Goal: Information Seeking & Learning: Learn about a topic

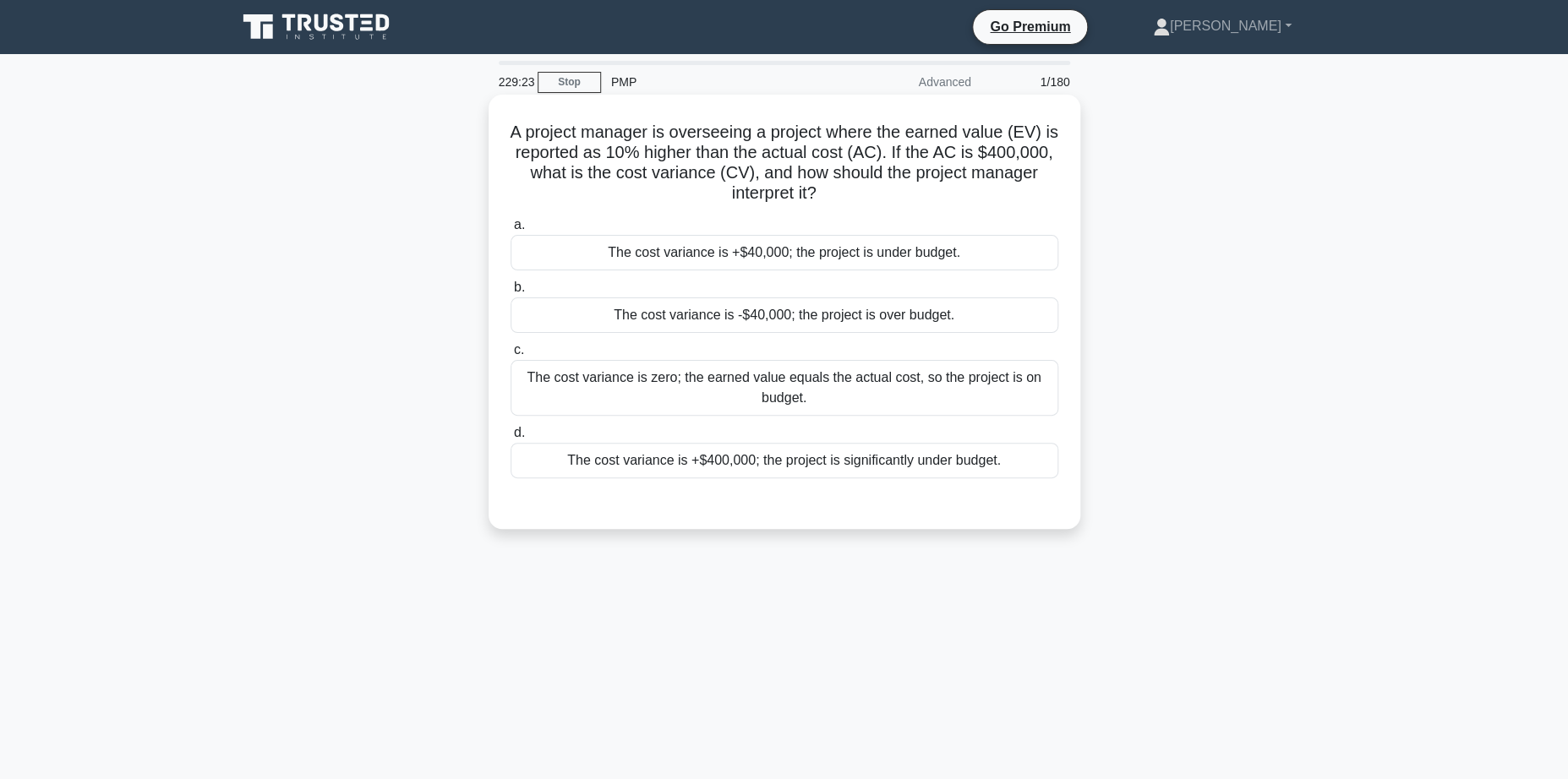
click at [737, 317] on div "The cost variance is -$40,000; the project is over budget." at bounding box center [784, 315] width 547 height 36
click at [511, 294] on input "b. The cost variance is -$40,000; the project is over budget." at bounding box center [511, 288] width 0 height 11
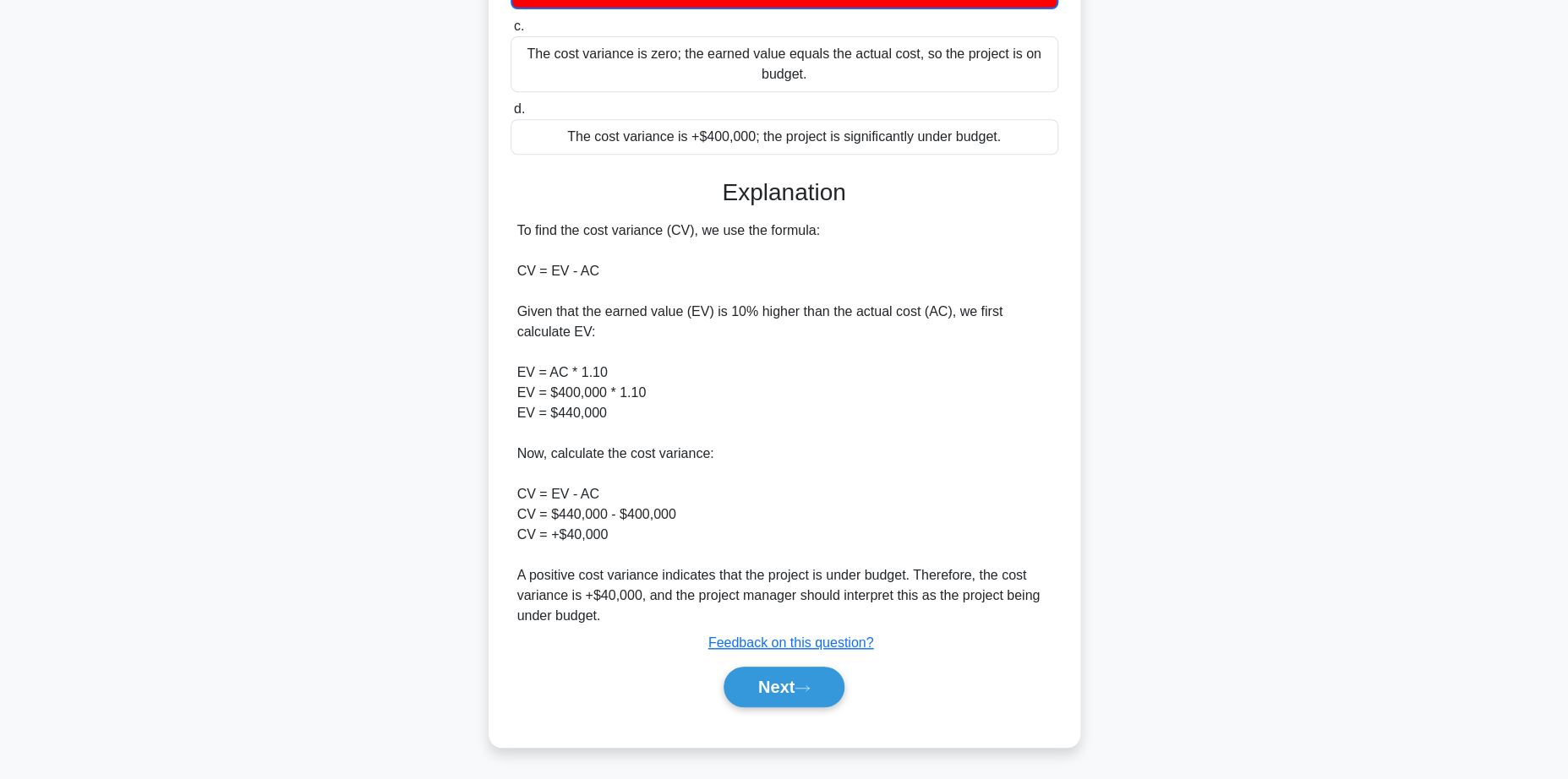
scroll to position [326, 0]
click at [779, 683] on button "Next" at bounding box center [784, 687] width 121 height 41
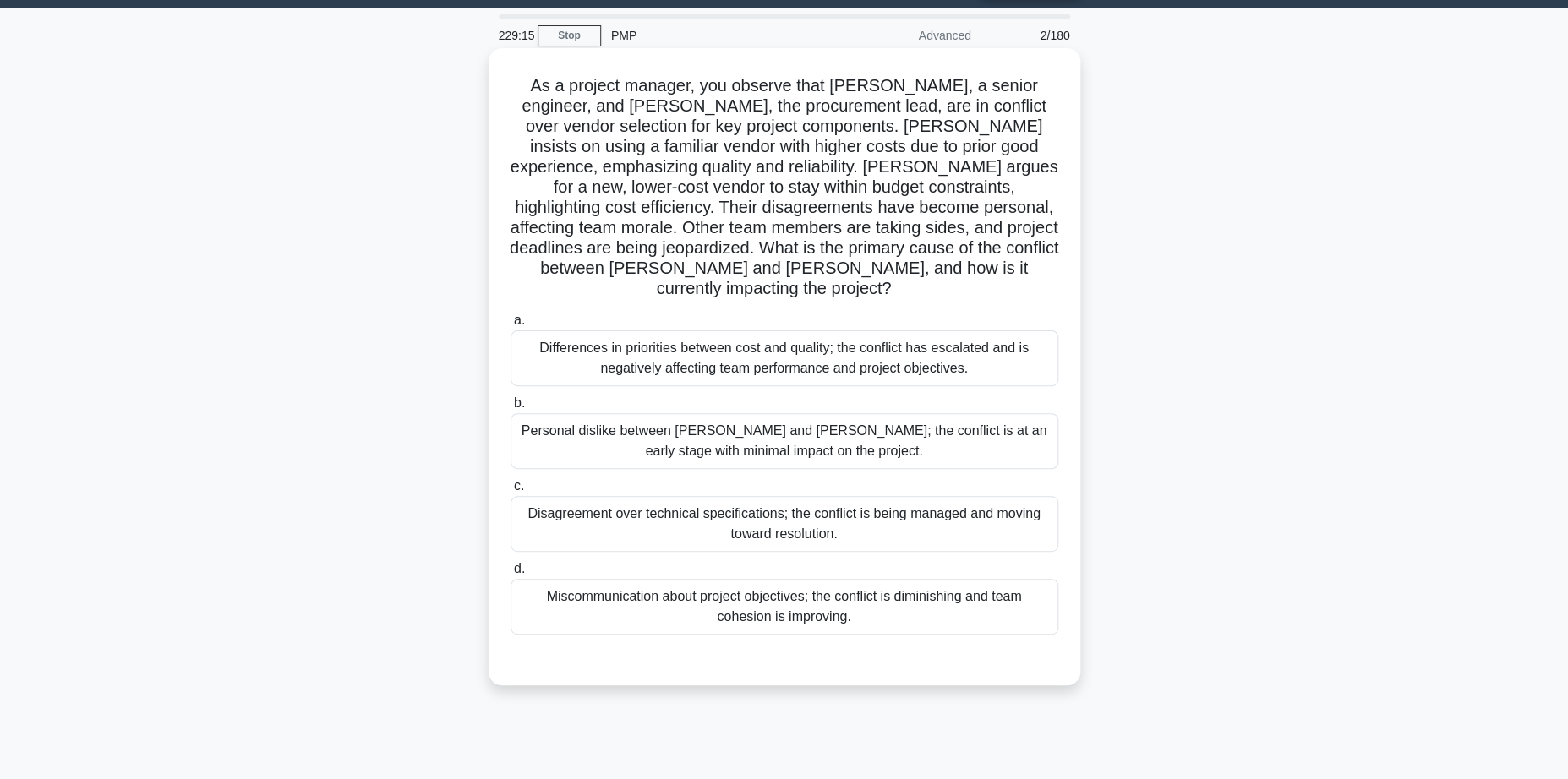
scroll to position [5, 0]
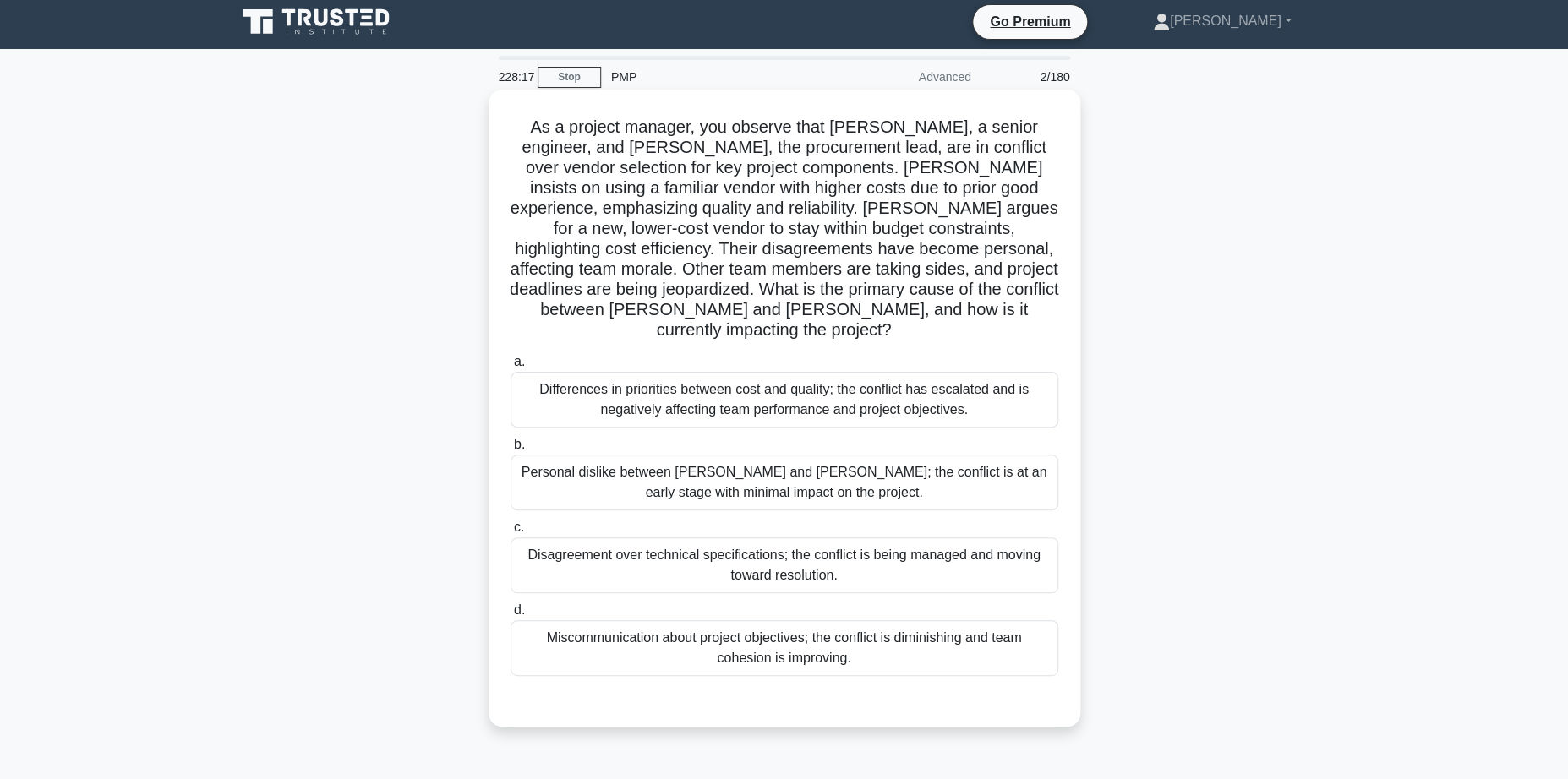
click at [757, 379] on div "Differences in priorities between cost and quality; the conflict has escalated …" at bounding box center [784, 400] width 547 height 56
click at [511, 368] on input "a. Differences in priorities between cost and quality; the conflict has escalat…" at bounding box center [511, 362] width 0 height 11
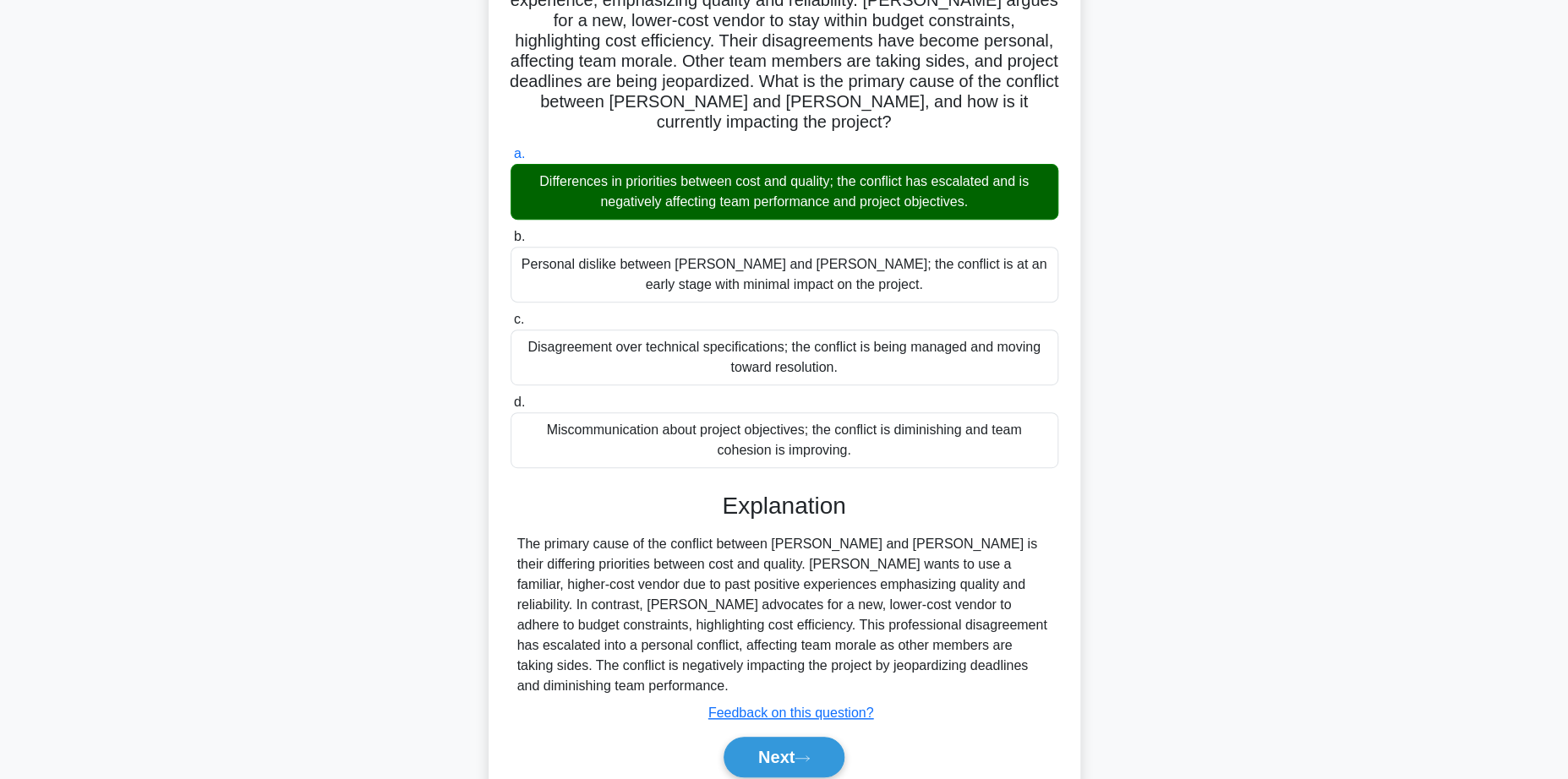
scroll to position [243, 0]
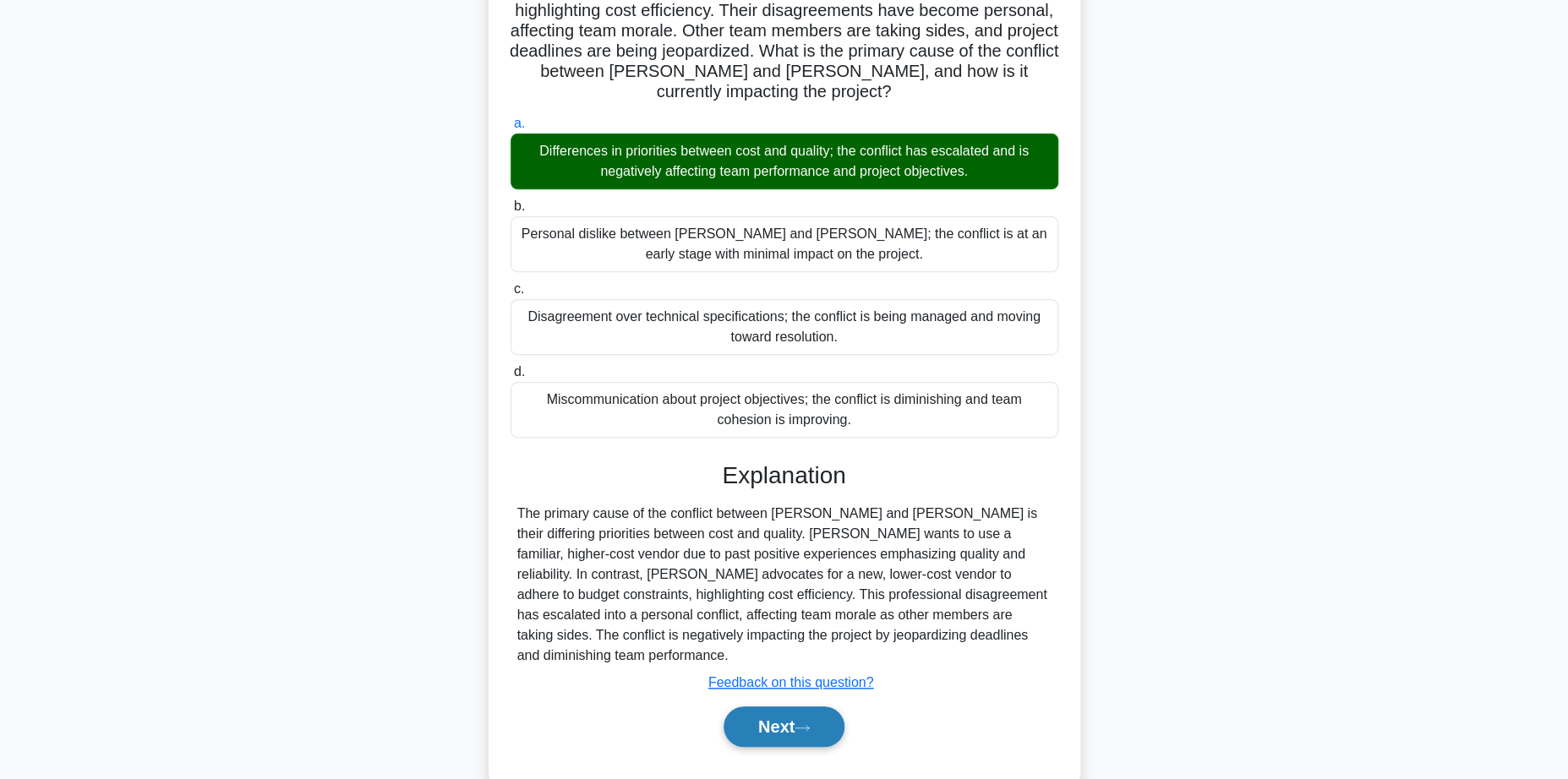
click at [770, 707] on button "Next" at bounding box center [784, 727] width 121 height 41
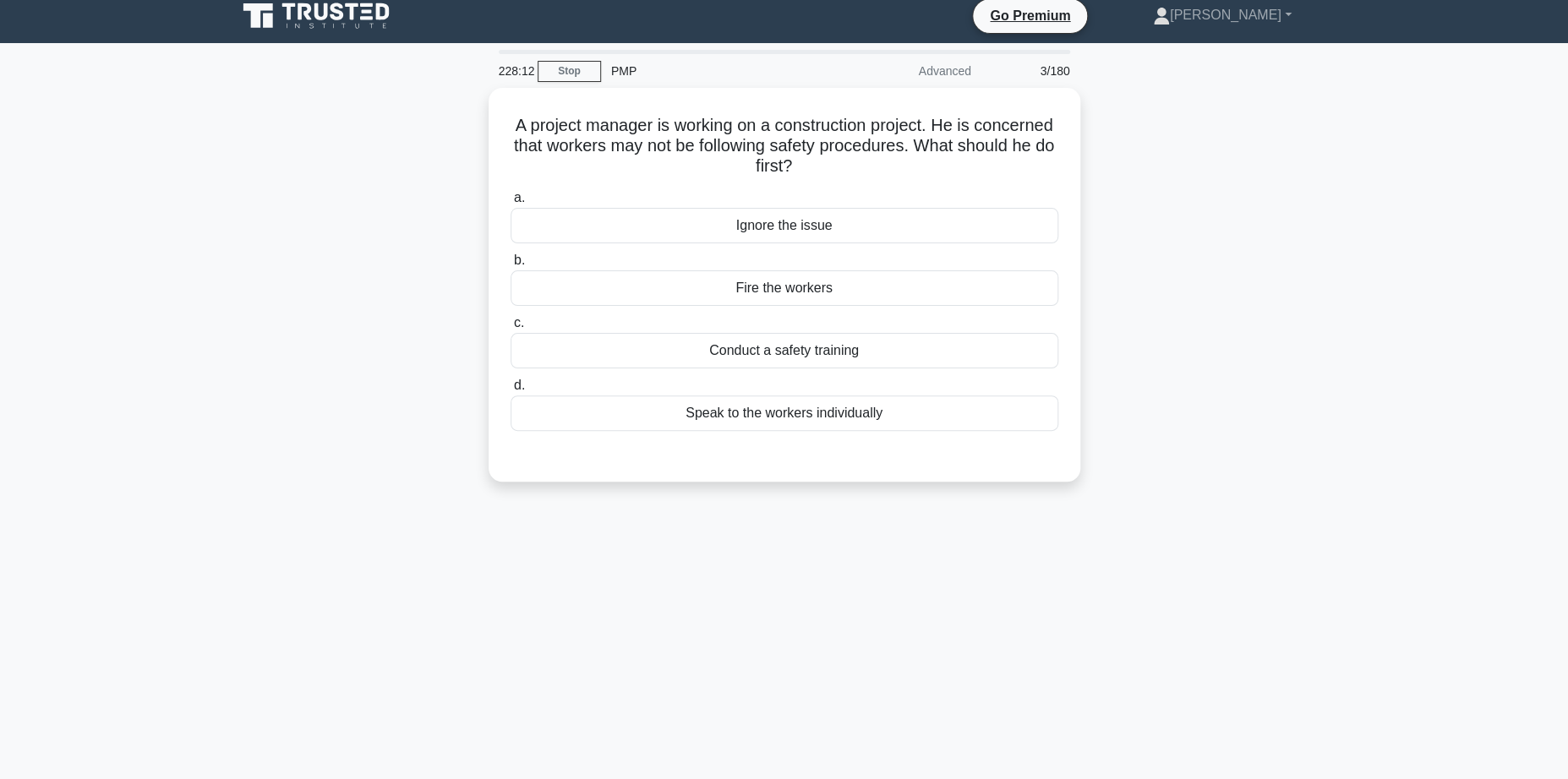
scroll to position [0, 0]
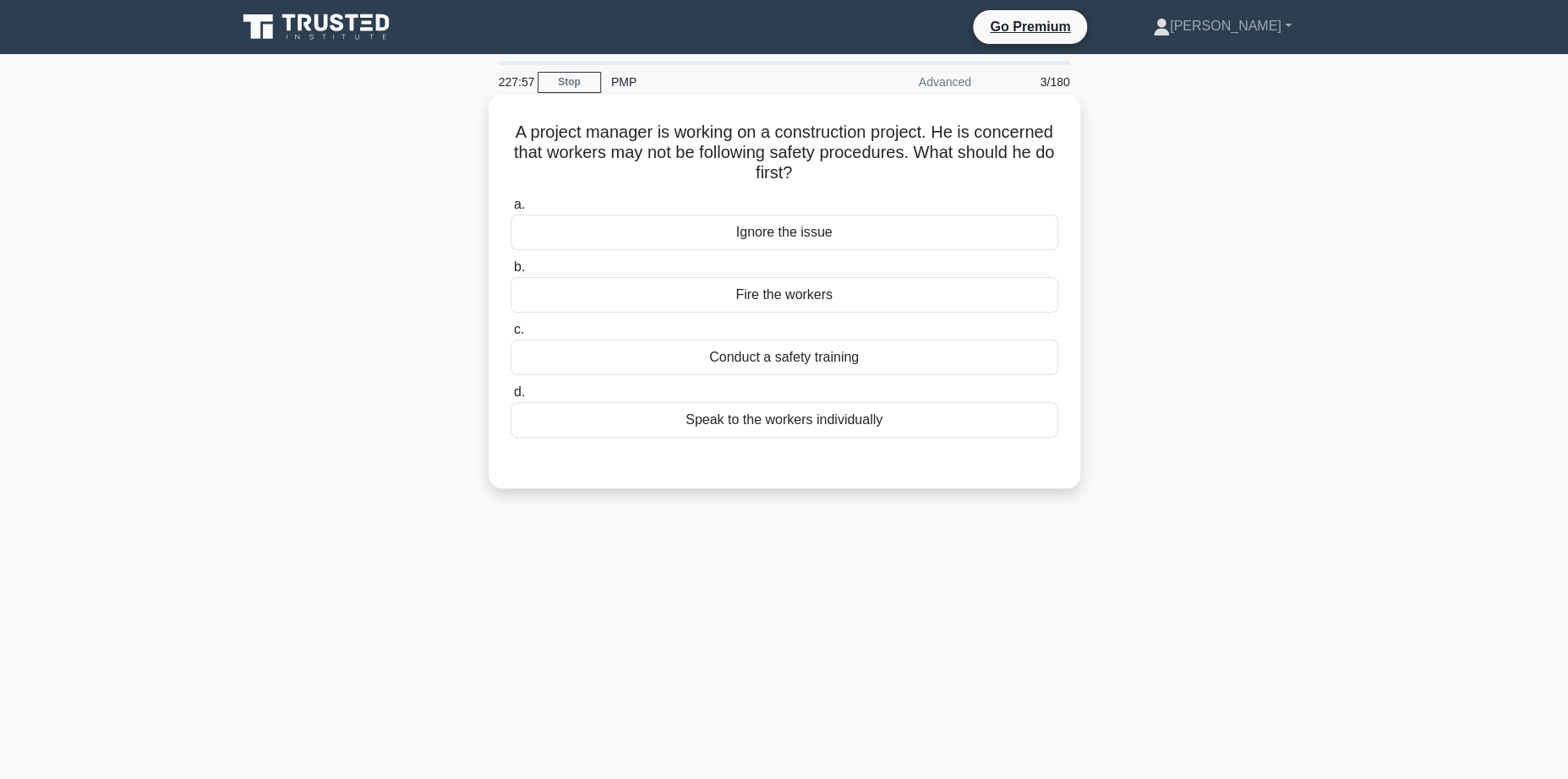
click at [784, 361] on div "Conduct a safety training" at bounding box center [784, 357] width 547 height 36
click at [511, 335] on input "c. Conduct a safety training" at bounding box center [511, 329] width 0 height 11
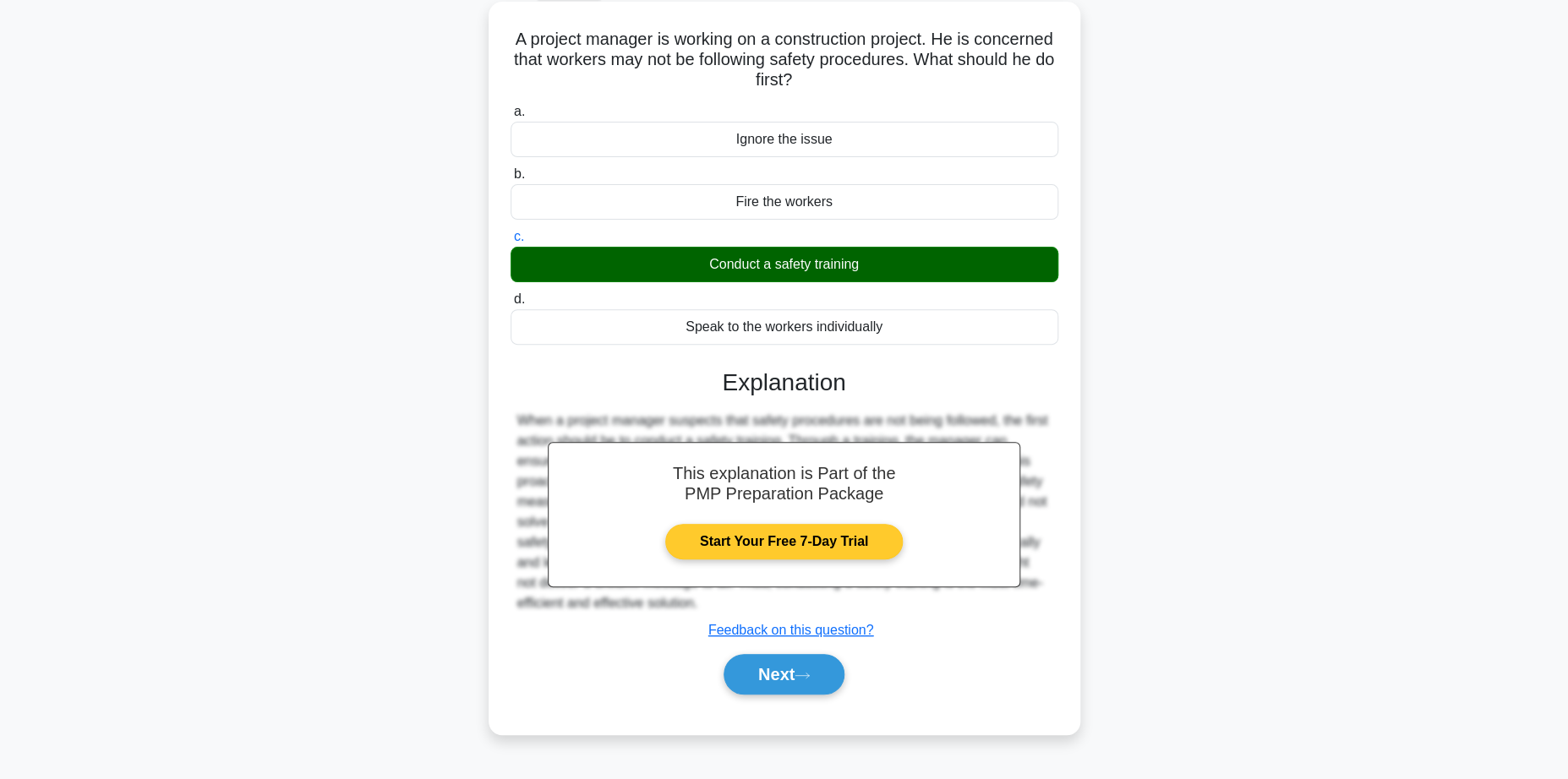
scroll to position [134, 0]
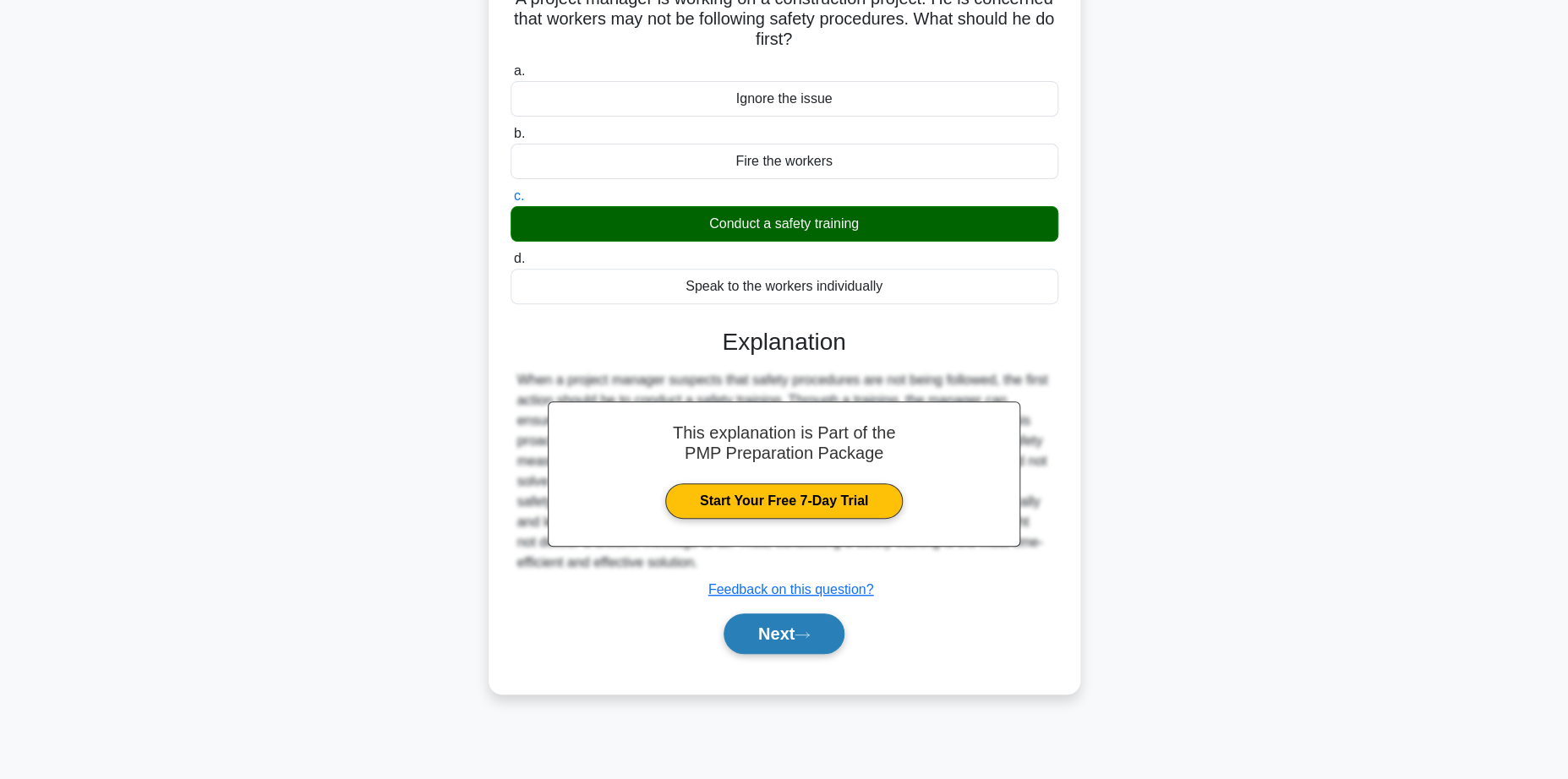
click at [777, 633] on button "Next" at bounding box center [784, 633] width 121 height 41
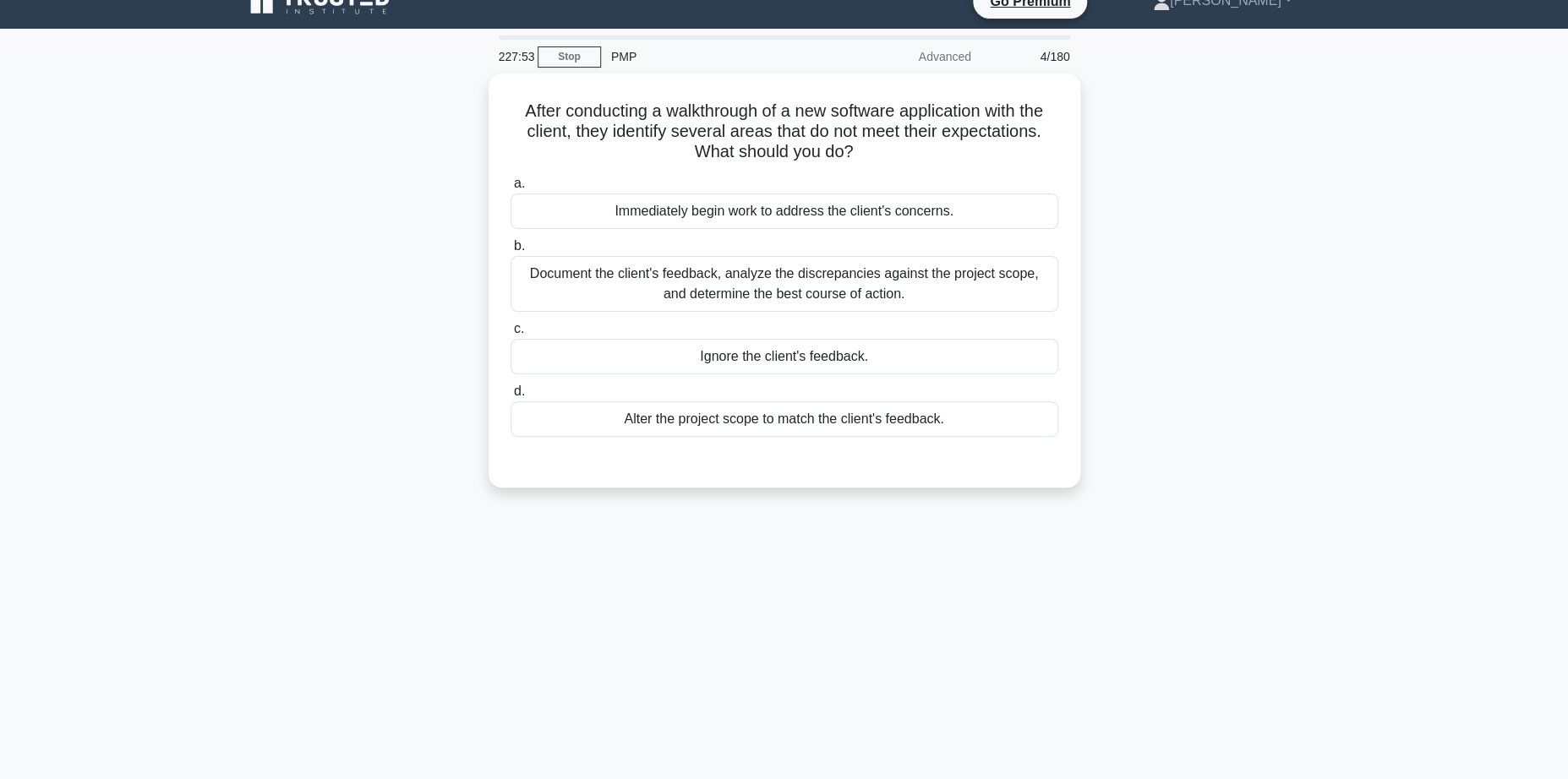
scroll to position [0, 0]
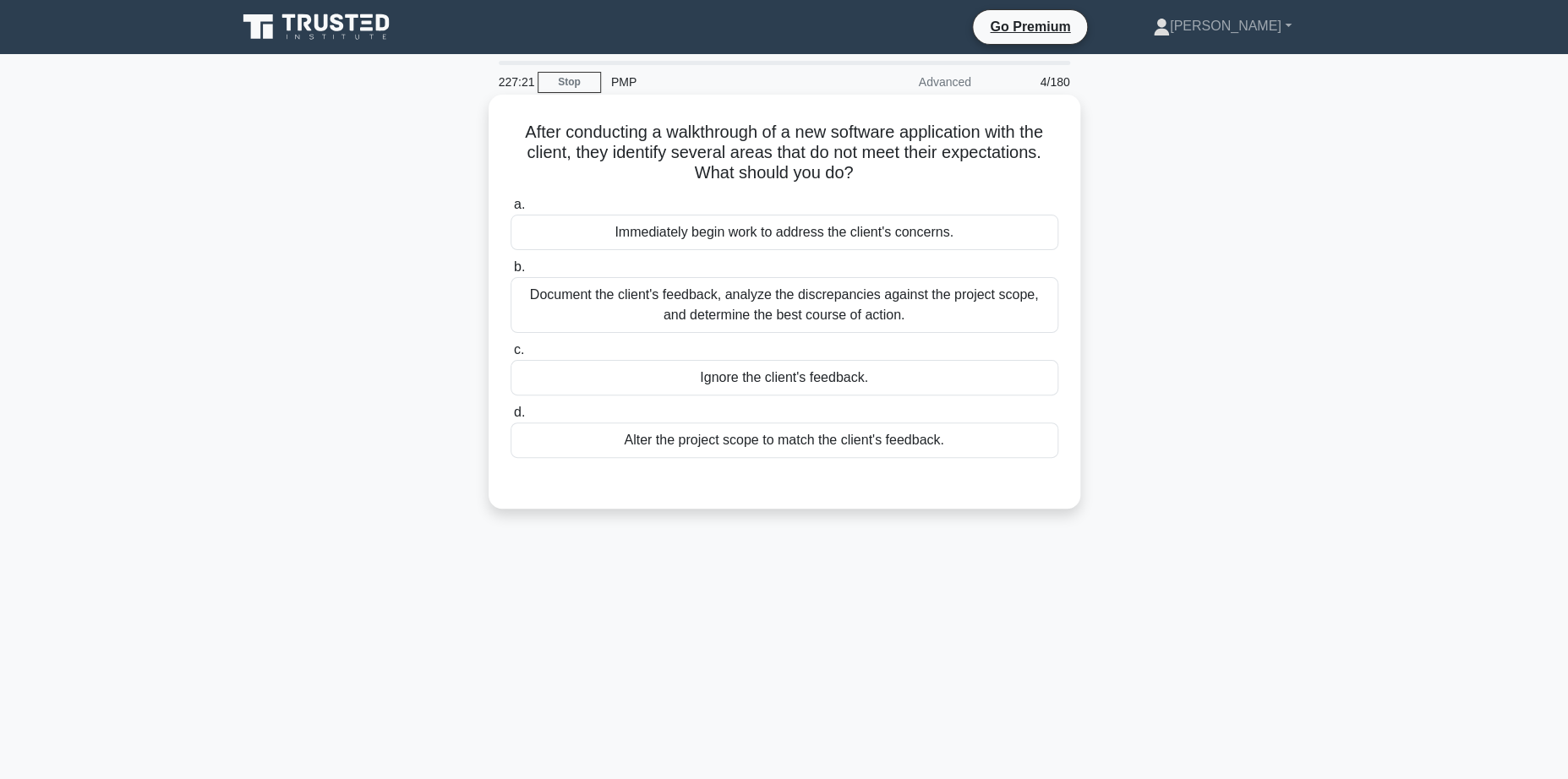
click at [763, 299] on div "Document the client's feedback, analyze the discrepancies against the project s…" at bounding box center [784, 305] width 547 height 56
click at [511, 273] on input "b. Document the client's feedback, analyze the discrepancies against the projec…" at bounding box center [511, 268] width 0 height 11
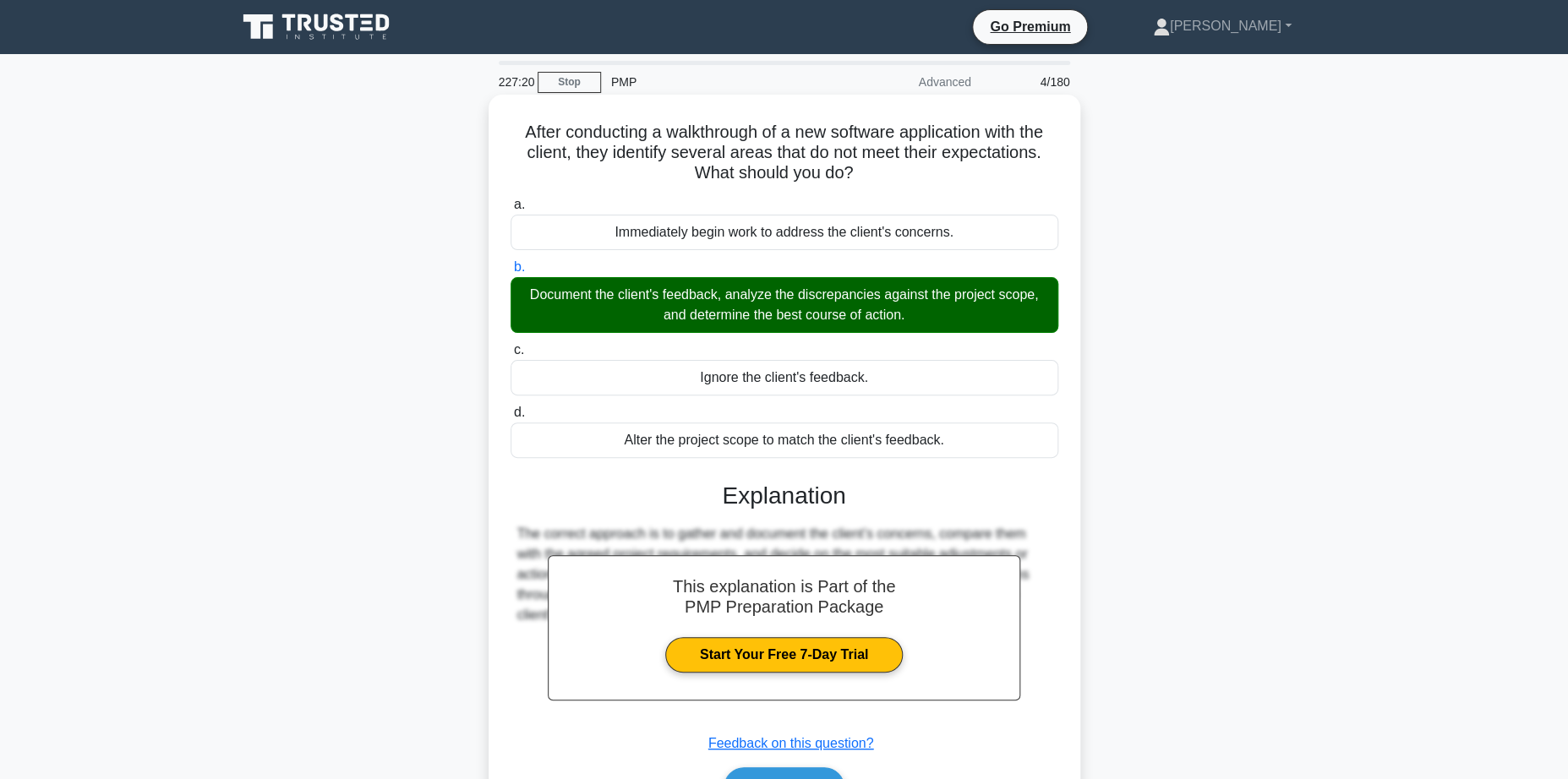
scroll to position [134, 0]
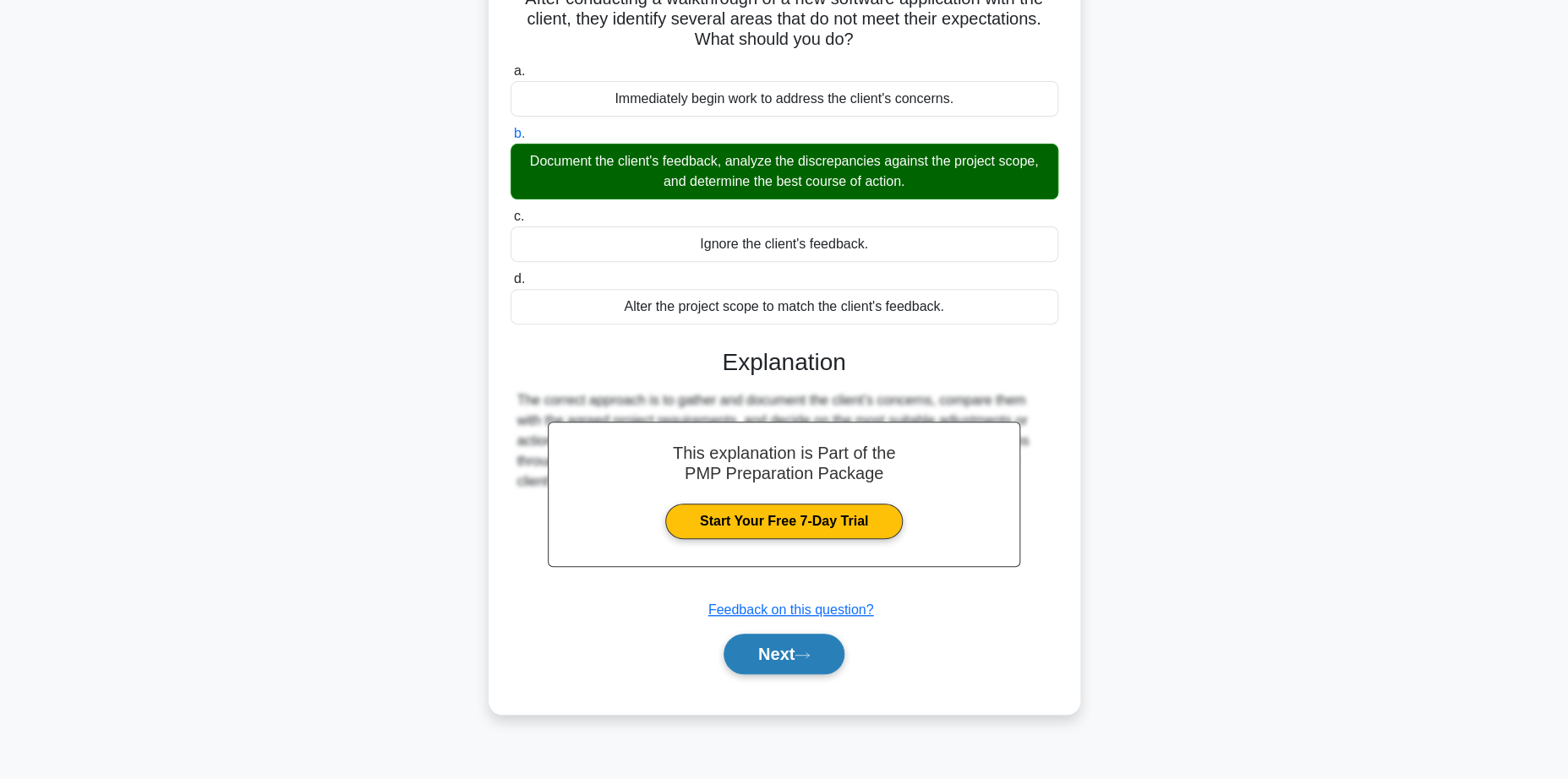
click at [770, 664] on button "Next" at bounding box center [784, 654] width 121 height 41
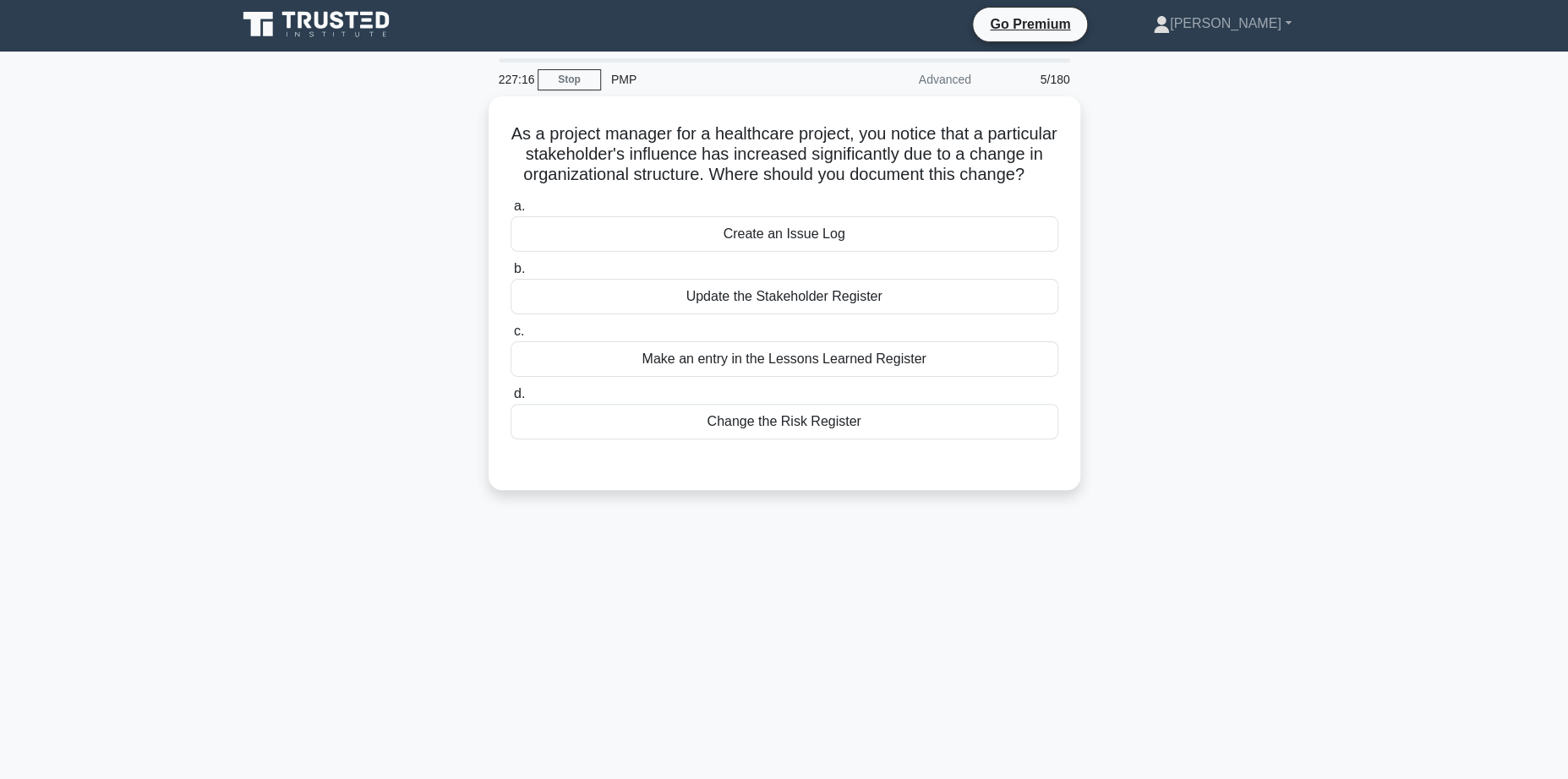
scroll to position [0, 0]
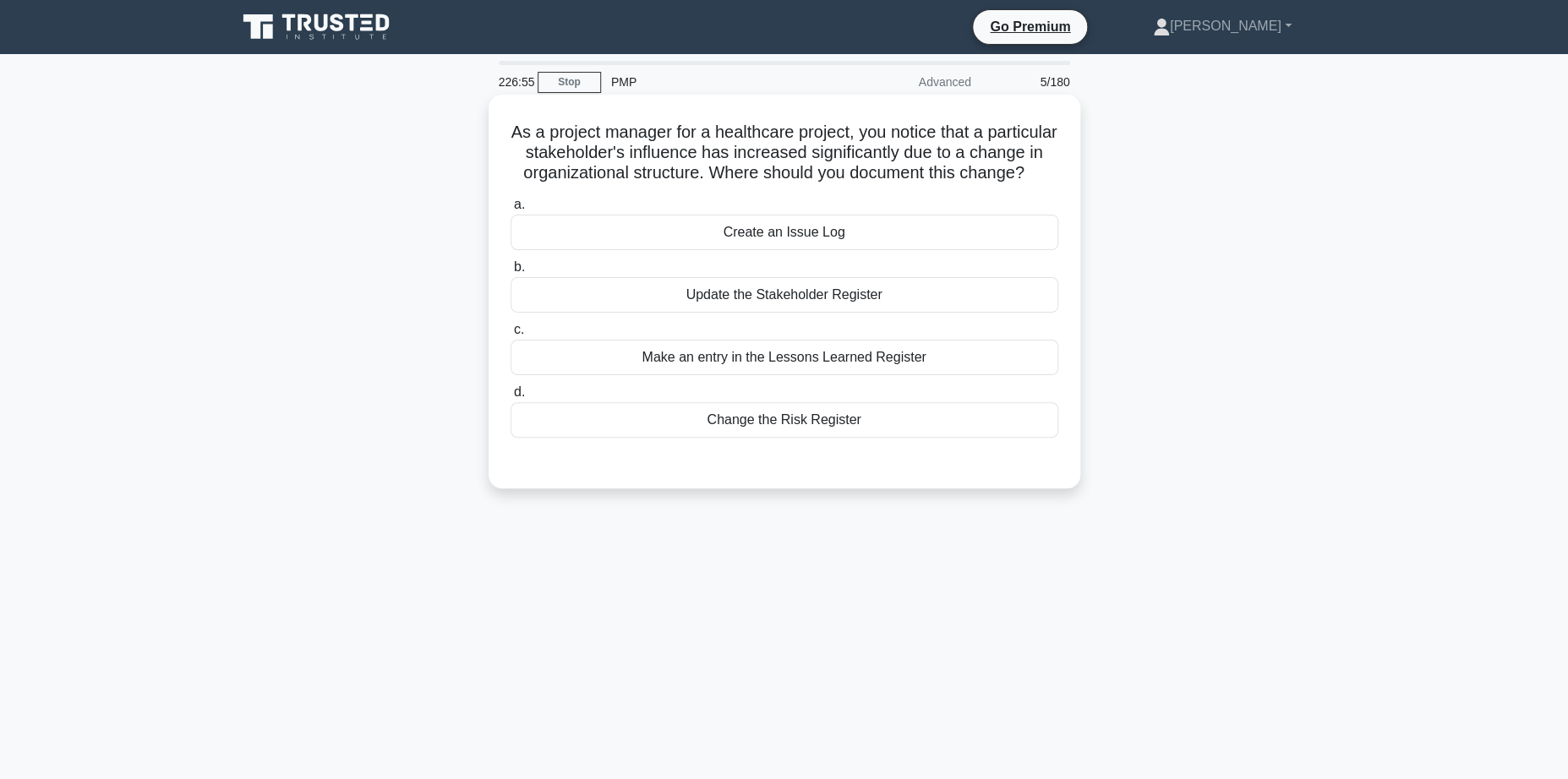
click at [804, 313] on div "Update the Stakeholder Register" at bounding box center [784, 295] width 547 height 36
click at [511, 273] on input "b. Update the Stakeholder Register" at bounding box center [511, 268] width 0 height 11
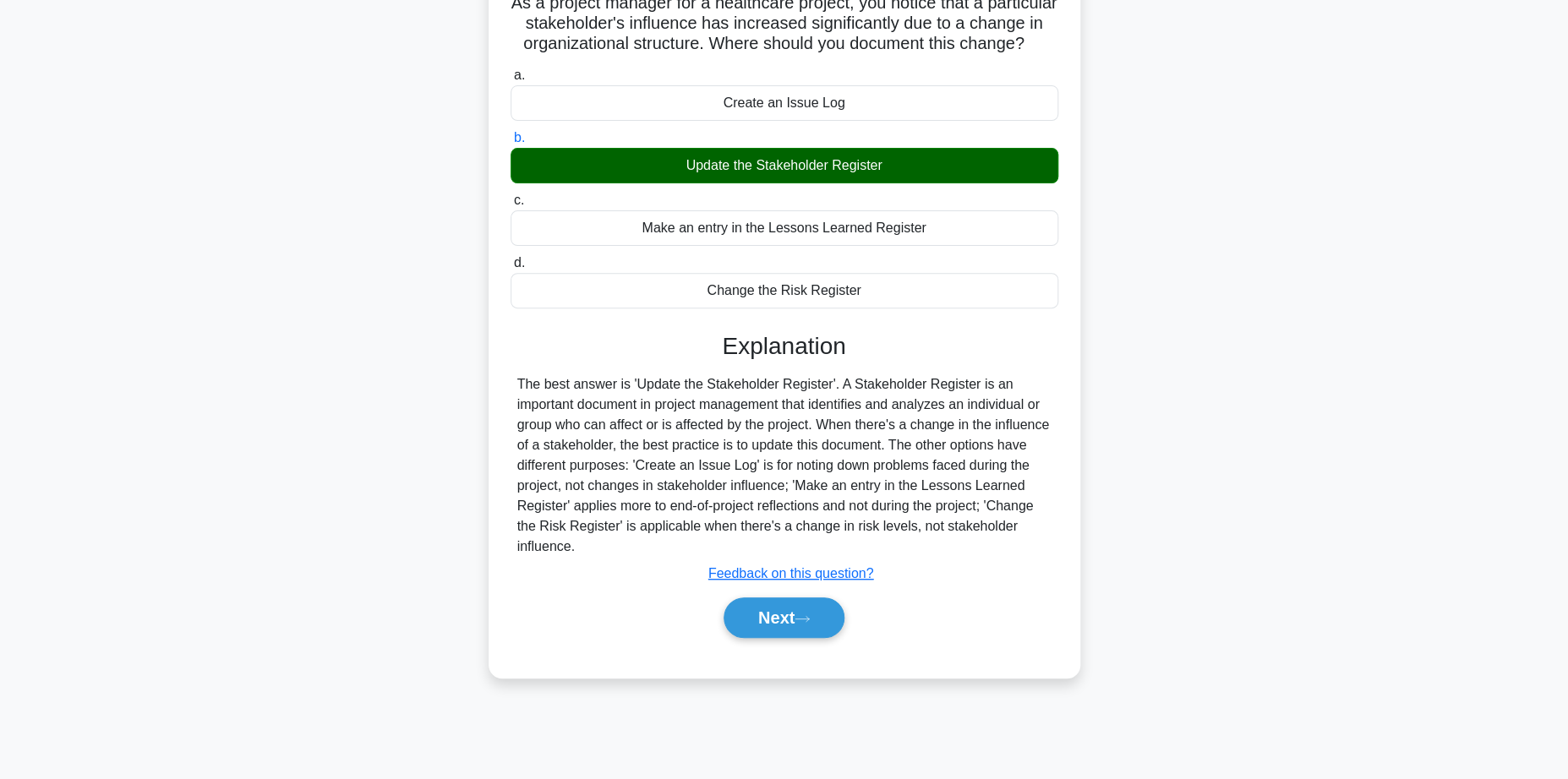
scroll to position [134, 0]
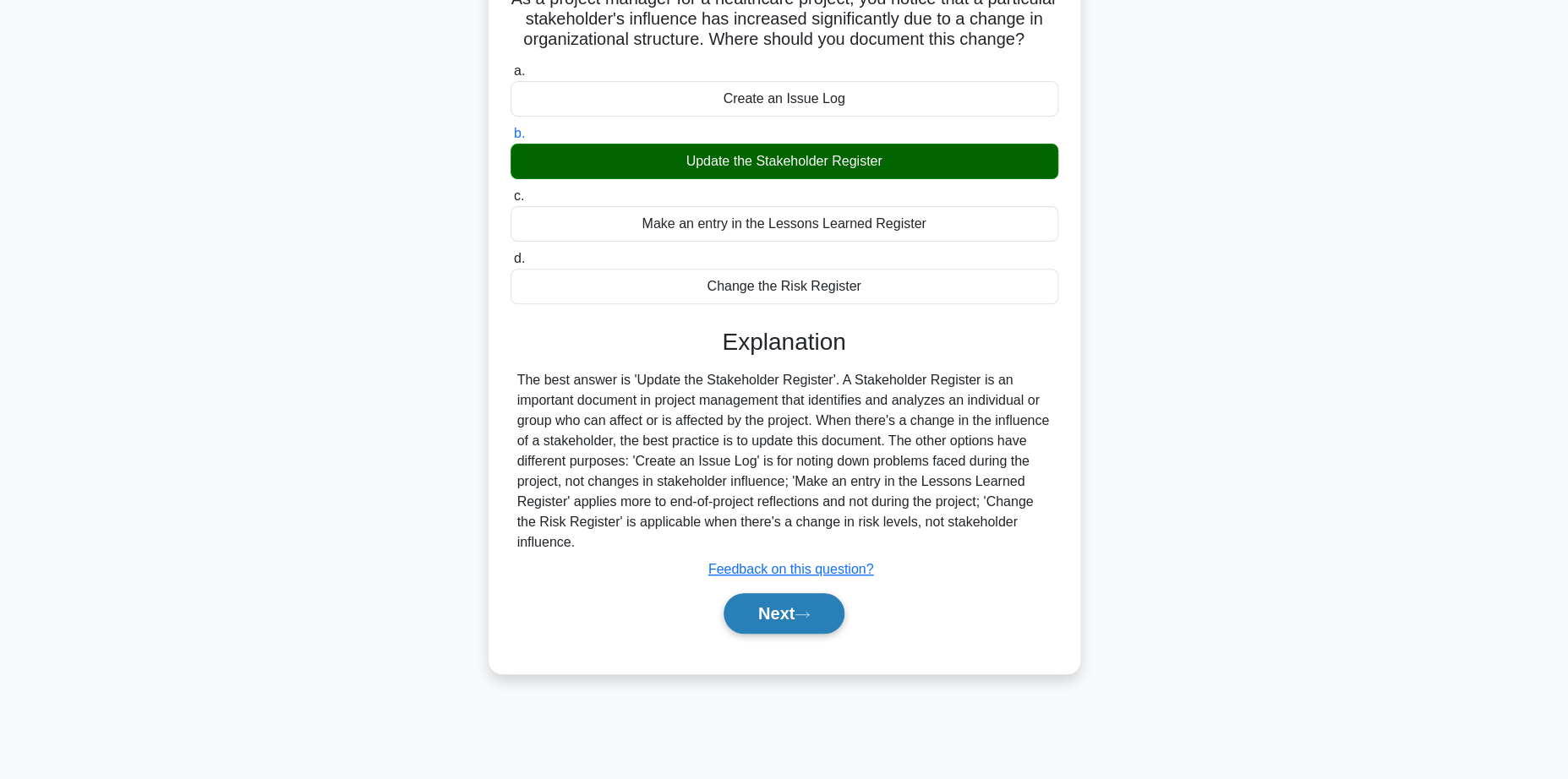
click at [789, 633] on button "Next" at bounding box center [784, 613] width 121 height 41
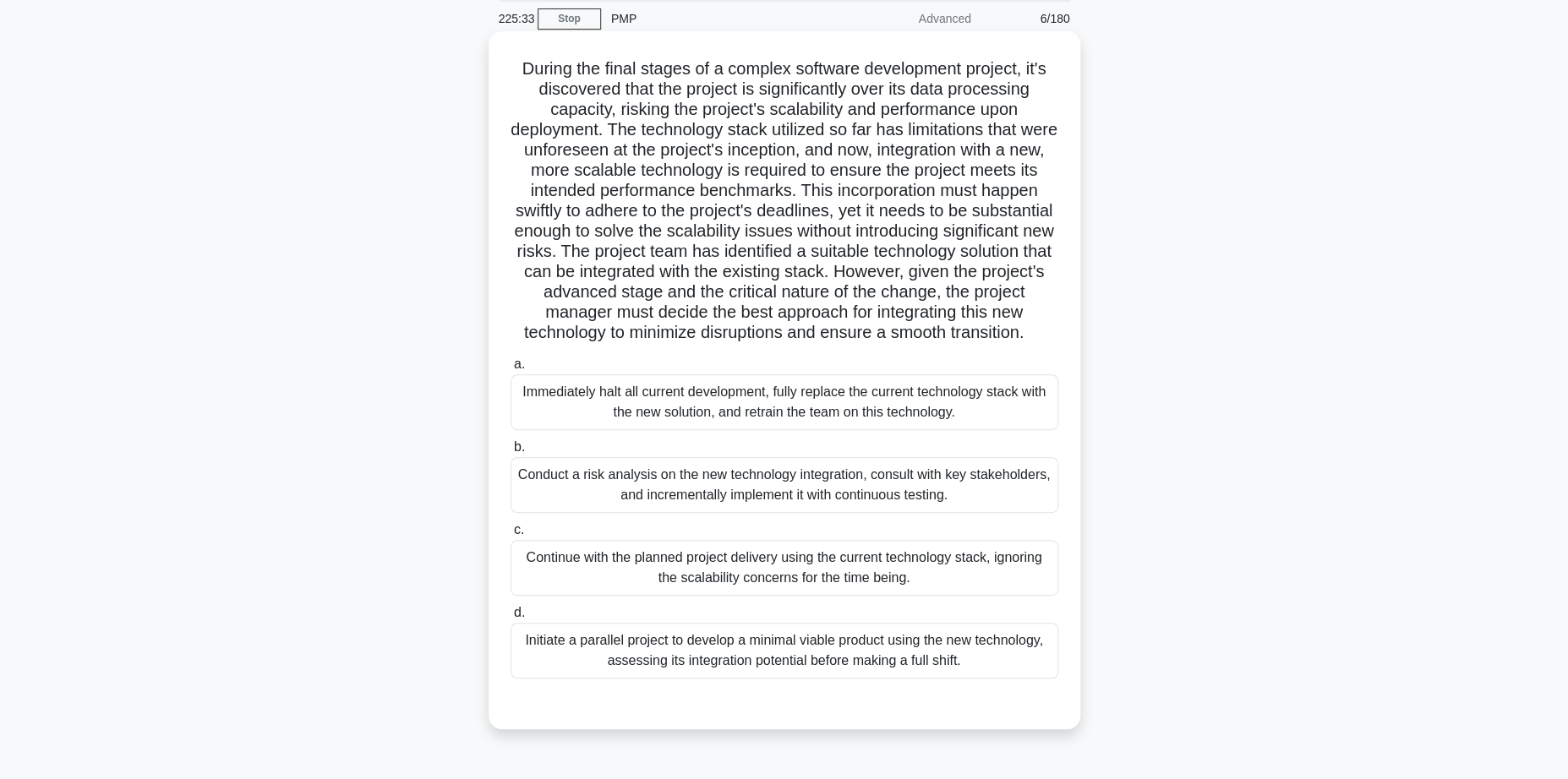
scroll to position [68, 0]
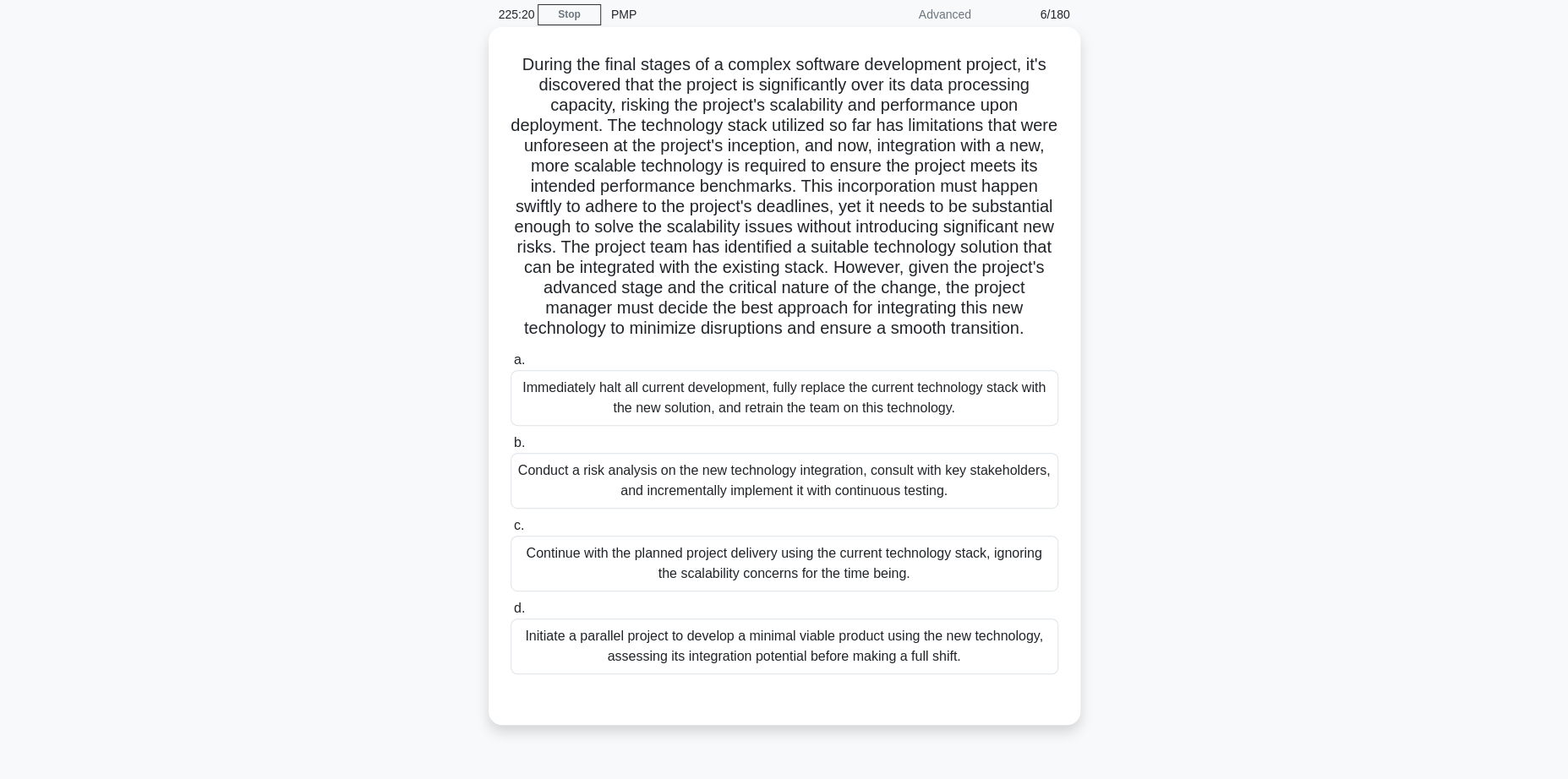
click at [715, 482] on div "Conduct a risk analysis on the new technology integration, consult with key sta…" at bounding box center [784, 481] width 547 height 56
click at [511, 449] on input "b. Conduct a risk analysis on the new technology integration, consult with key …" at bounding box center [511, 443] width 0 height 11
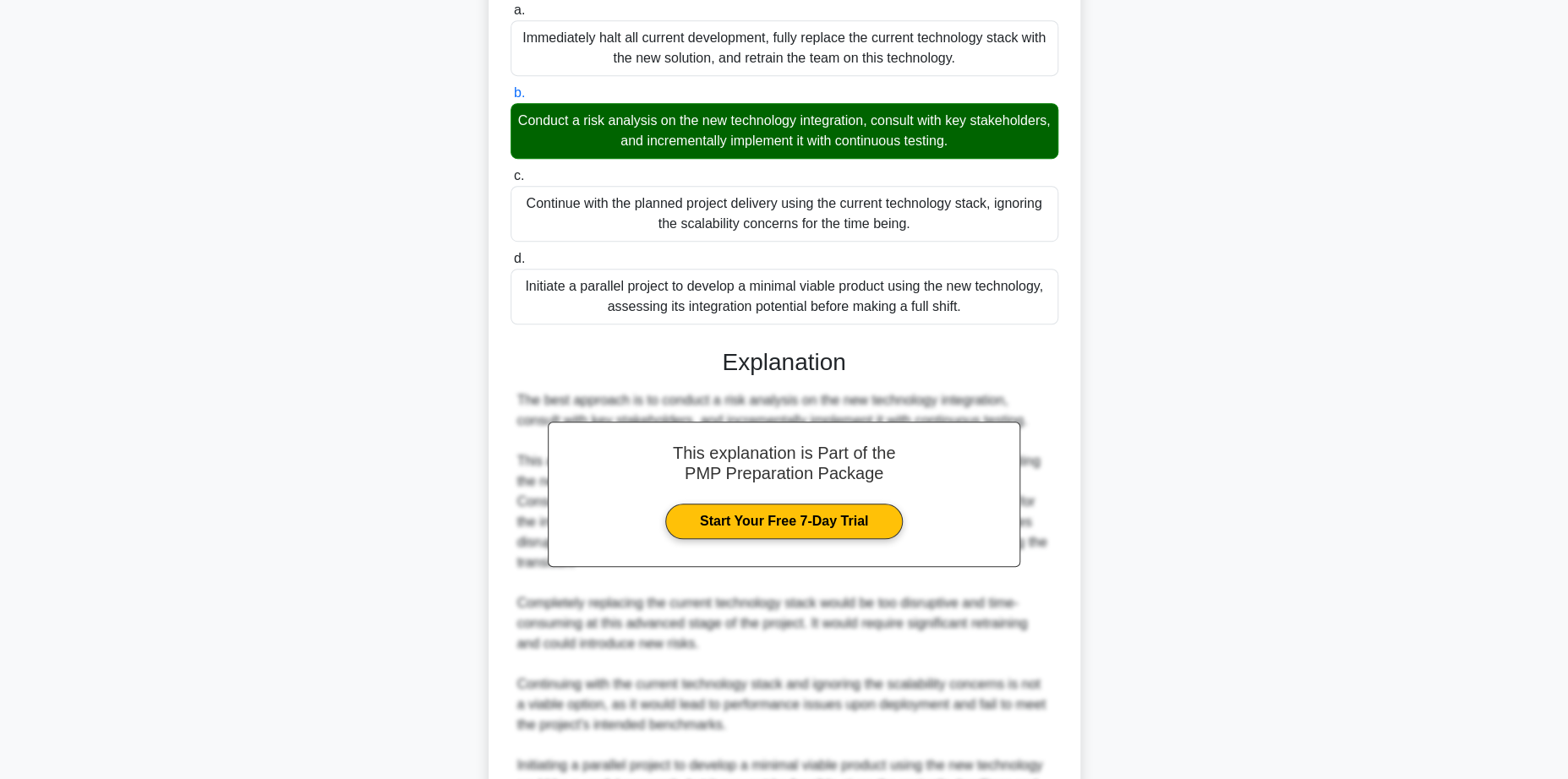
scroll to position [573, 0]
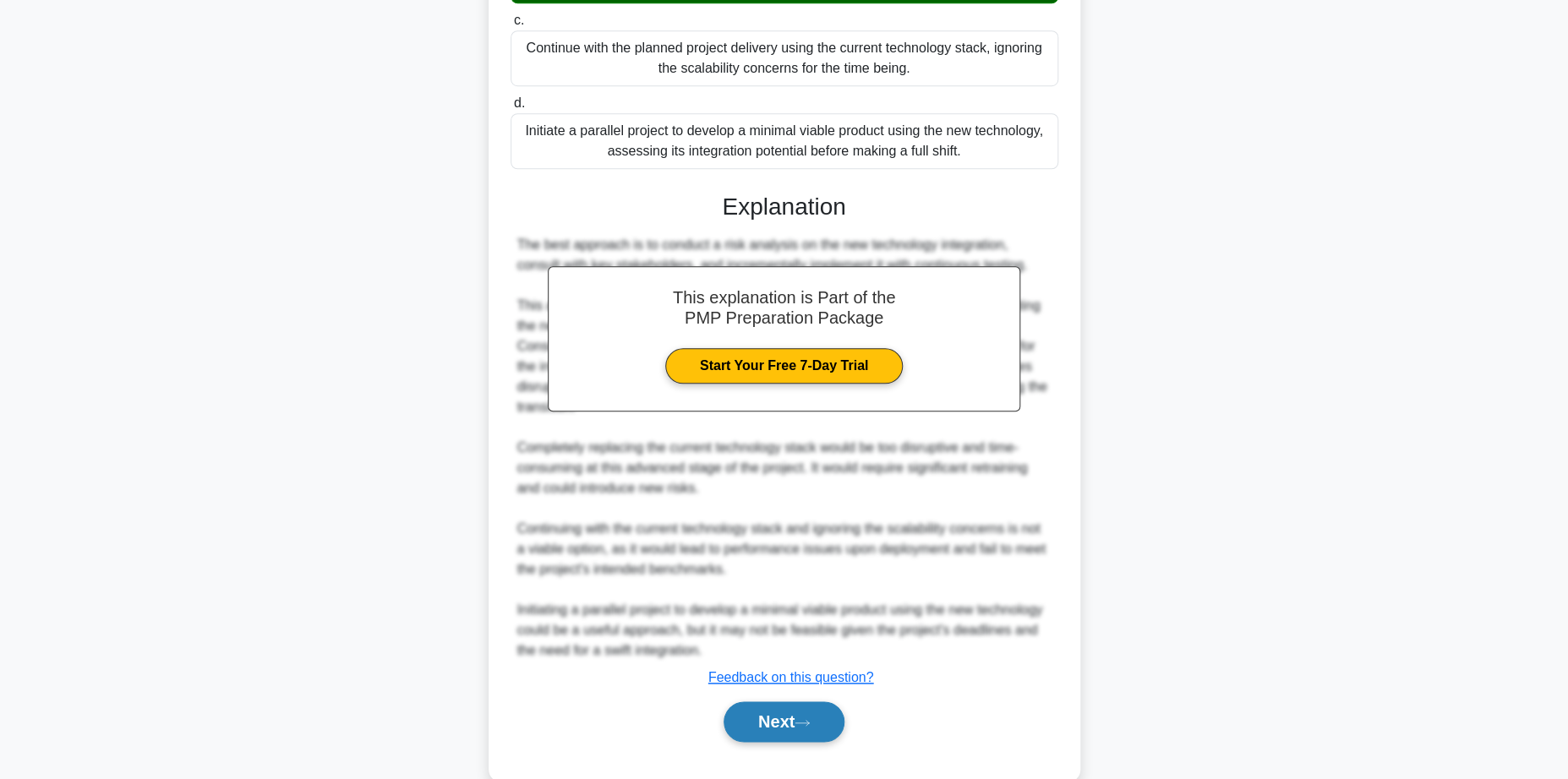
click at [764, 719] on button "Next" at bounding box center [784, 721] width 121 height 41
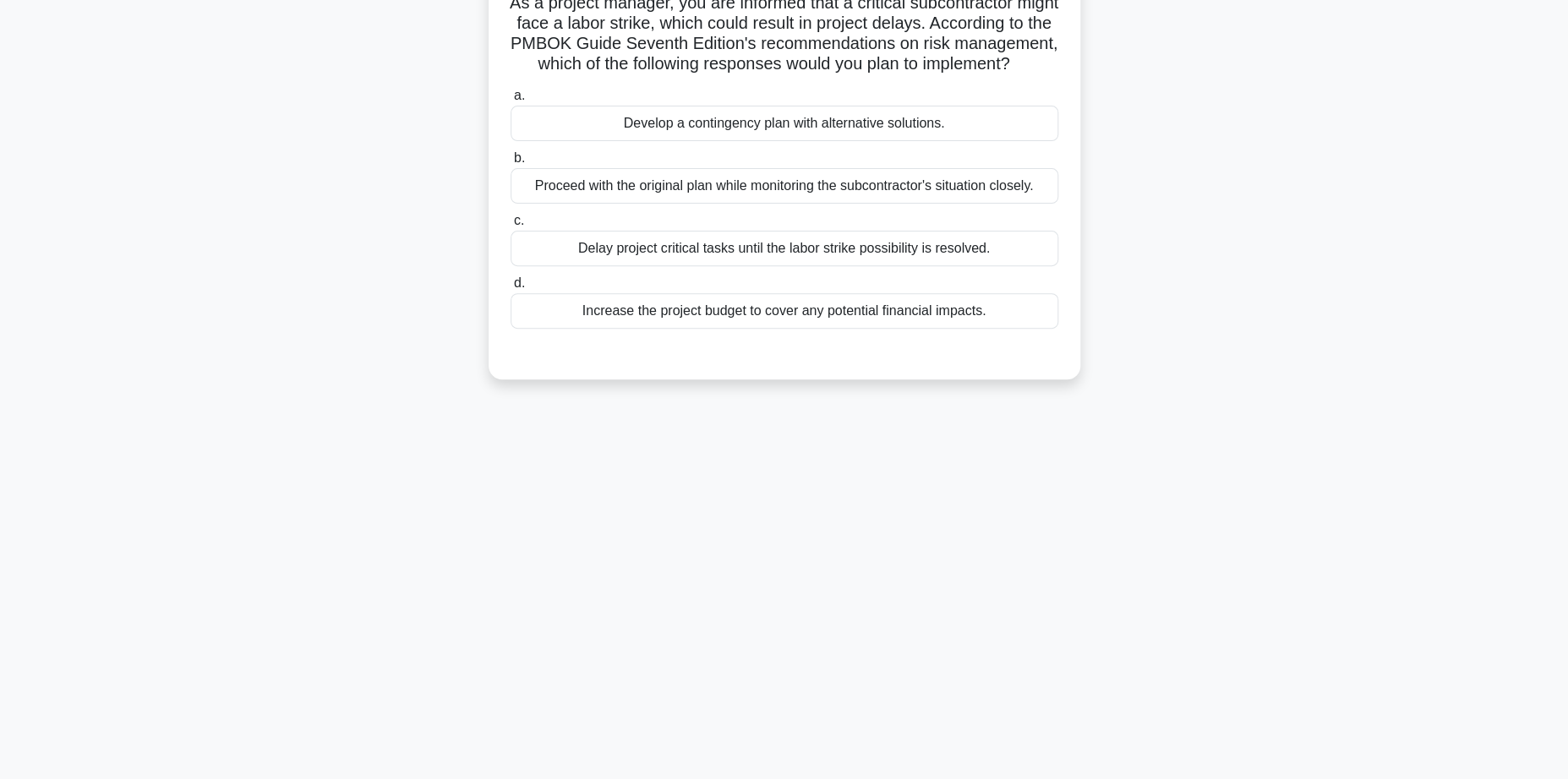
scroll to position [0, 0]
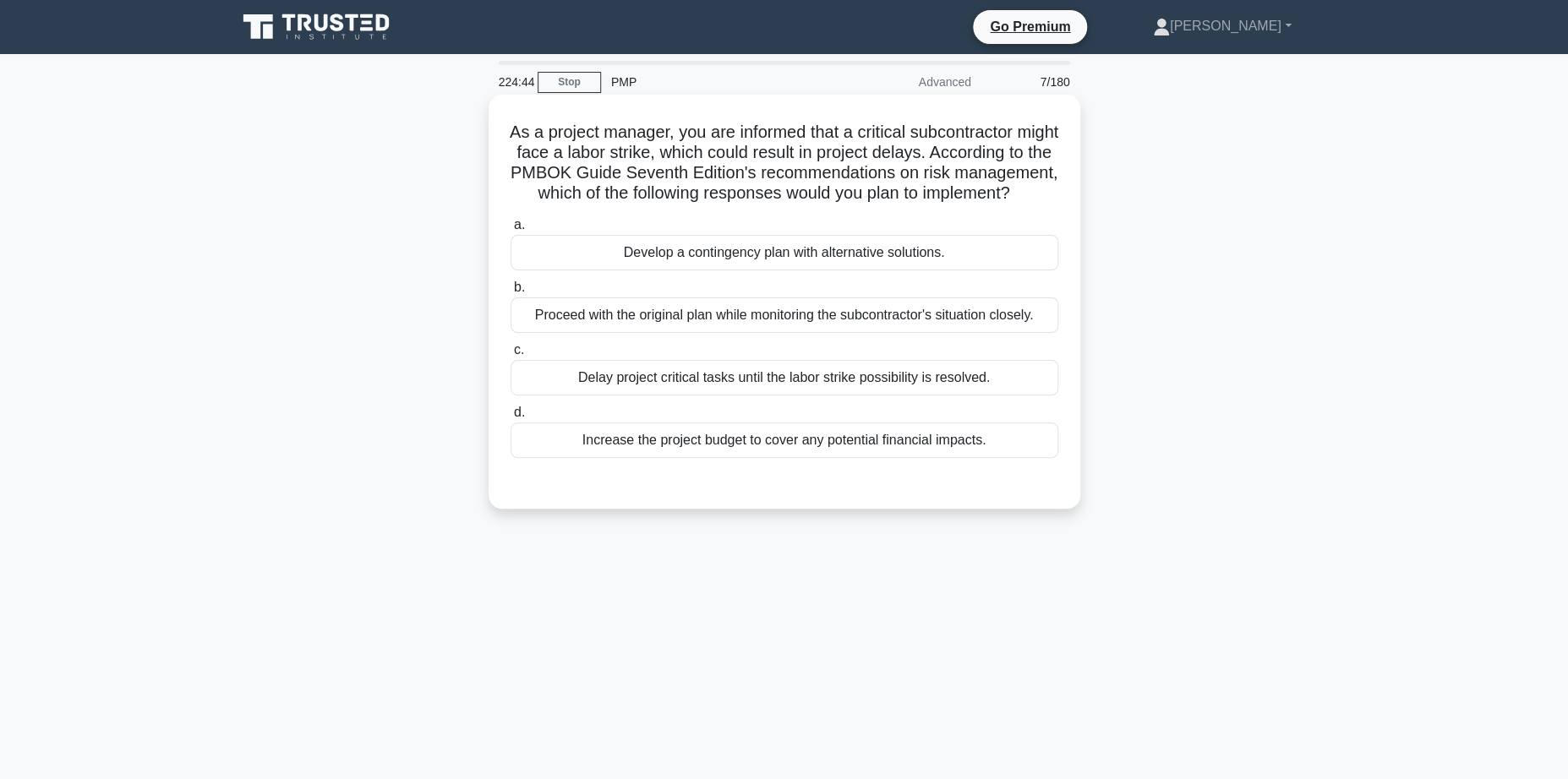
click at [803, 270] on div "Develop a contingency plan with alternative solutions." at bounding box center [784, 253] width 547 height 36
click at [511, 231] on input "a. Develop a contingency plan with alternative solutions." at bounding box center [511, 225] width 0 height 11
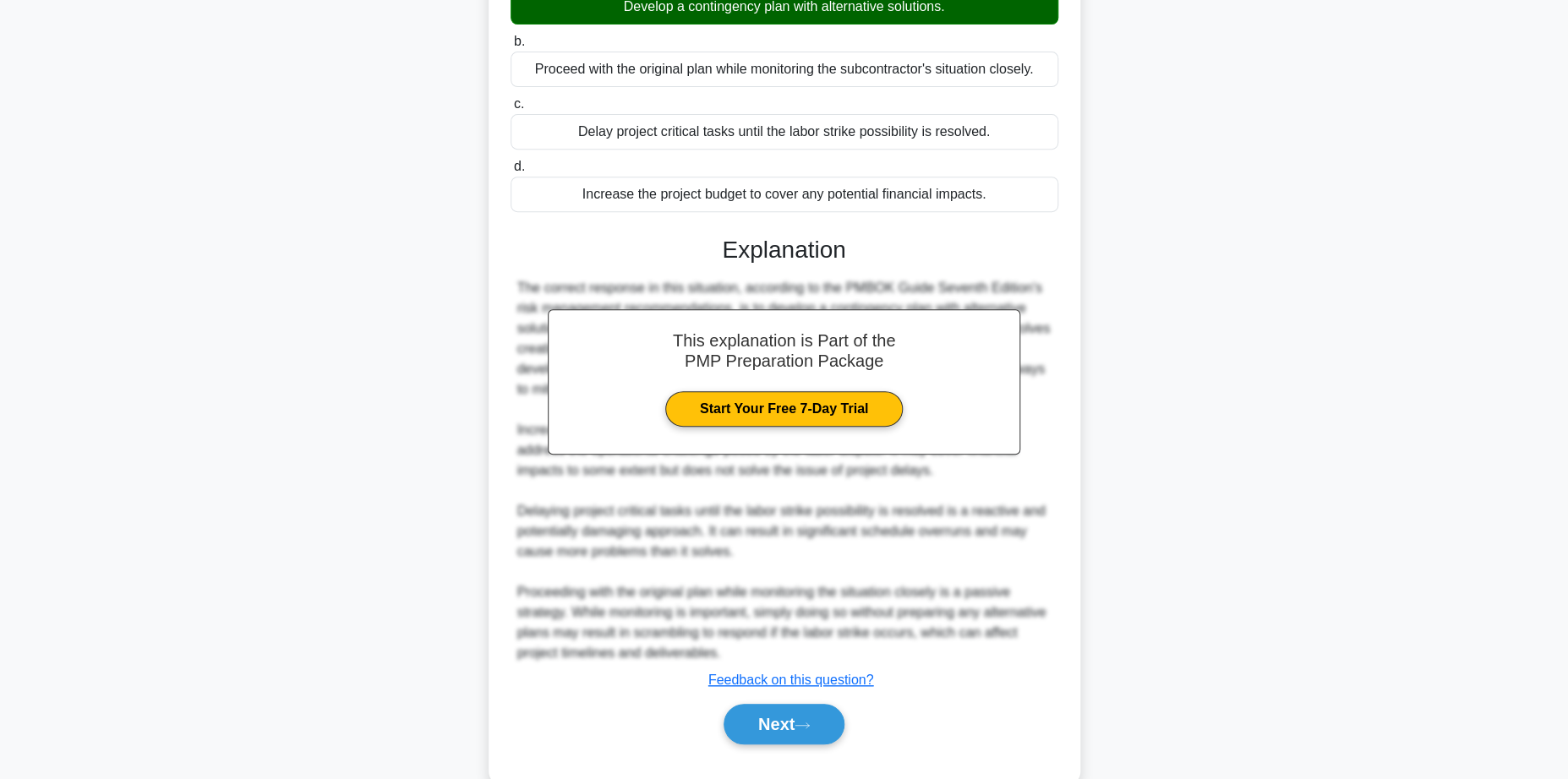
scroll to position [304, 0]
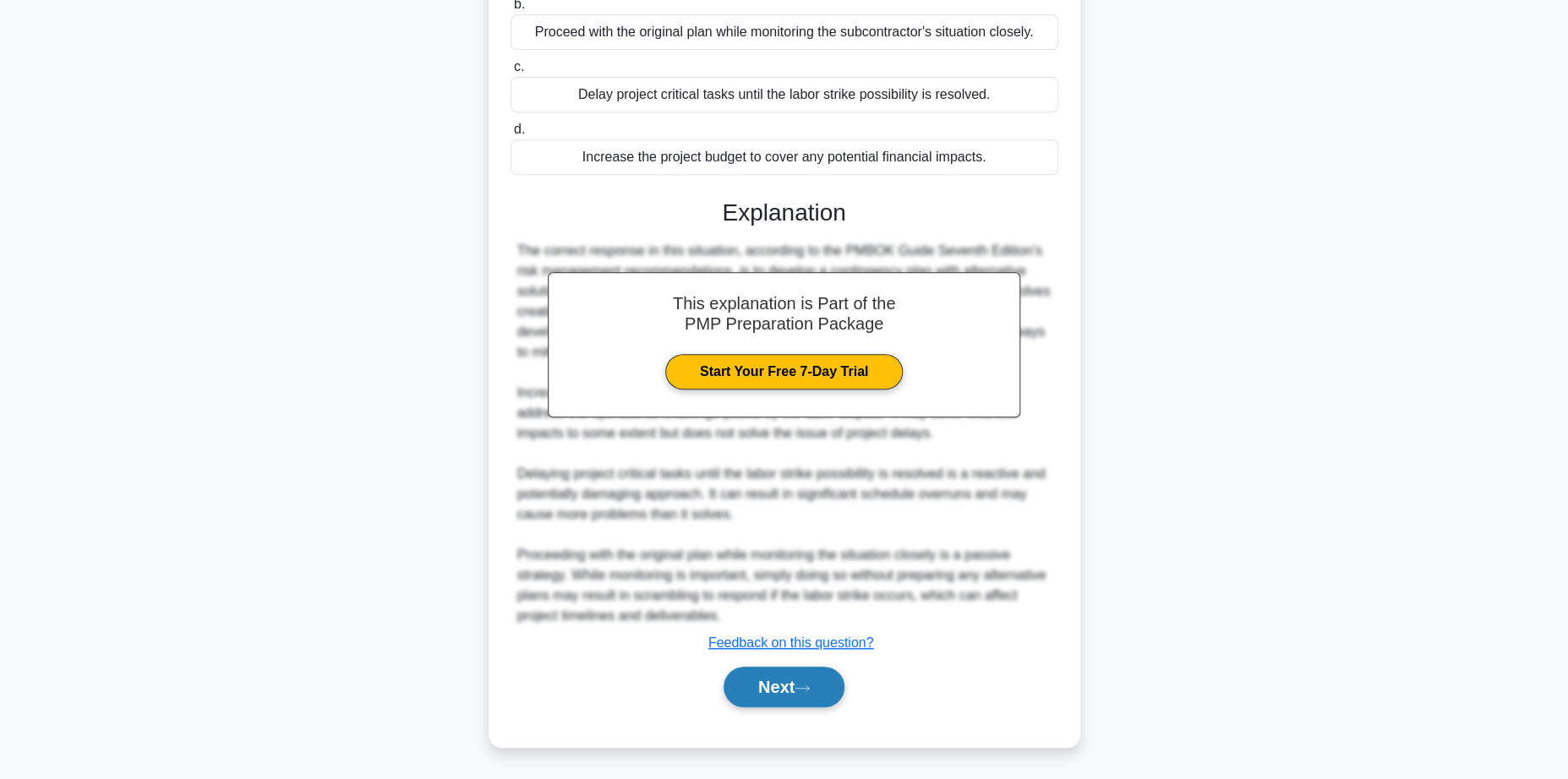
click at [776, 688] on button "Next" at bounding box center [784, 687] width 121 height 41
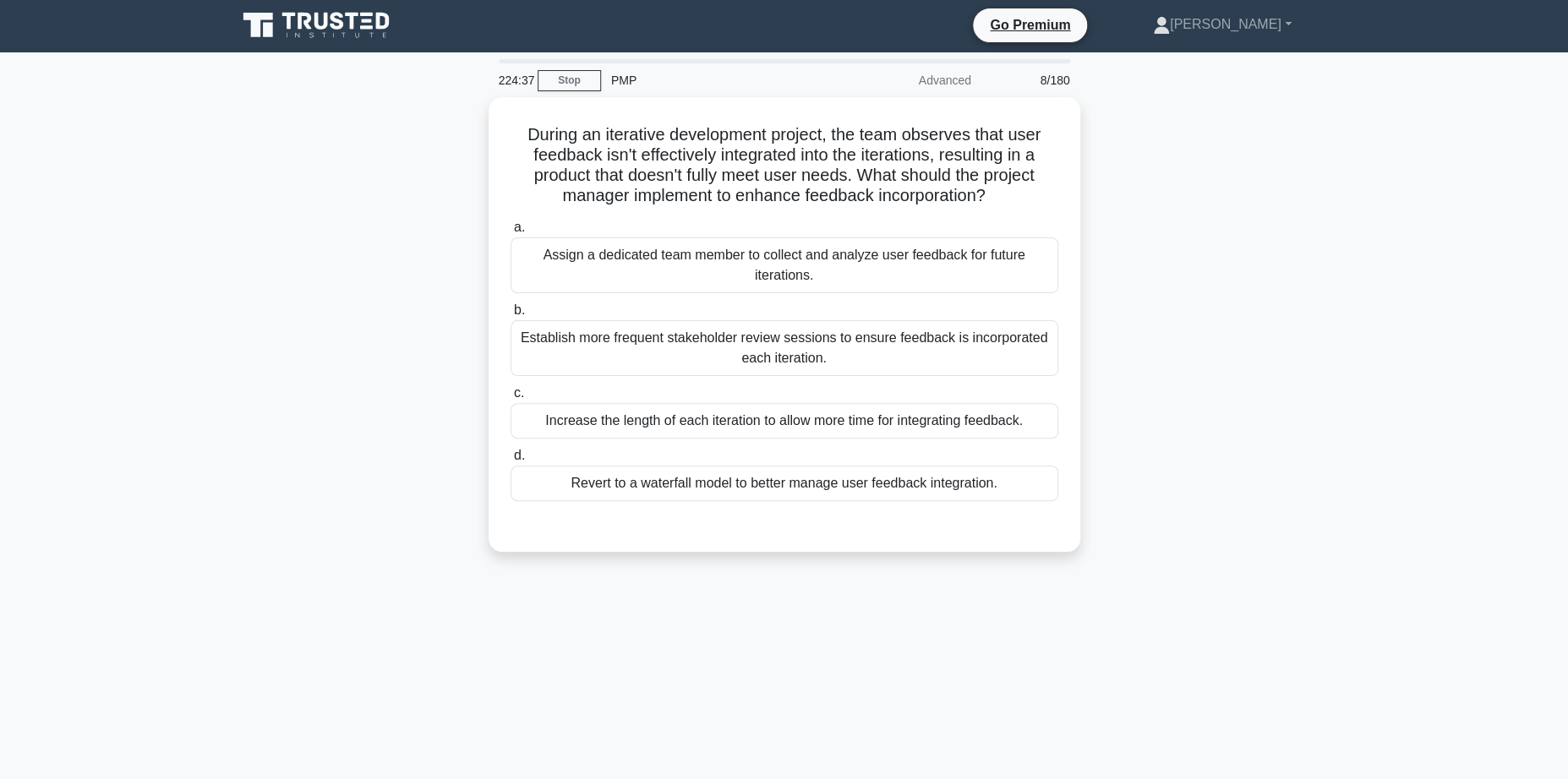
scroll to position [0, 0]
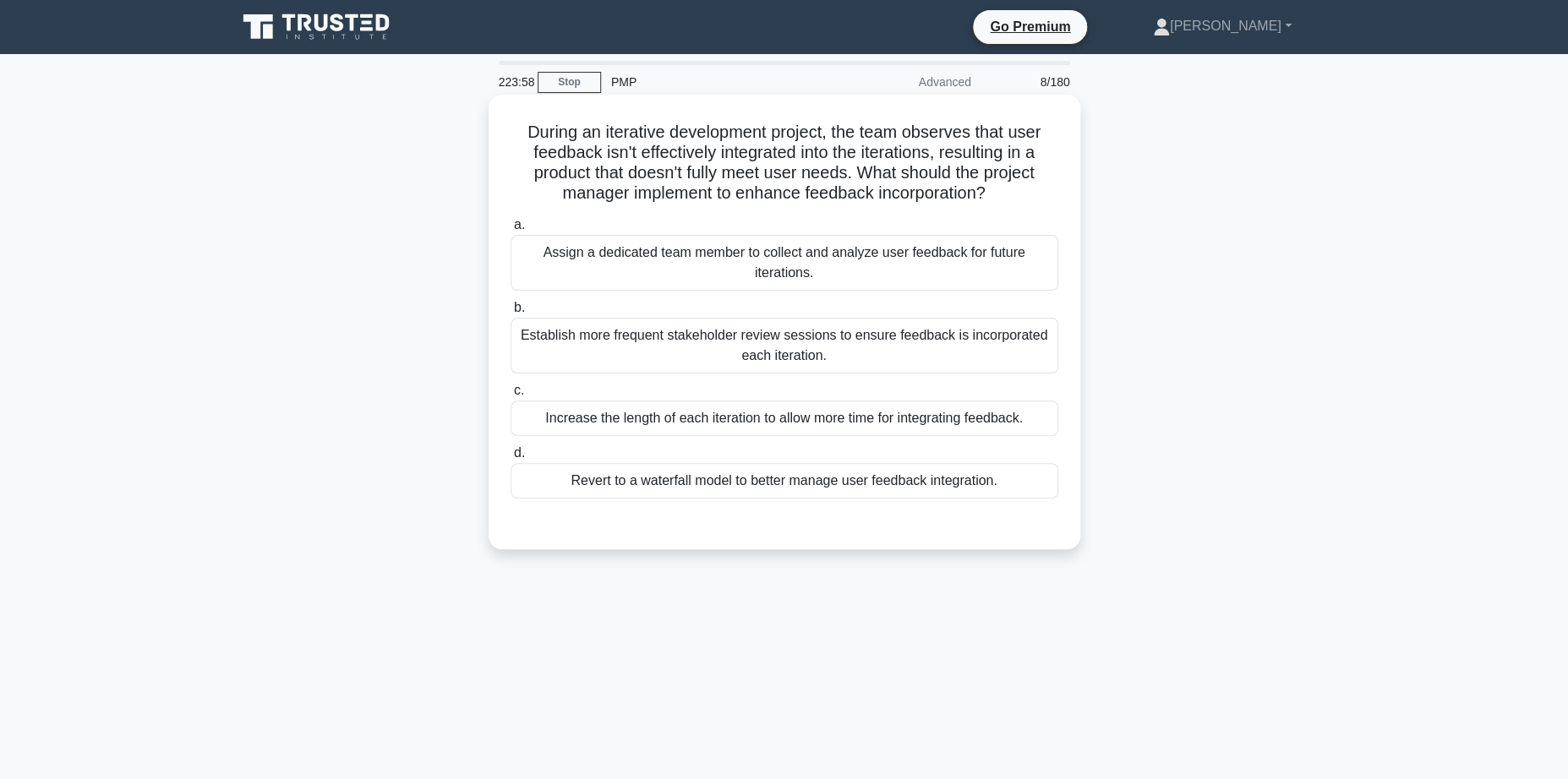
click at [738, 348] on div "Establish more frequent stakeholder review sessions to ensure feedback is incor…" at bounding box center [784, 346] width 547 height 56
click at [511, 314] on input "b. Establish more frequent stakeholder review sessions to ensure feedback is in…" at bounding box center [511, 308] width 0 height 11
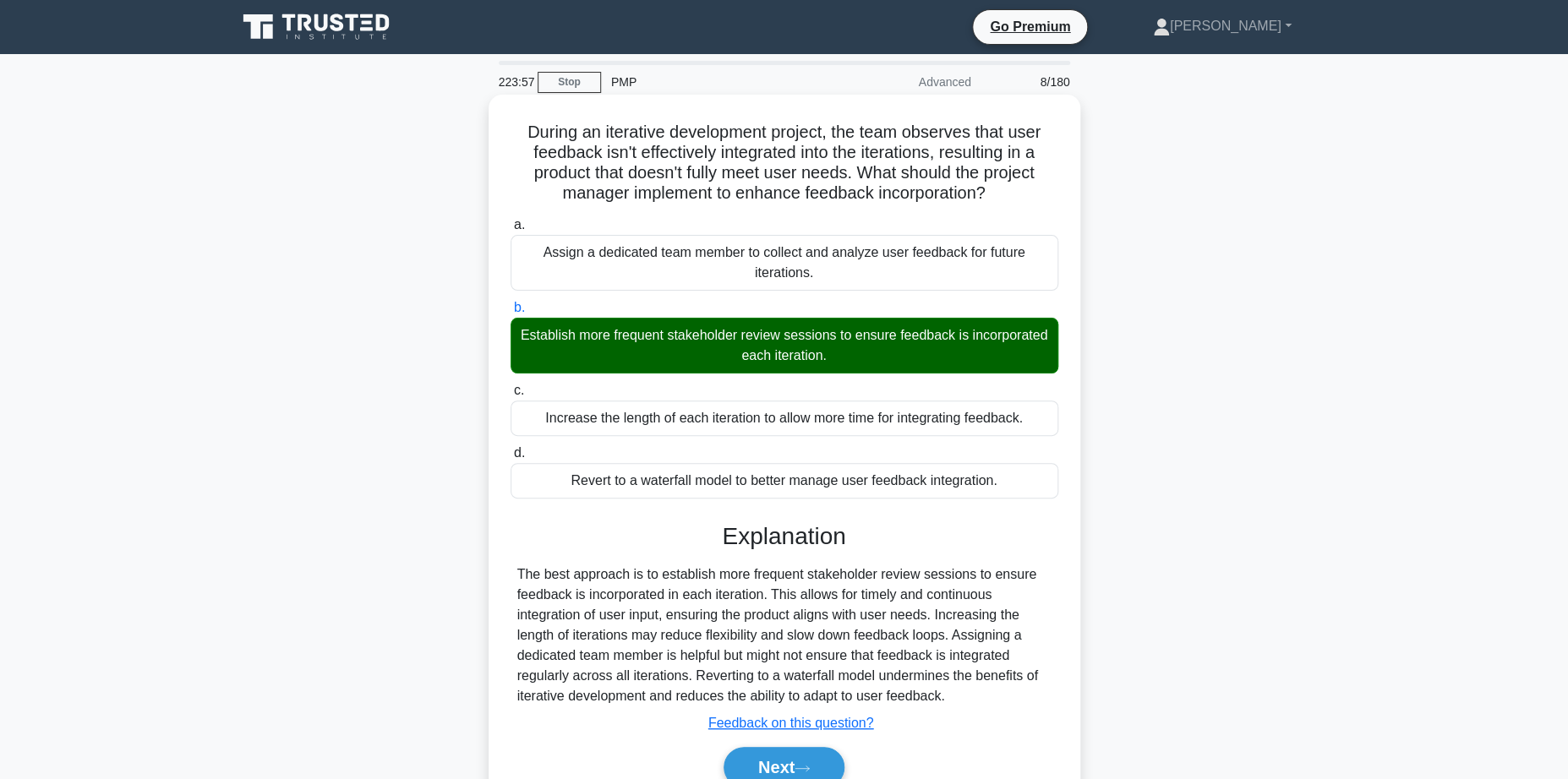
scroll to position [134, 0]
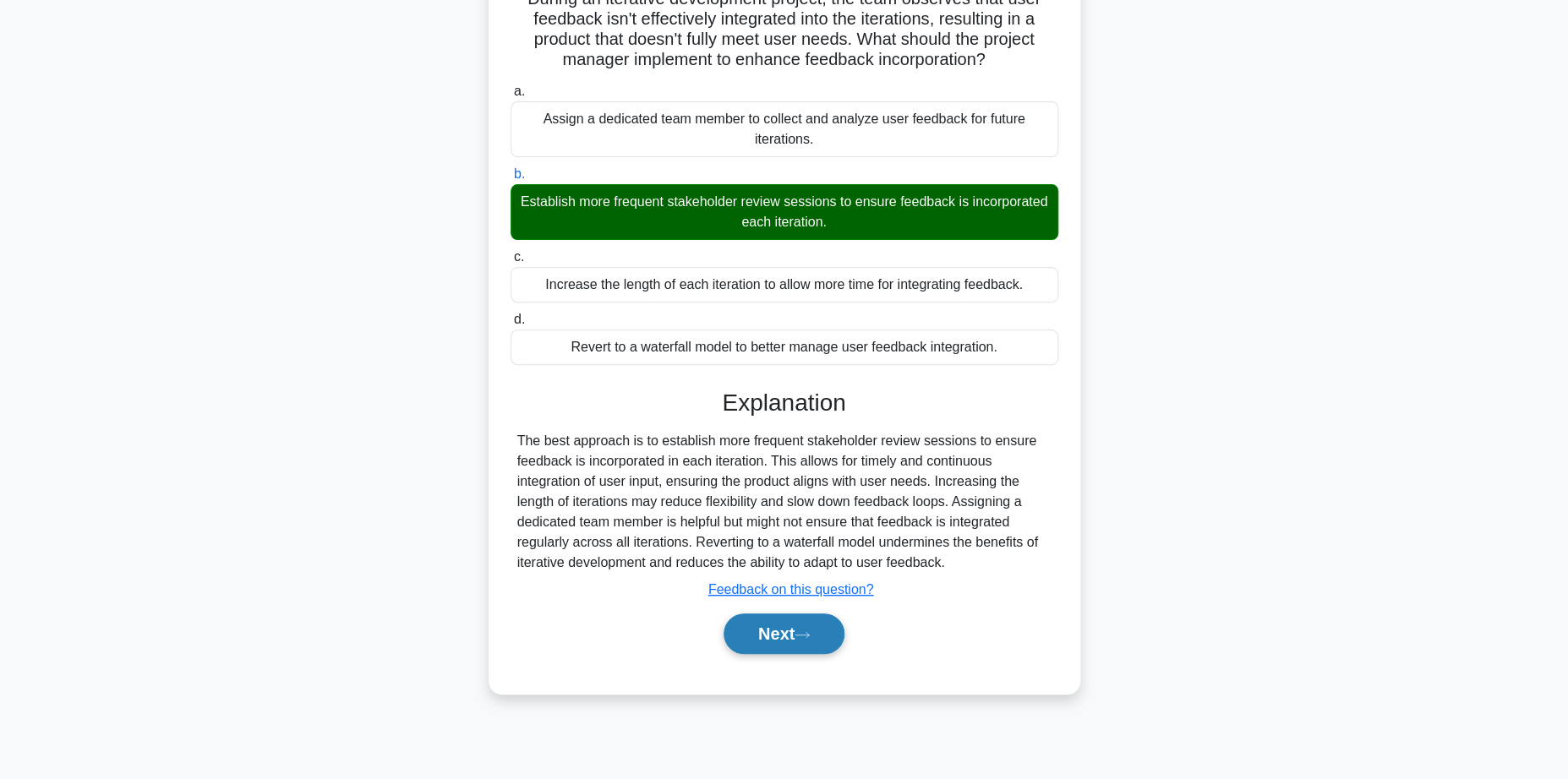
click at [766, 635] on button "Next" at bounding box center [784, 633] width 121 height 41
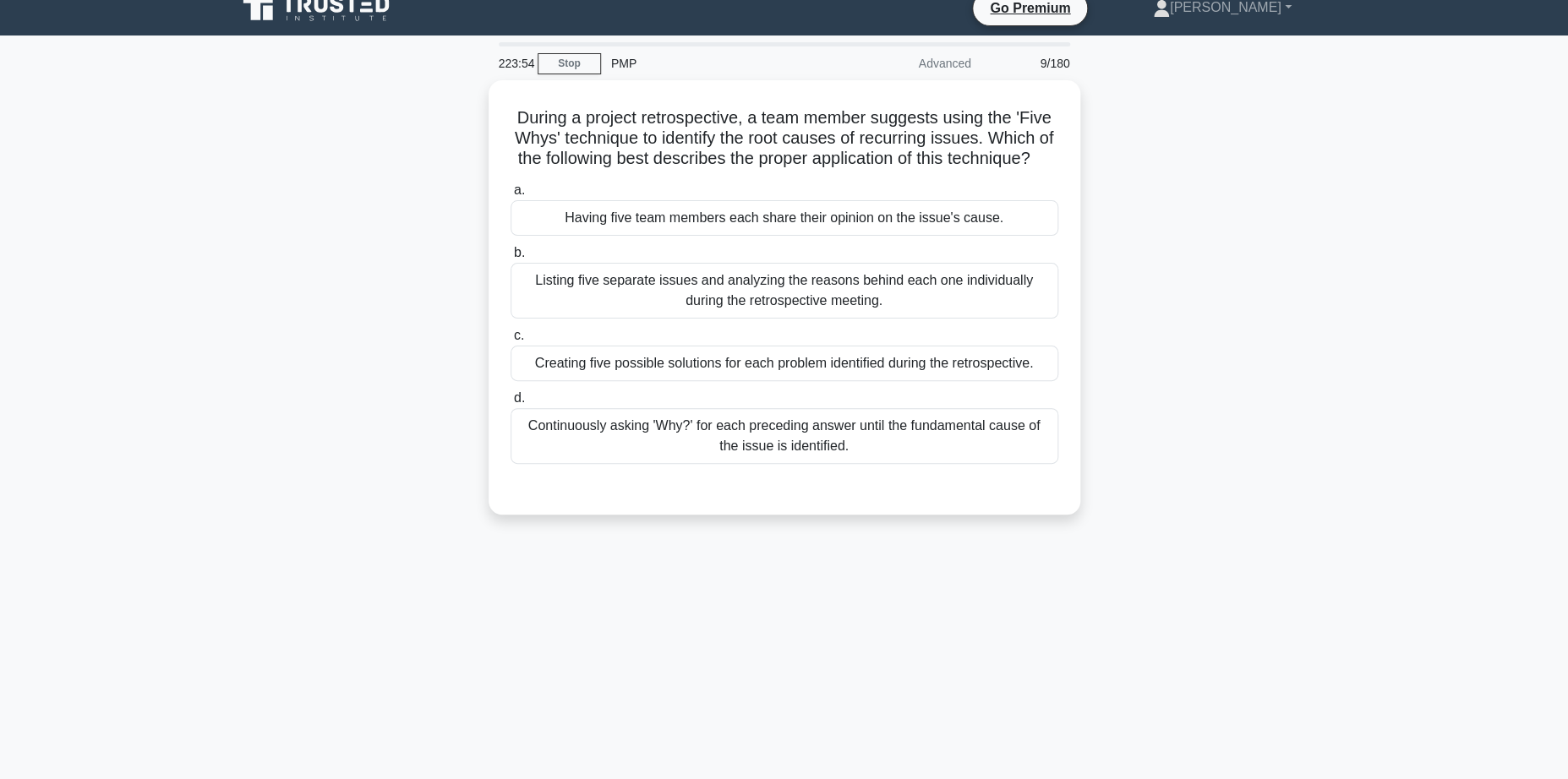
scroll to position [0, 0]
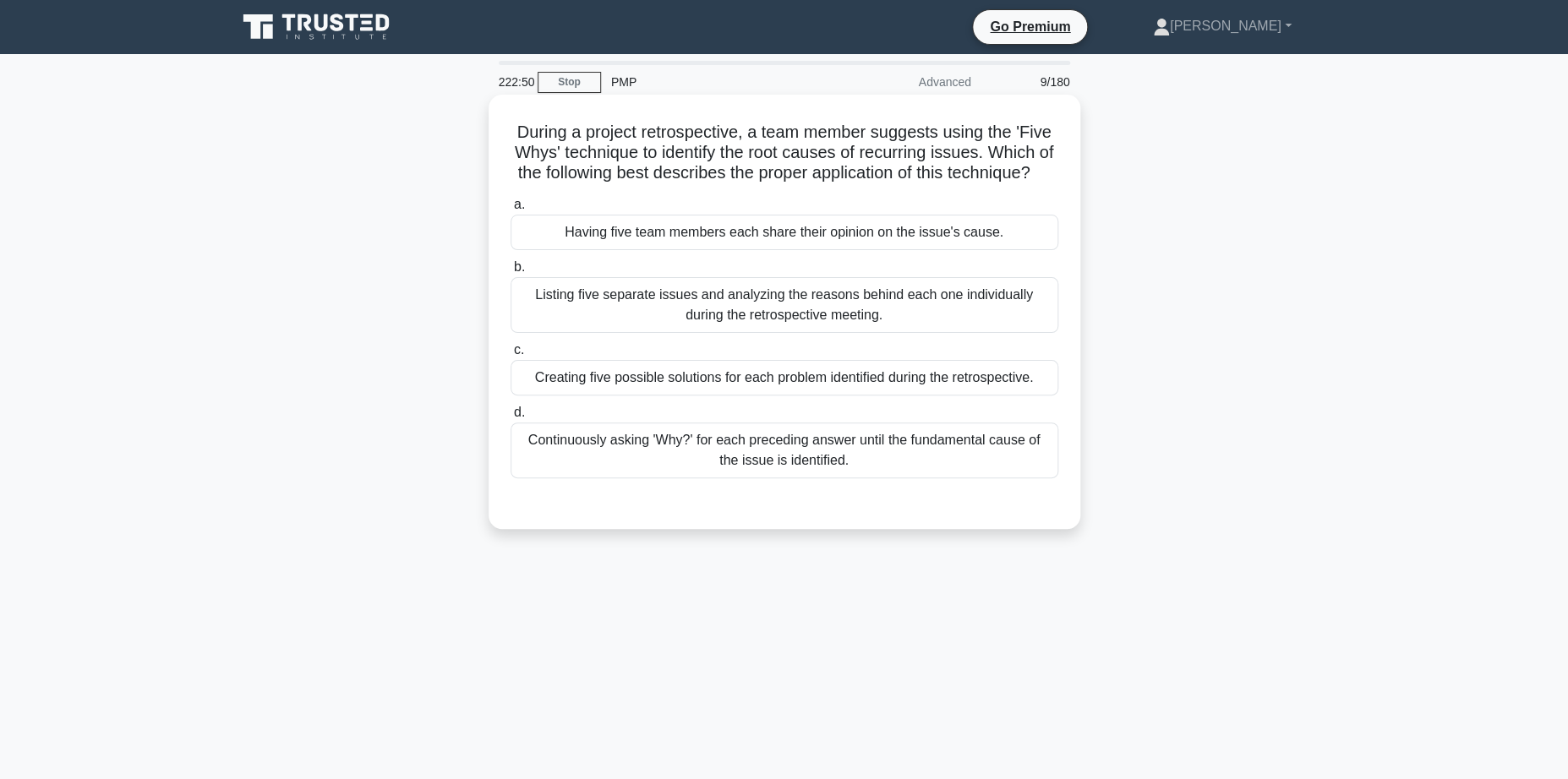
click at [745, 301] on div "Listing five separate issues and analyzing the reasons behind each one individu…" at bounding box center [784, 305] width 547 height 56
click at [511, 273] on input "b. Listing five separate issues and analyzing the reasons behind each one indiv…" at bounding box center [511, 268] width 0 height 11
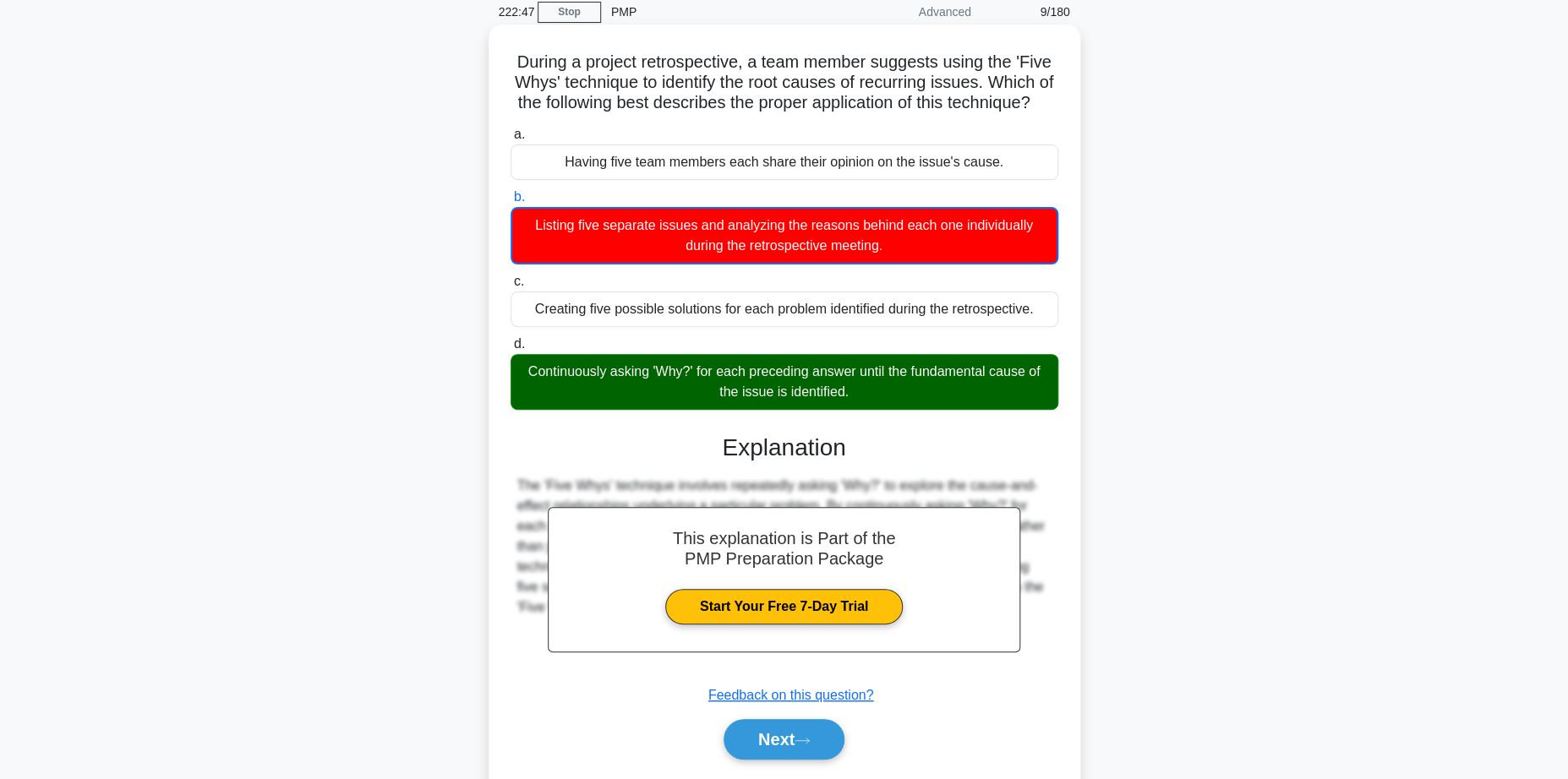
scroll to position [134, 0]
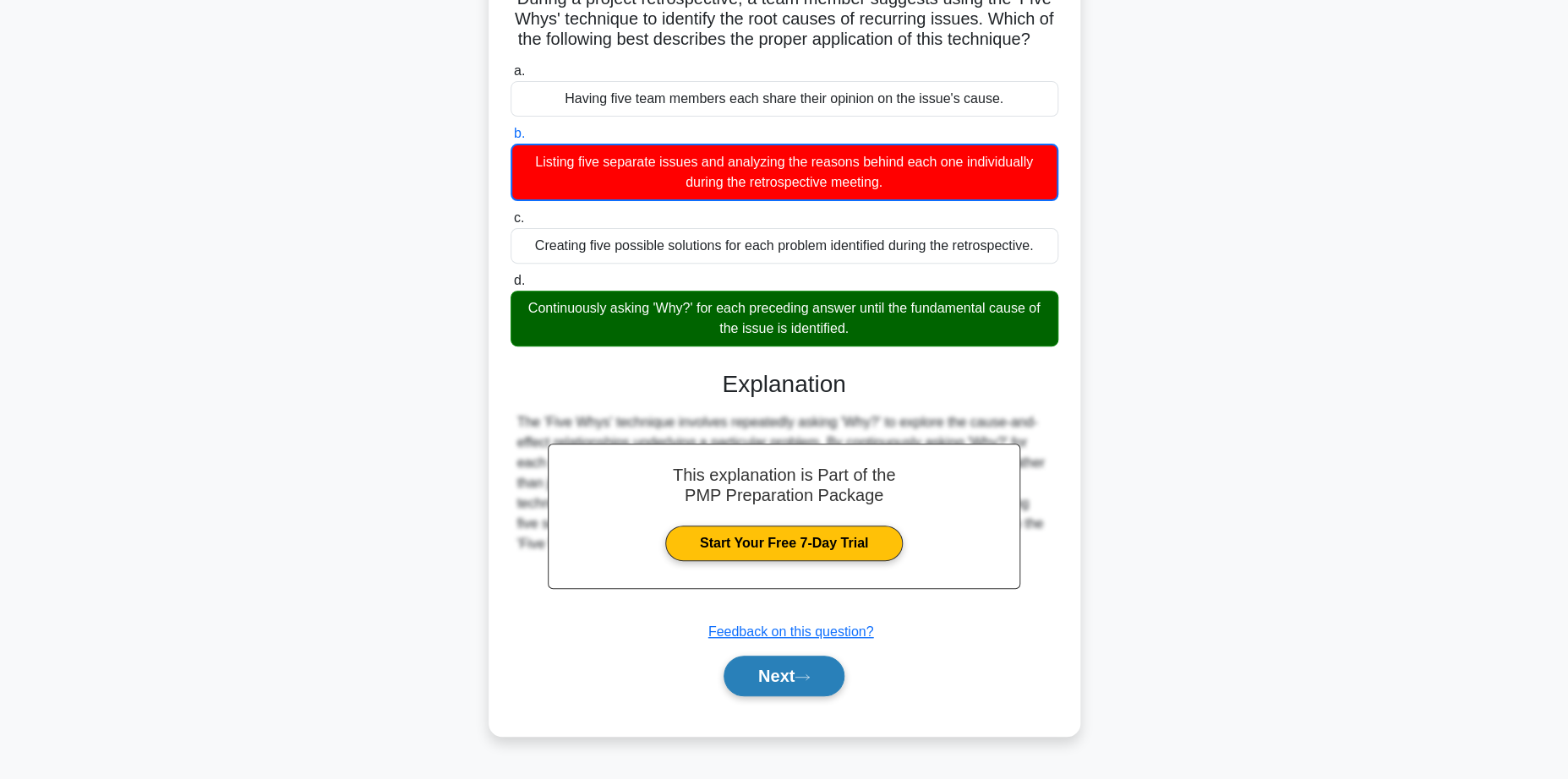
click at [794, 674] on button "Next" at bounding box center [784, 676] width 121 height 41
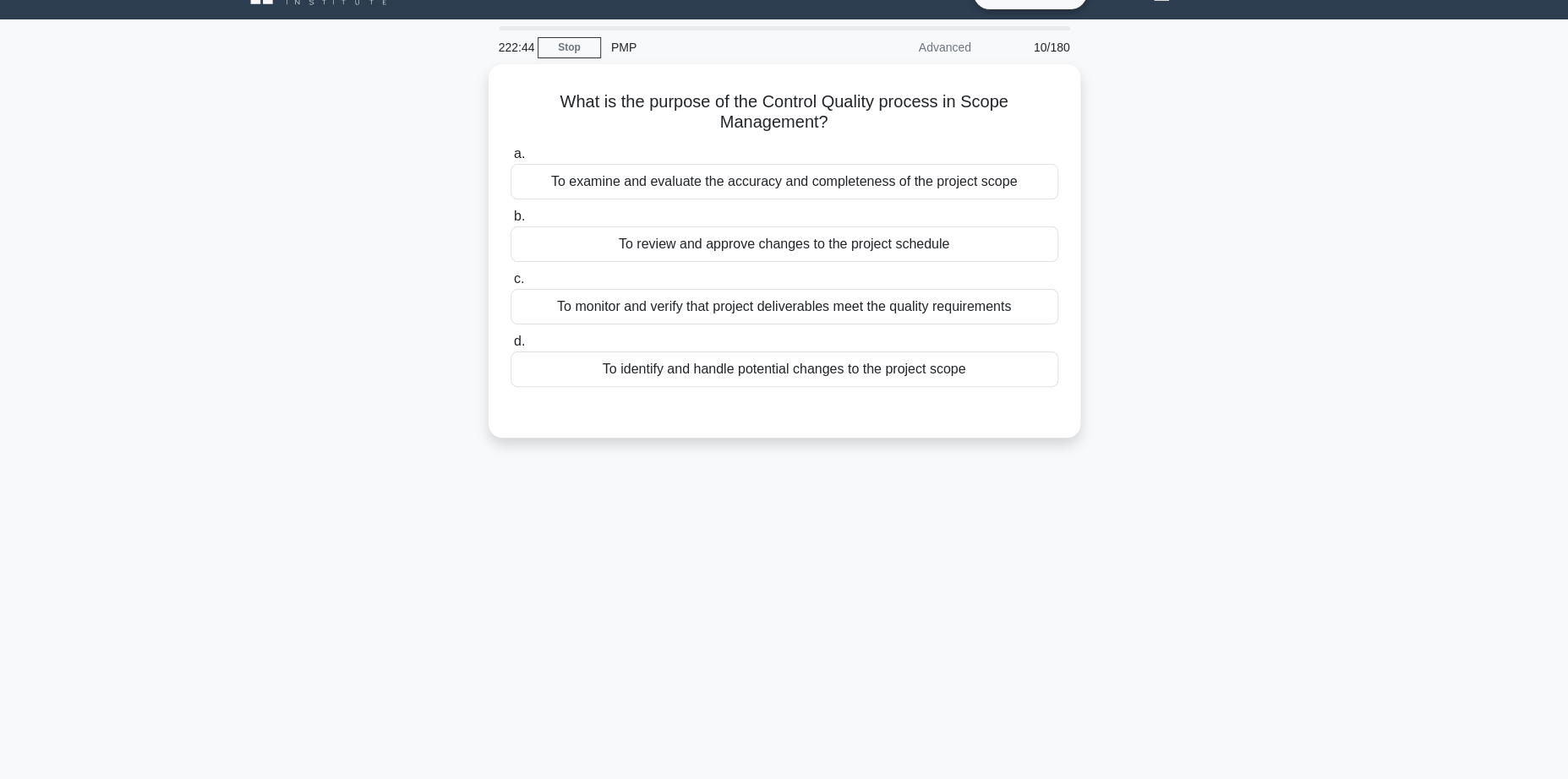
scroll to position [0, 0]
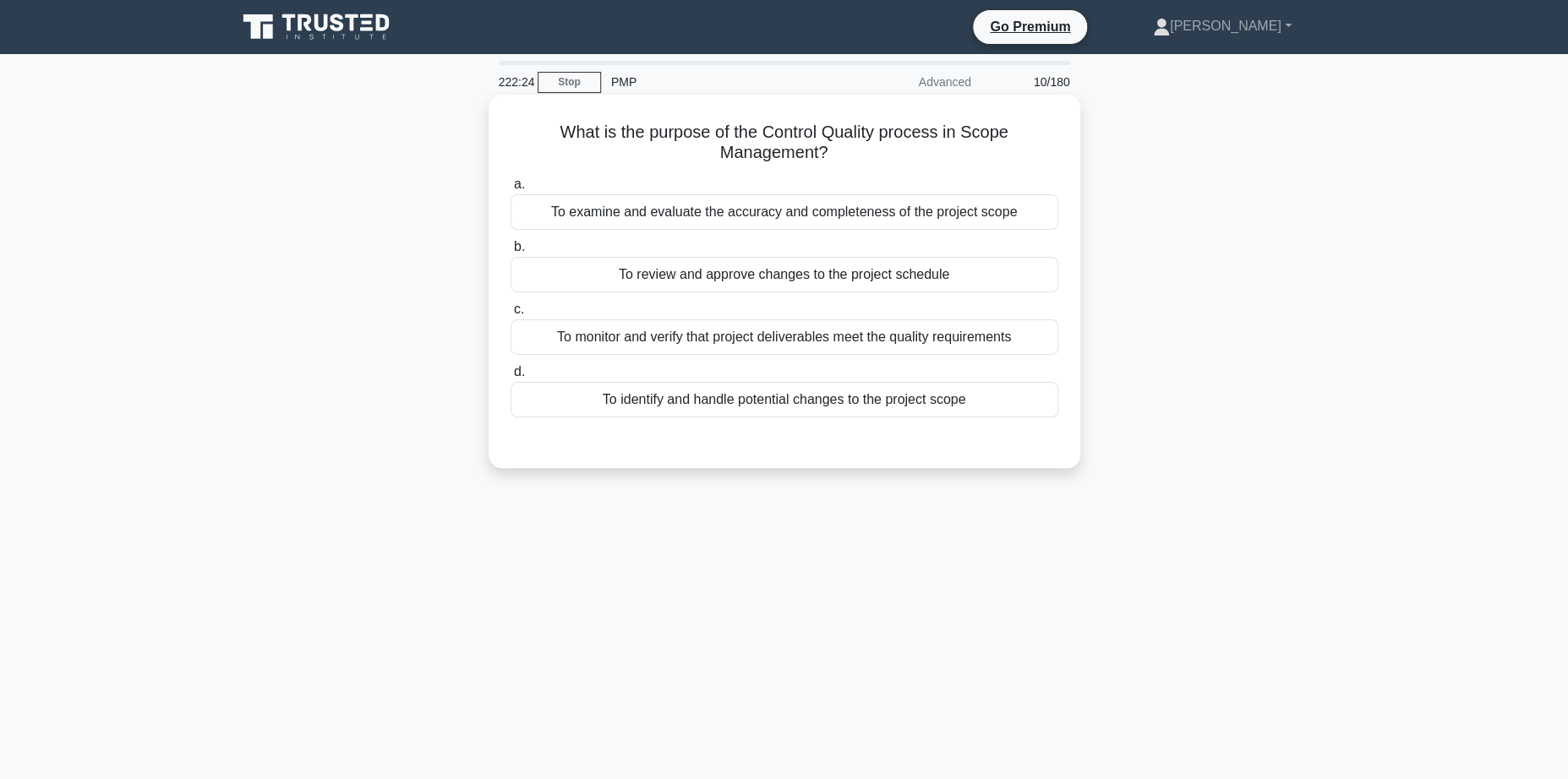
click at [796, 345] on div "To monitor and verify that project deliverables meet the quality requirements" at bounding box center [784, 337] width 547 height 36
click at [511, 315] on input "c. To monitor and verify that project deliverables meet the quality requirements" at bounding box center [511, 309] width 0 height 11
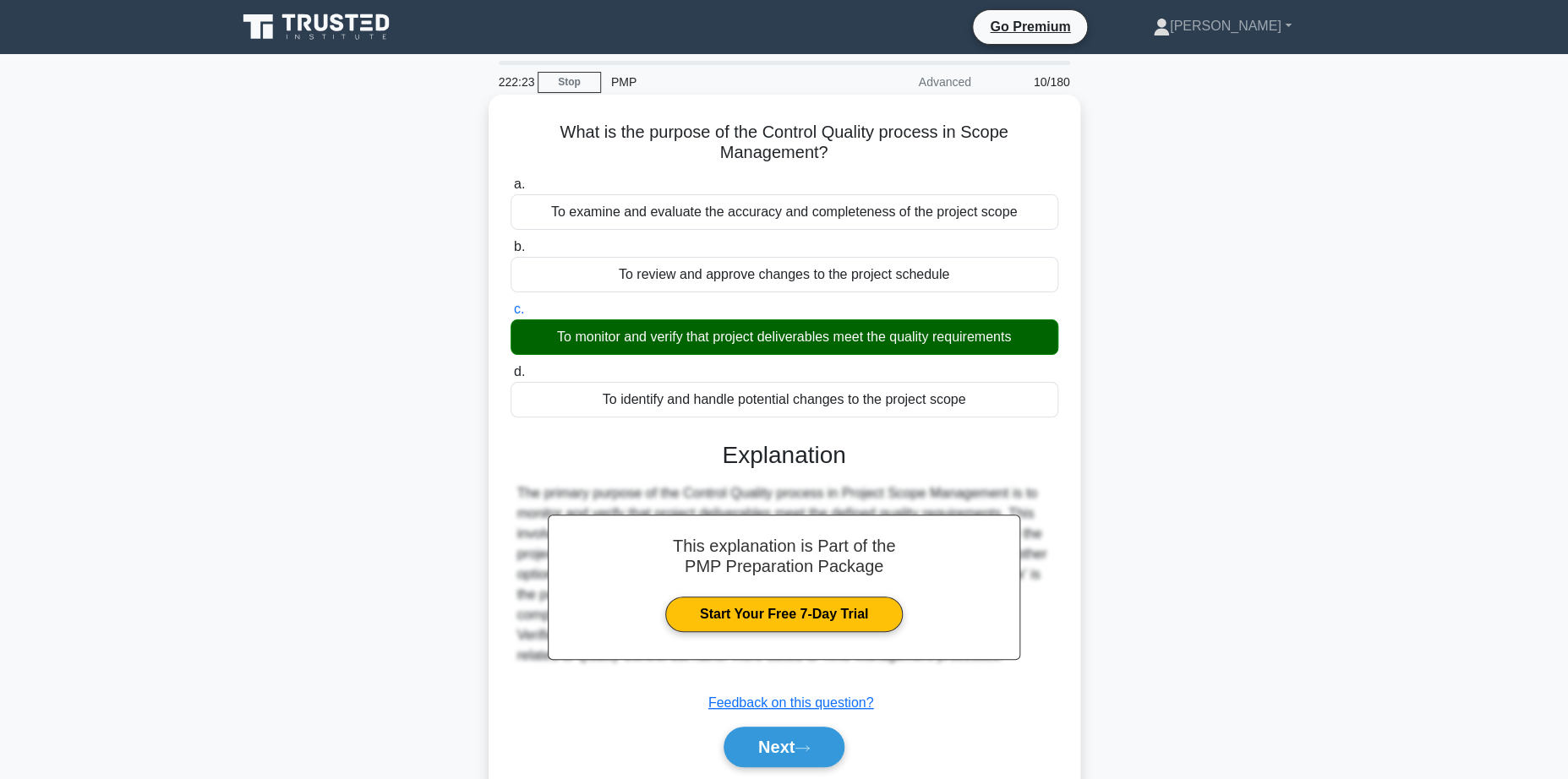
scroll to position [134, 0]
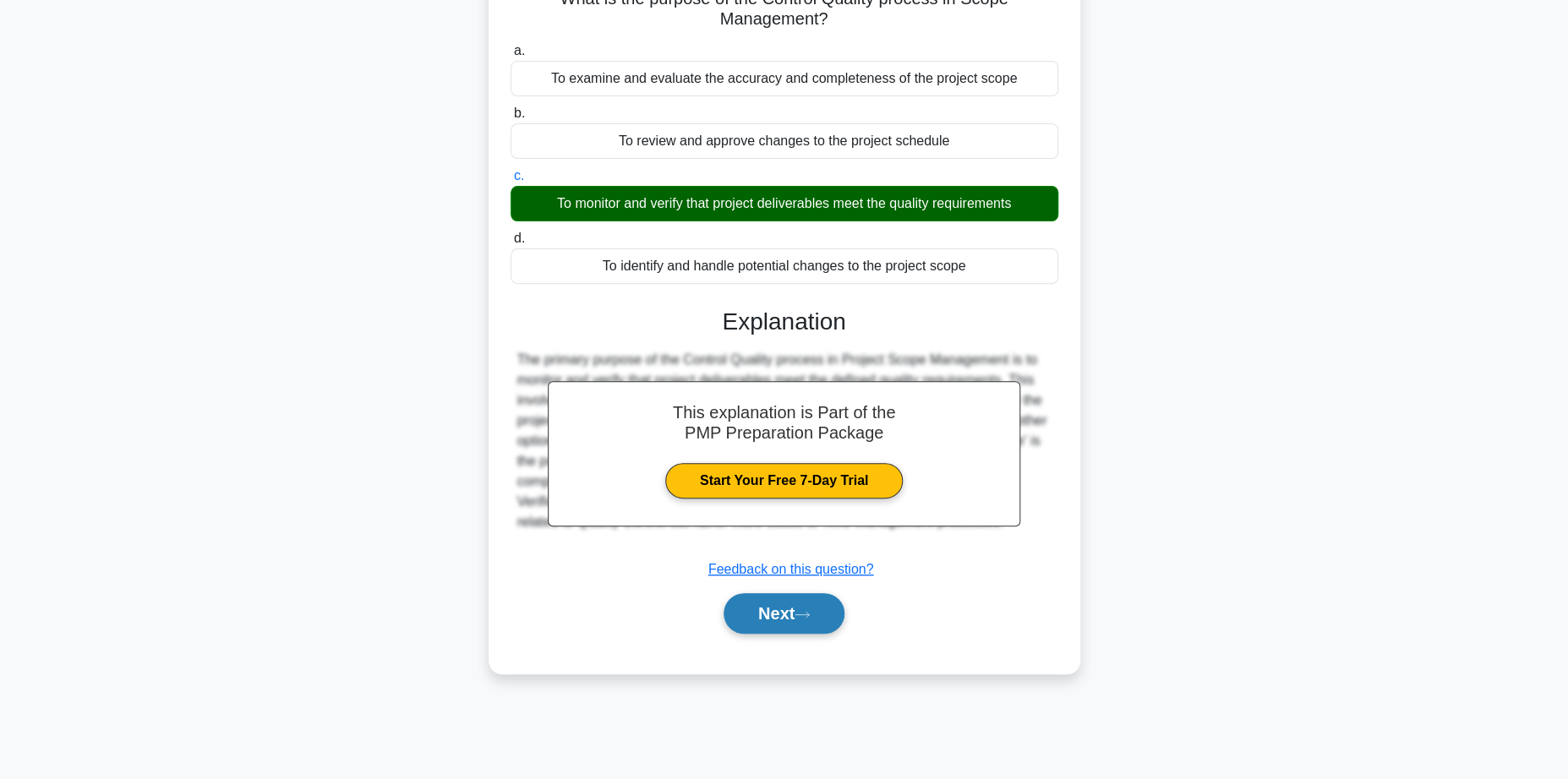
click at [771, 623] on button "Next" at bounding box center [784, 613] width 121 height 41
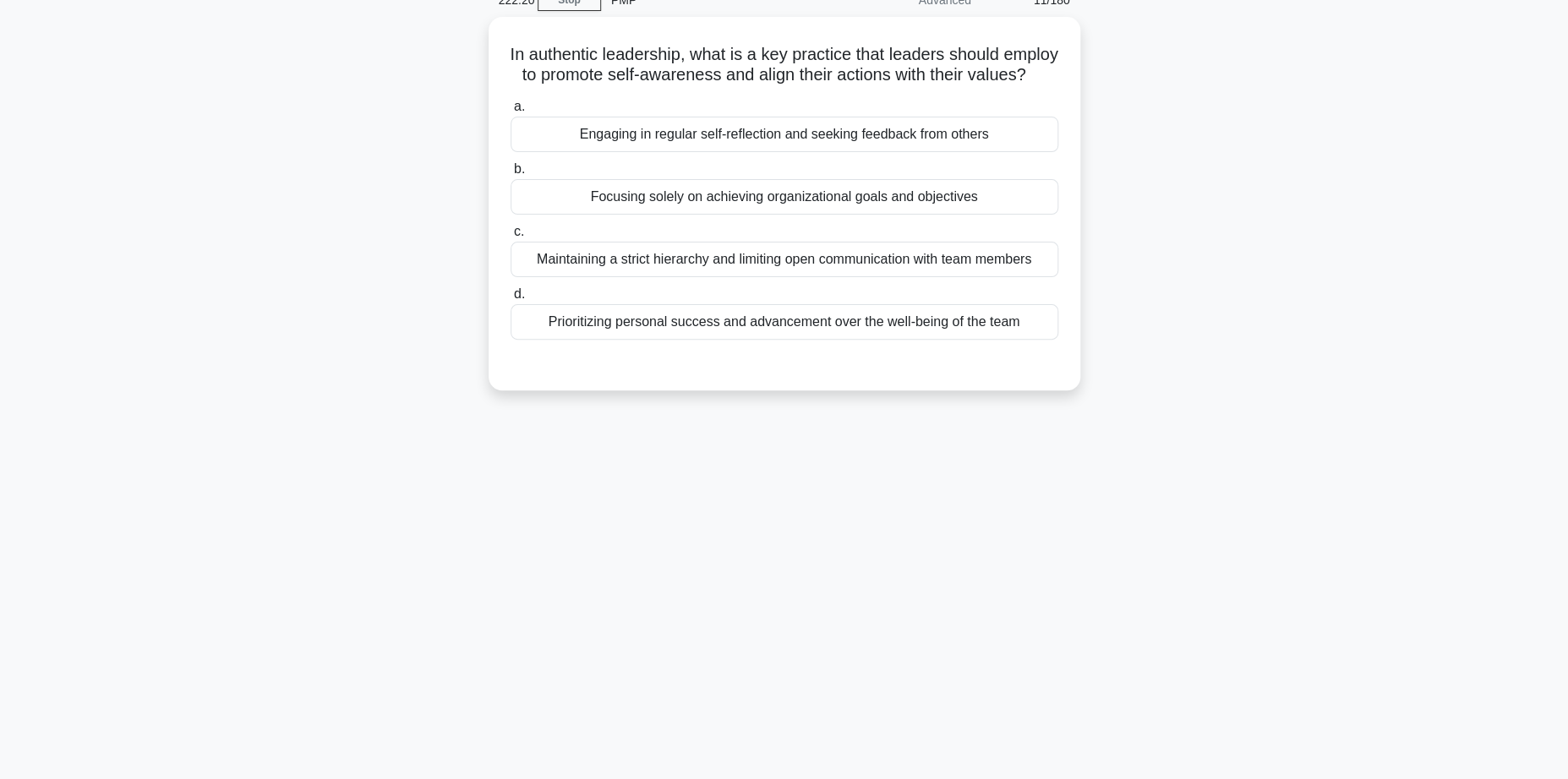
scroll to position [0, 0]
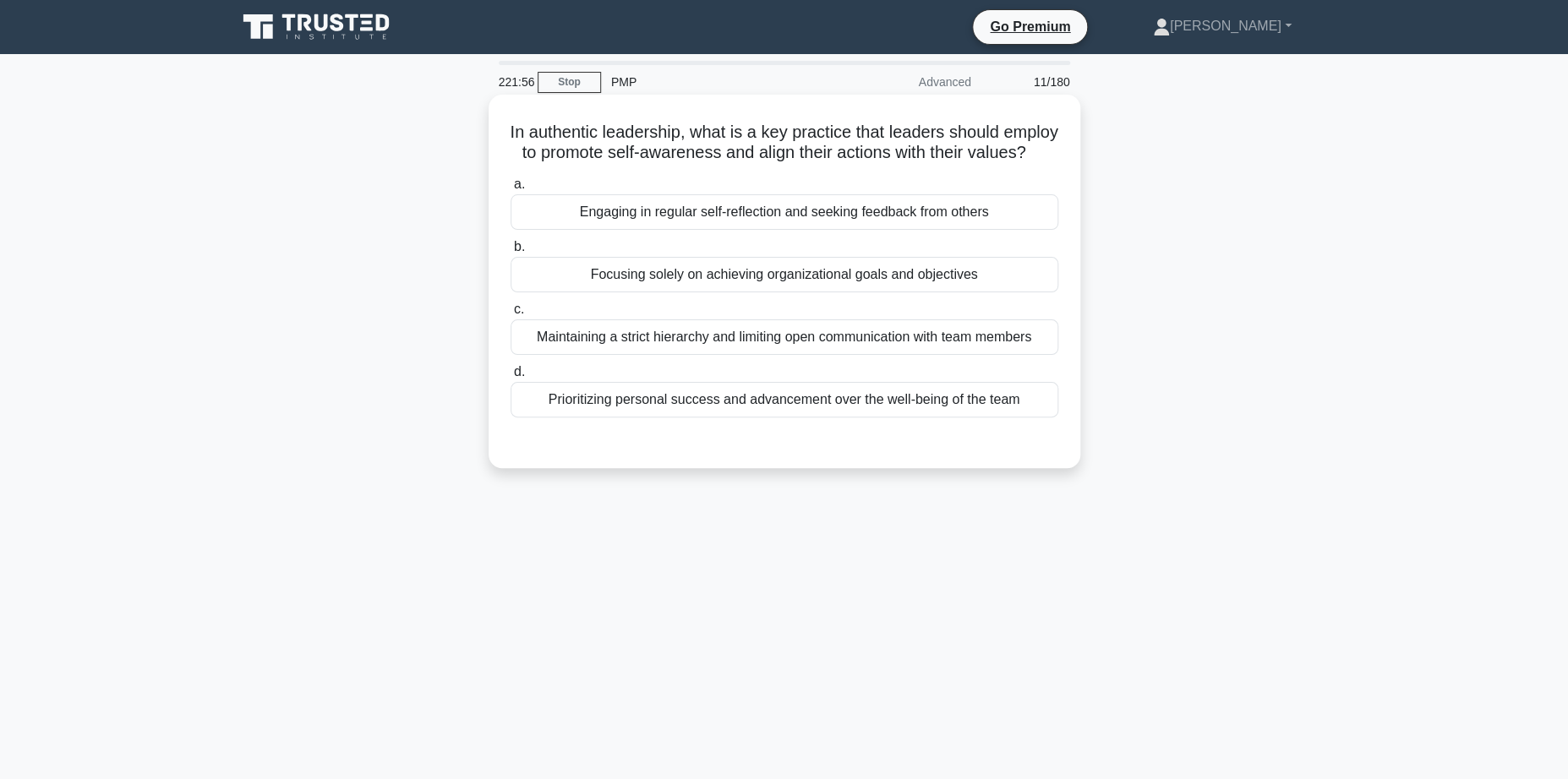
click at [716, 213] on div "Engaging in regular self-reflection and seeking feedback from others" at bounding box center [784, 212] width 547 height 36
click at [511, 190] on input "a. Engaging in regular self-reflection and seeking feedback from others" at bounding box center [511, 185] width 0 height 11
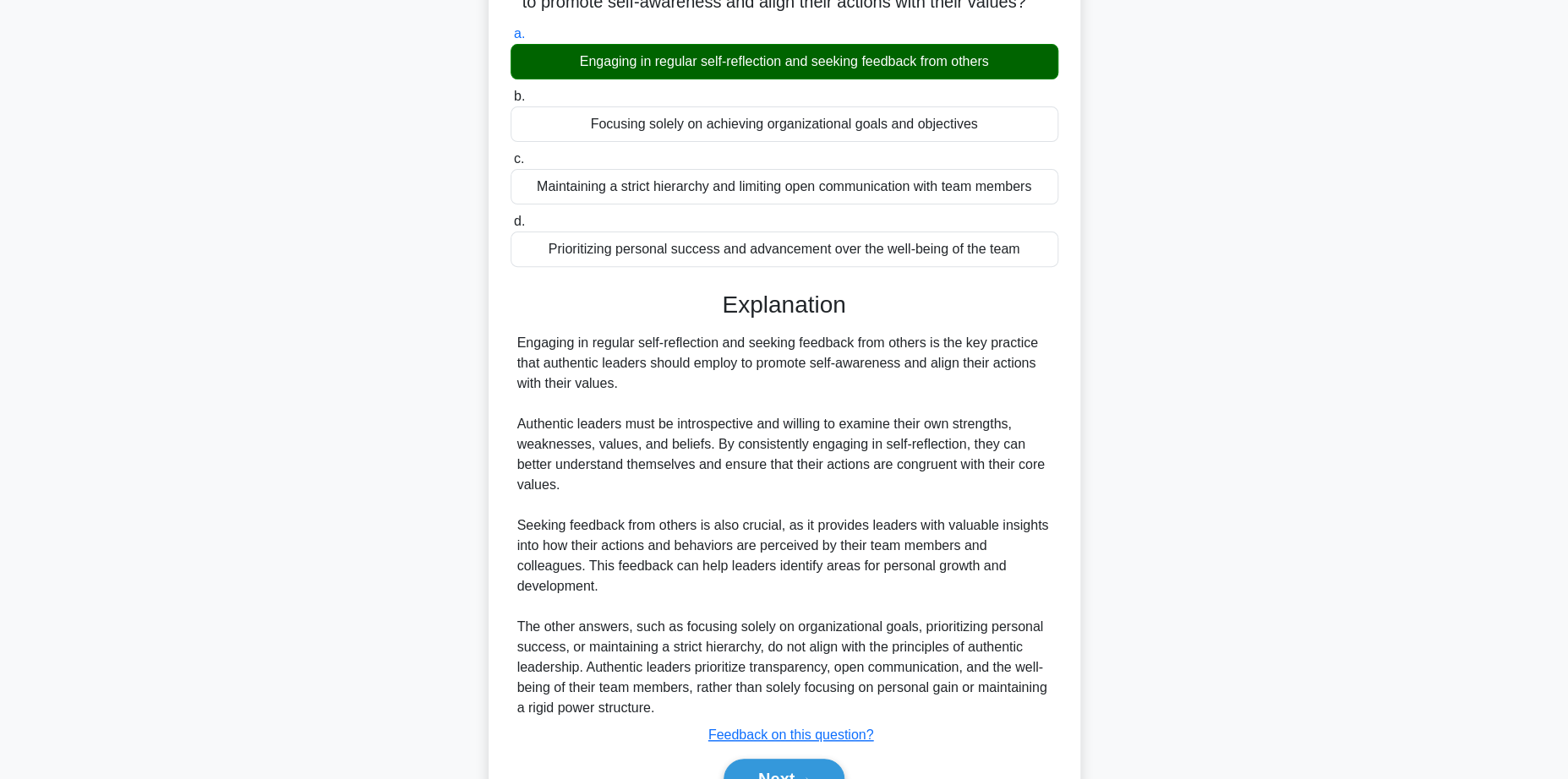
scroll to position [243, 0]
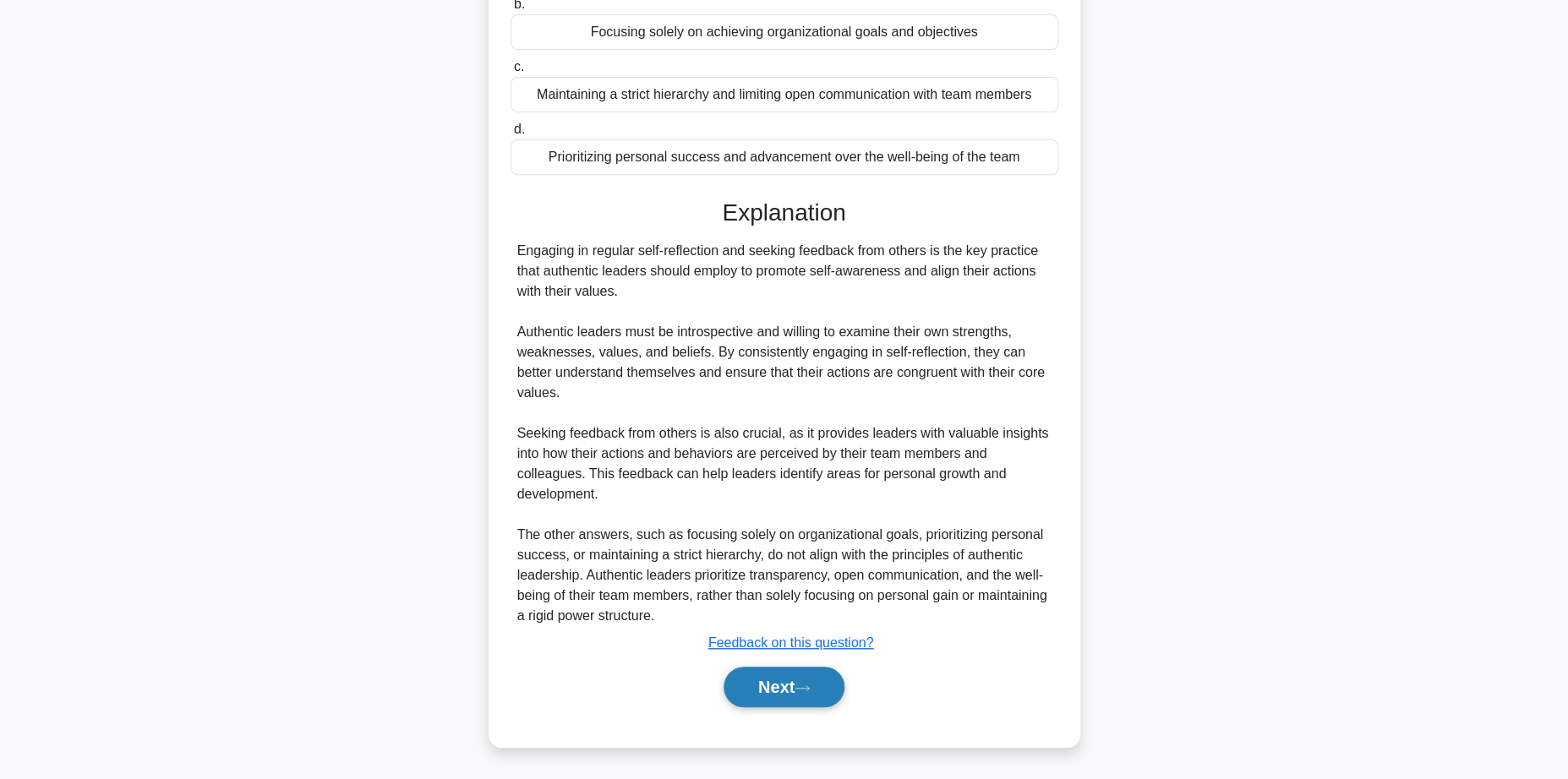
click at [764, 694] on button "Next" at bounding box center [784, 687] width 121 height 41
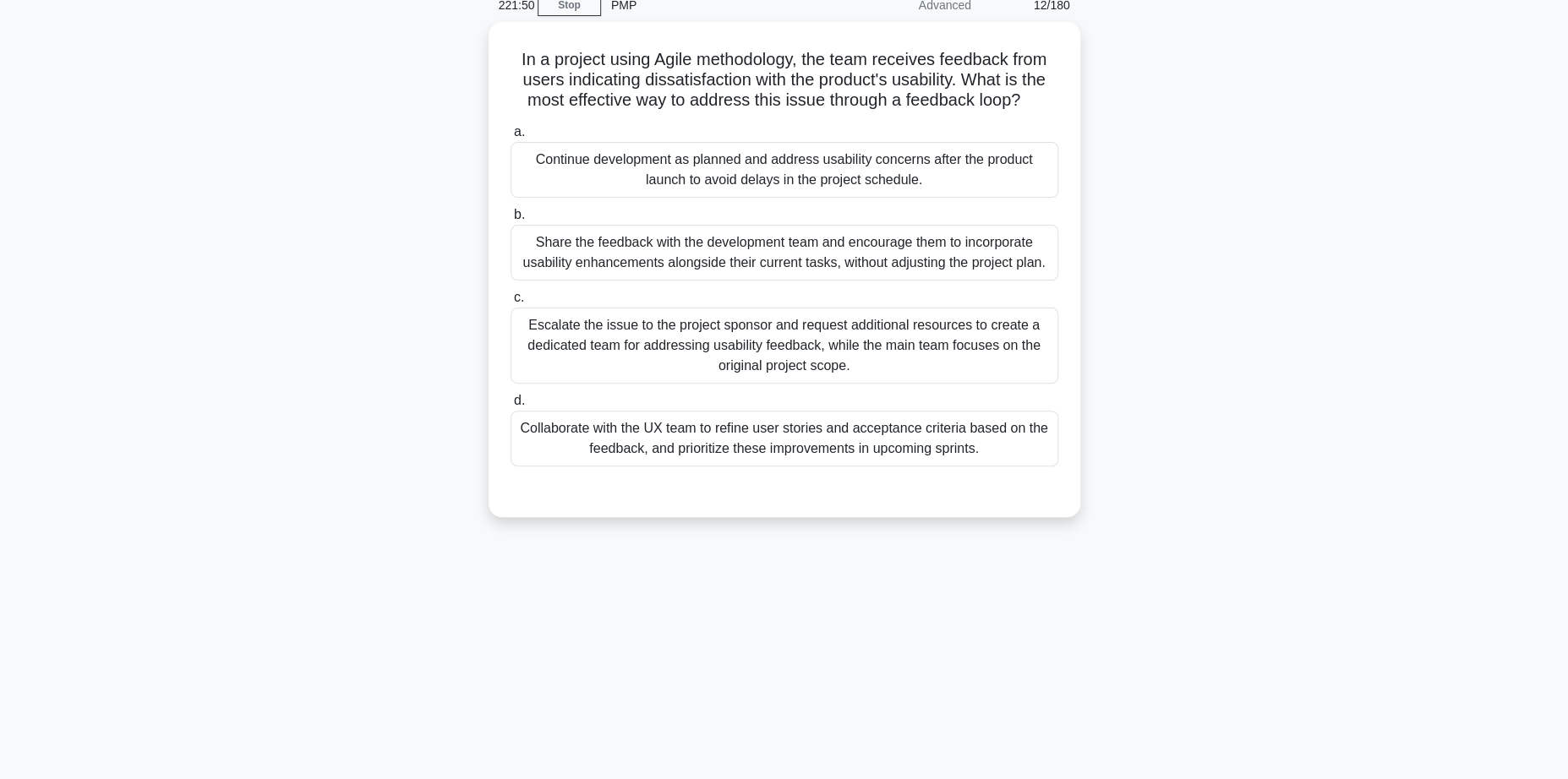
scroll to position [0, 0]
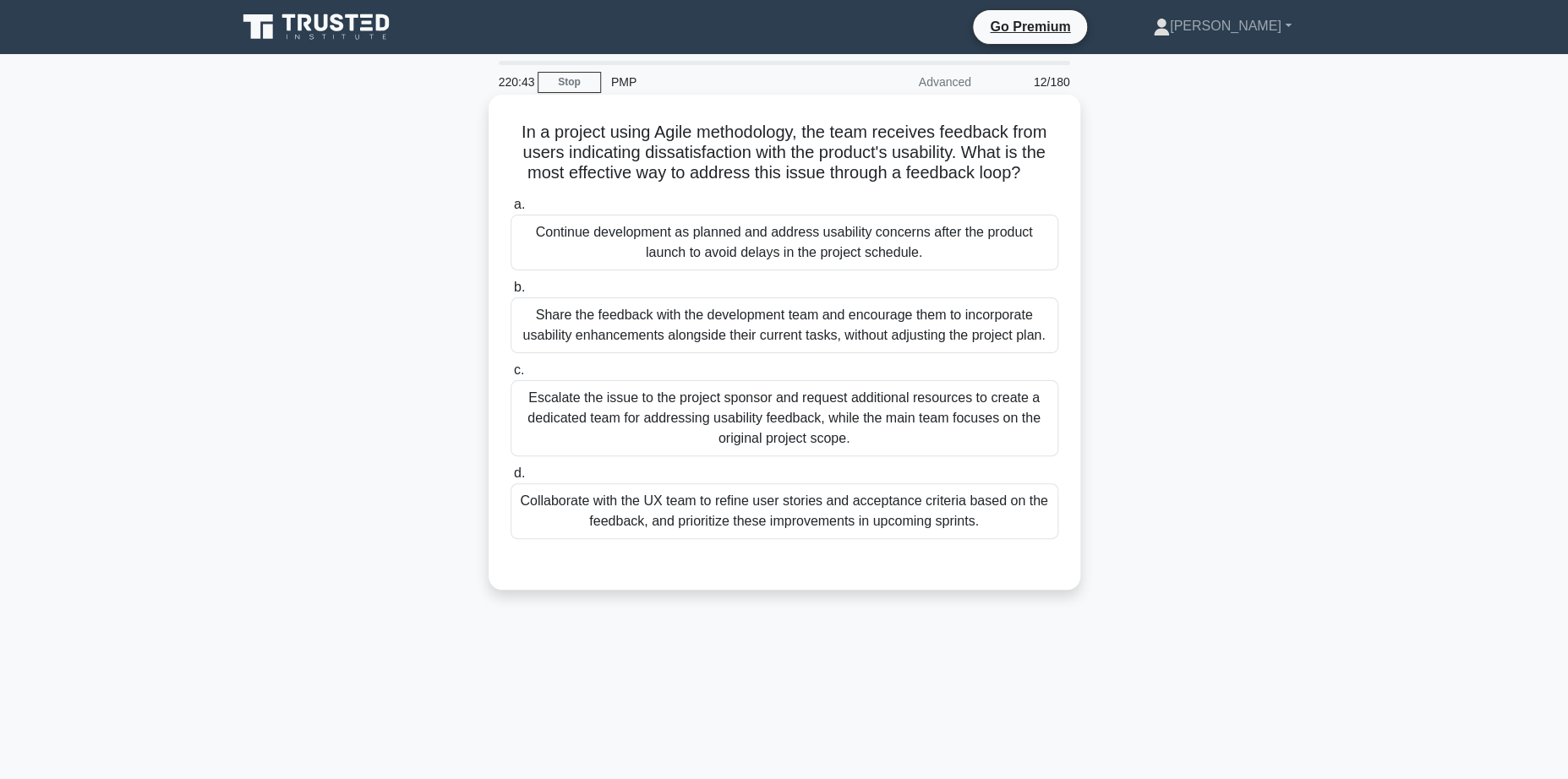
click at [804, 321] on div "Share the feedback with the development team and encourage them to incorporate …" at bounding box center [784, 325] width 547 height 56
click at [511, 294] on input "b. Share the feedback with the development team and encourage them to incorpora…" at bounding box center [511, 288] width 0 height 11
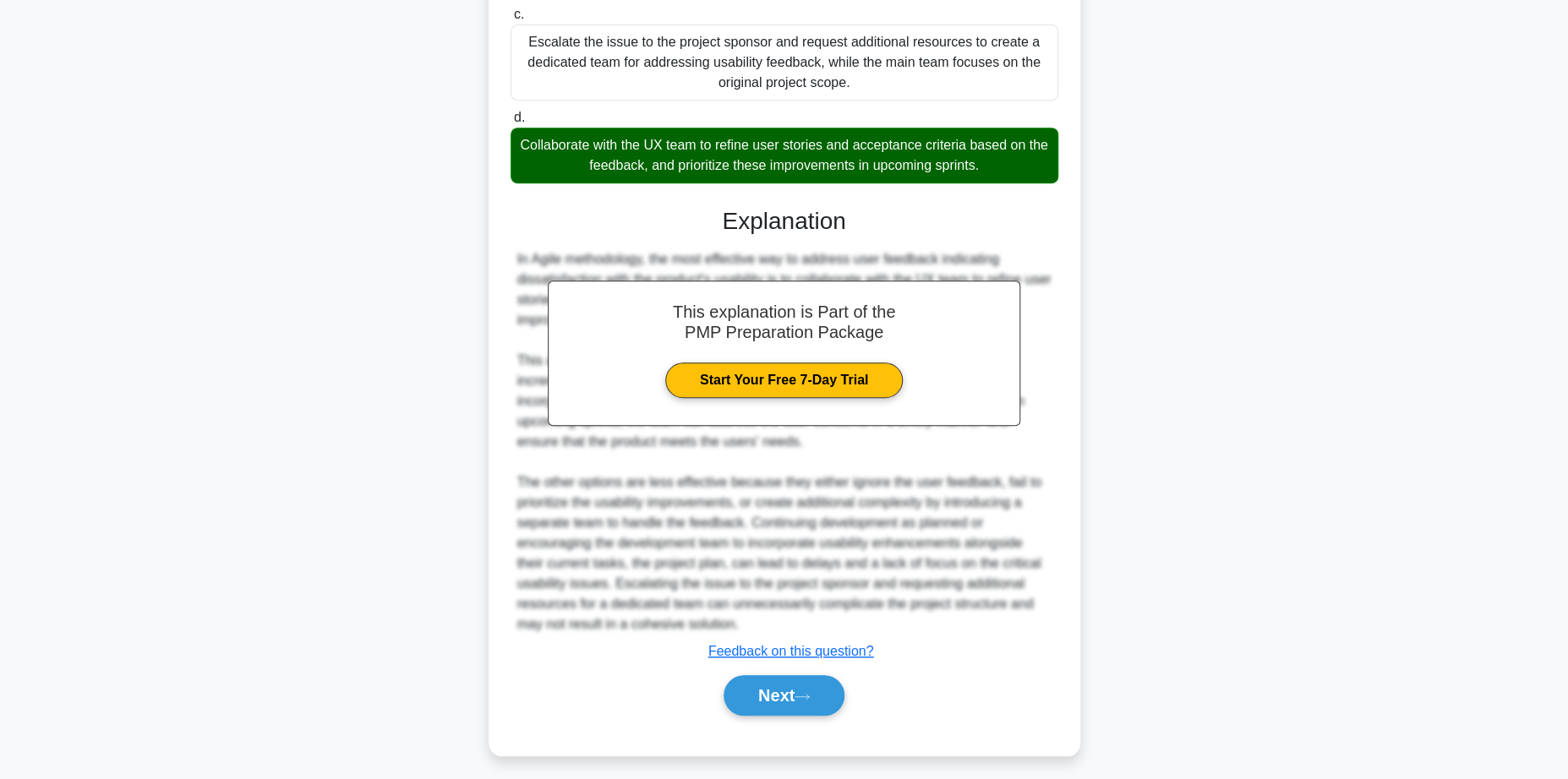
scroll to position [367, 0]
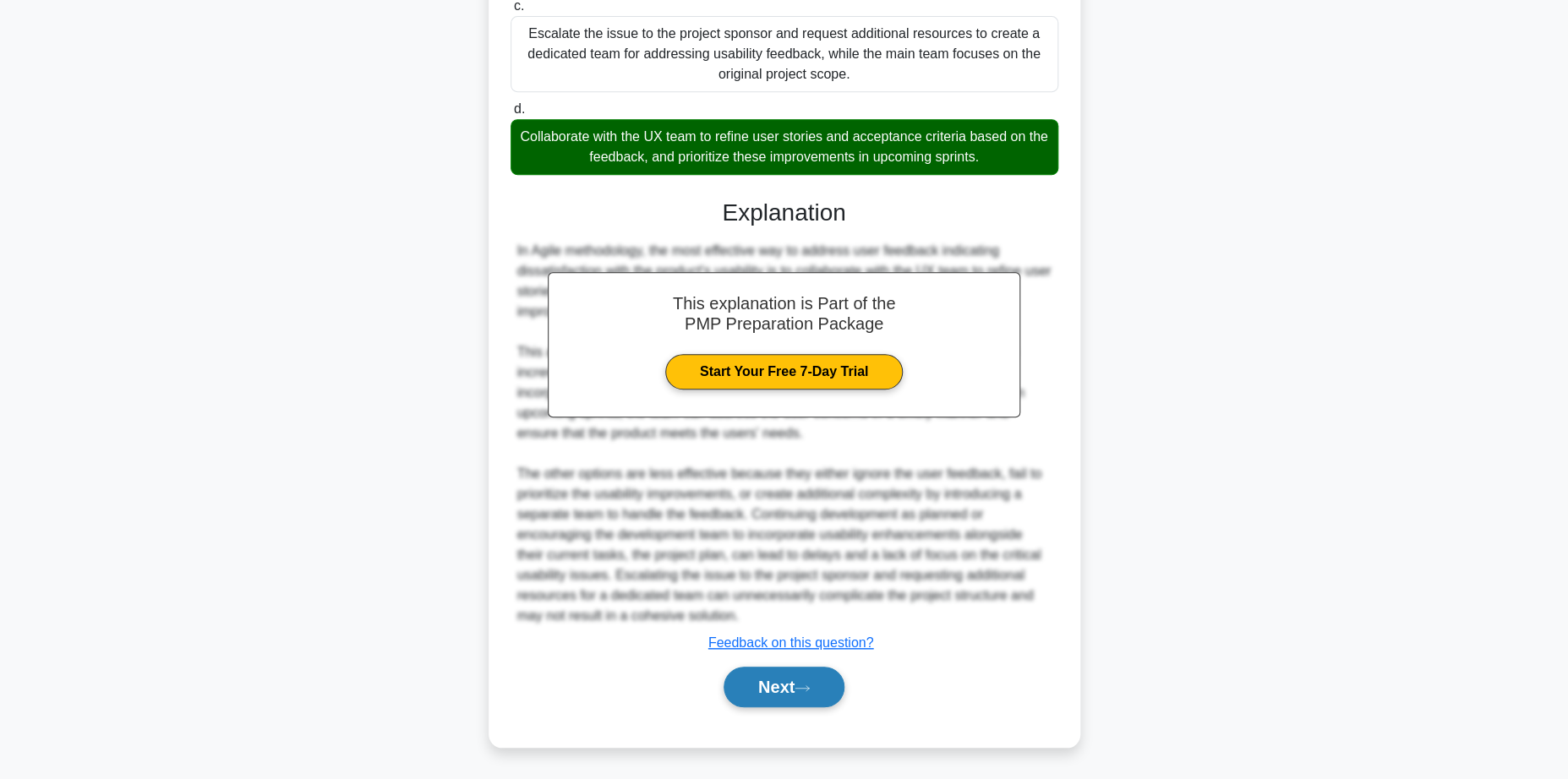
click at [764, 686] on button "Next" at bounding box center [784, 687] width 121 height 41
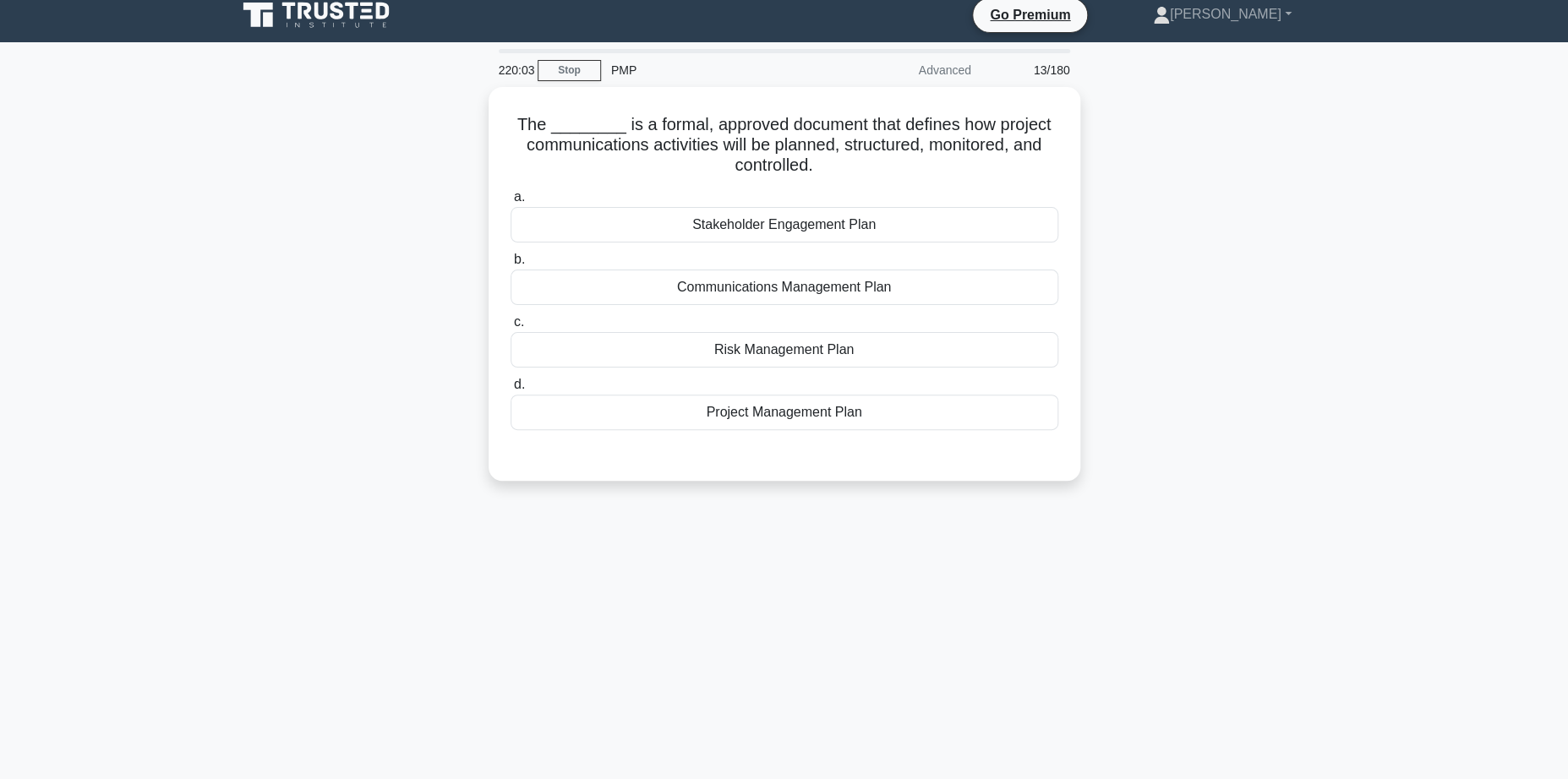
scroll to position [0, 0]
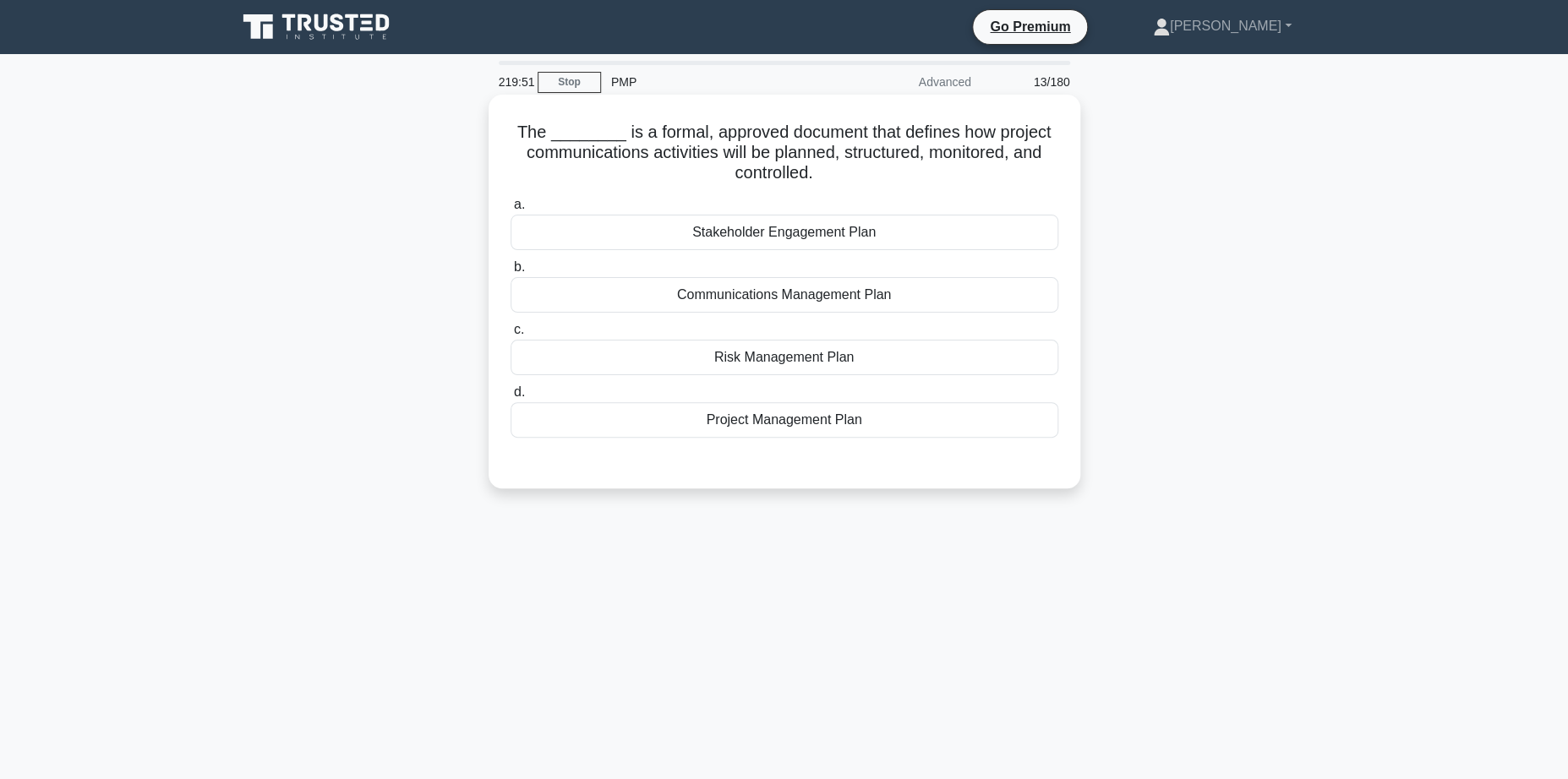
click at [771, 296] on div "Communications Management Plan" at bounding box center [784, 295] width 547 height 36
click at [511, 273] on input "b. Communications Management Plan" at bounding box center [511, 268] width 0 height 11
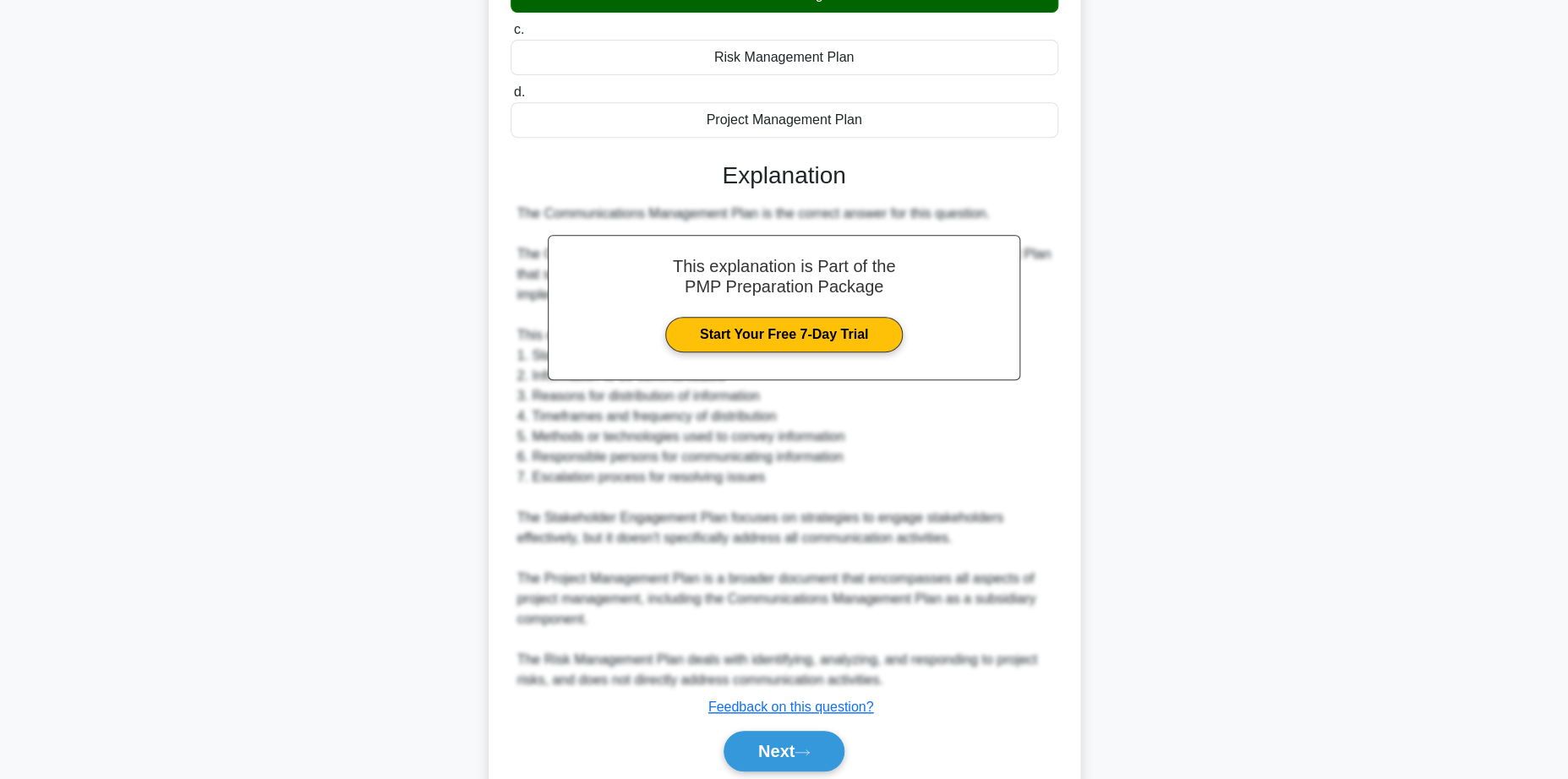
scroll to position [365, 0]
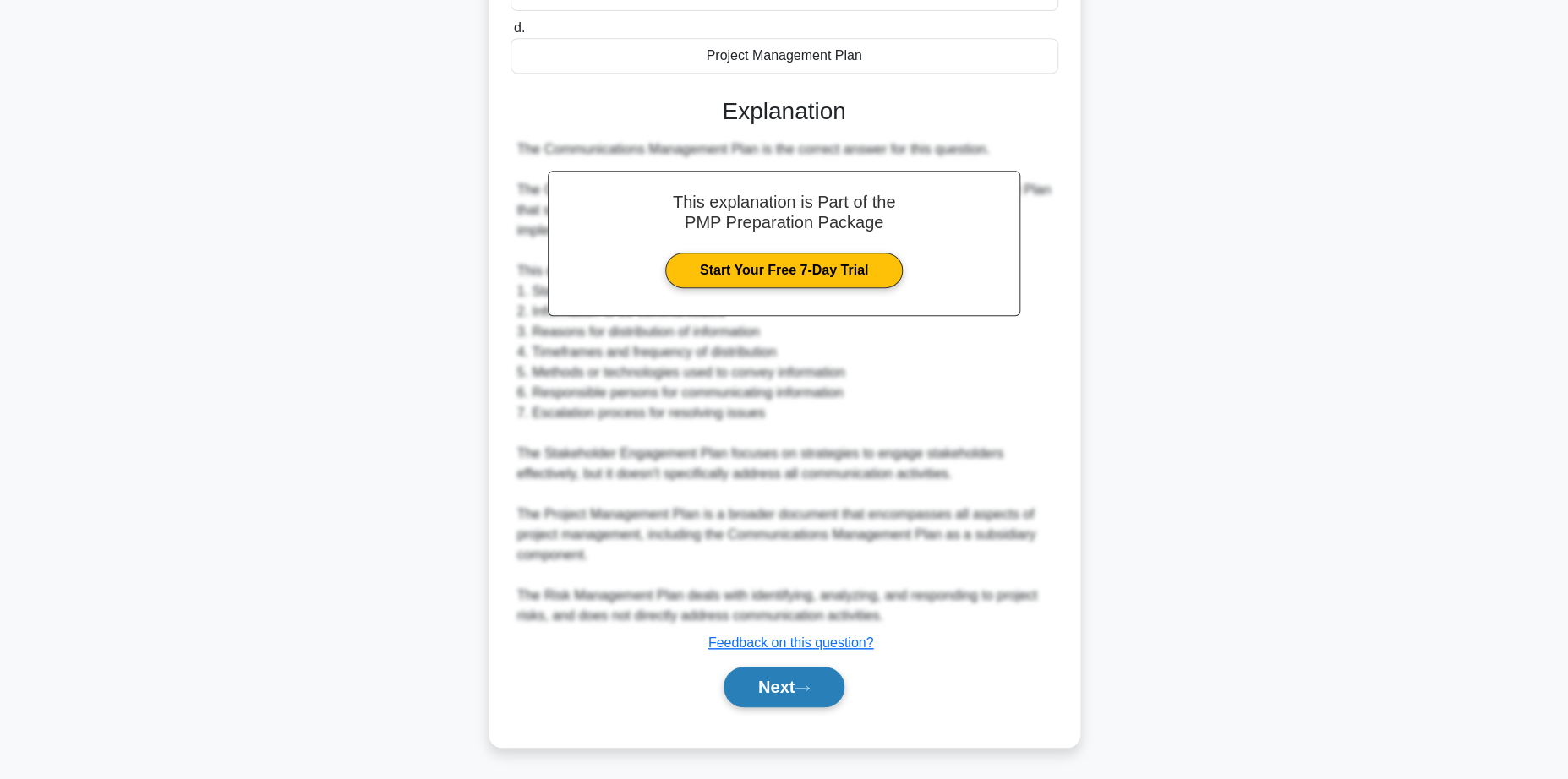
click at [771, 685] on button "Next" at bounding box center [784, 687] width 121 height 41
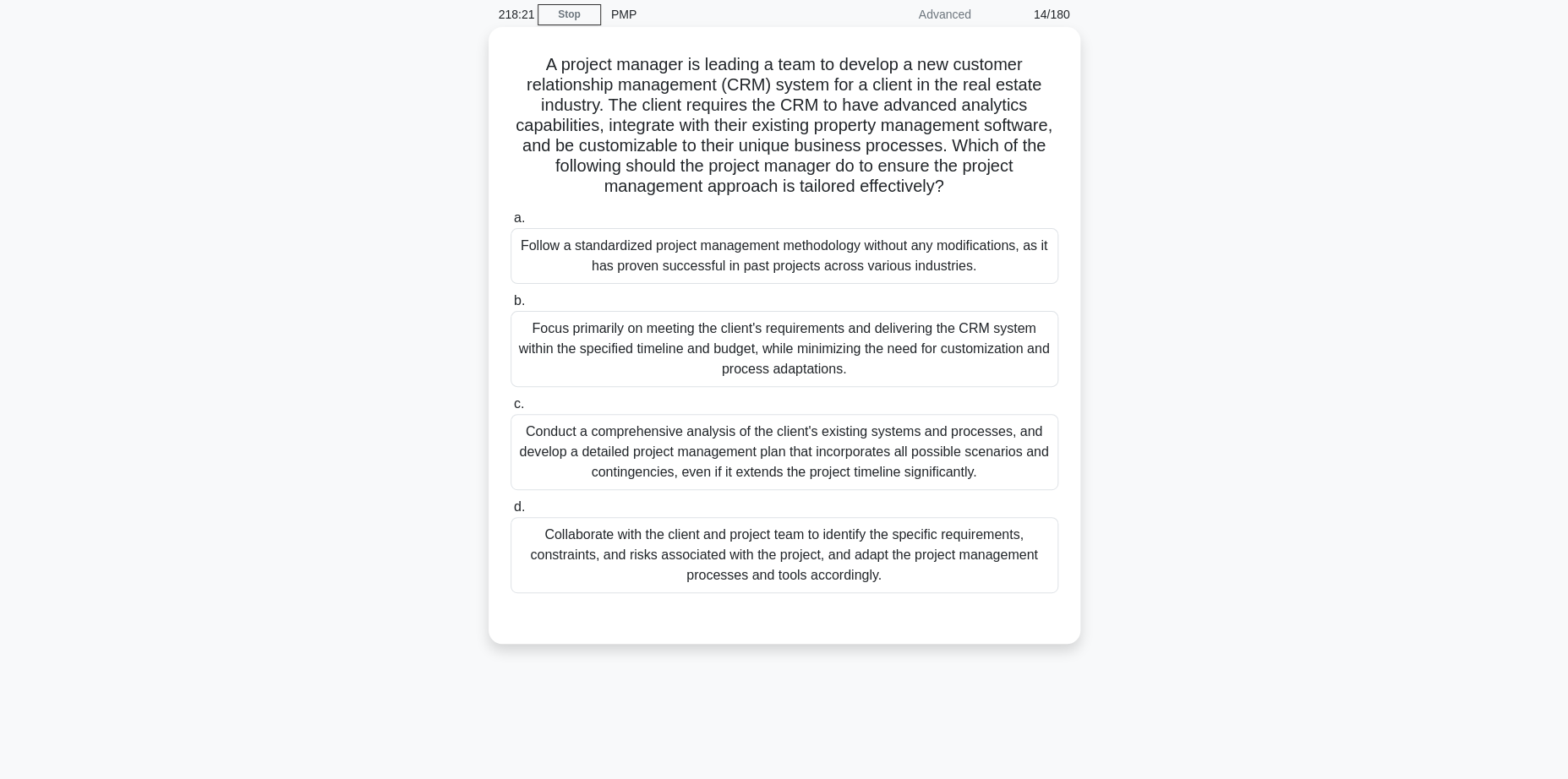
scroll to position [74, 0]
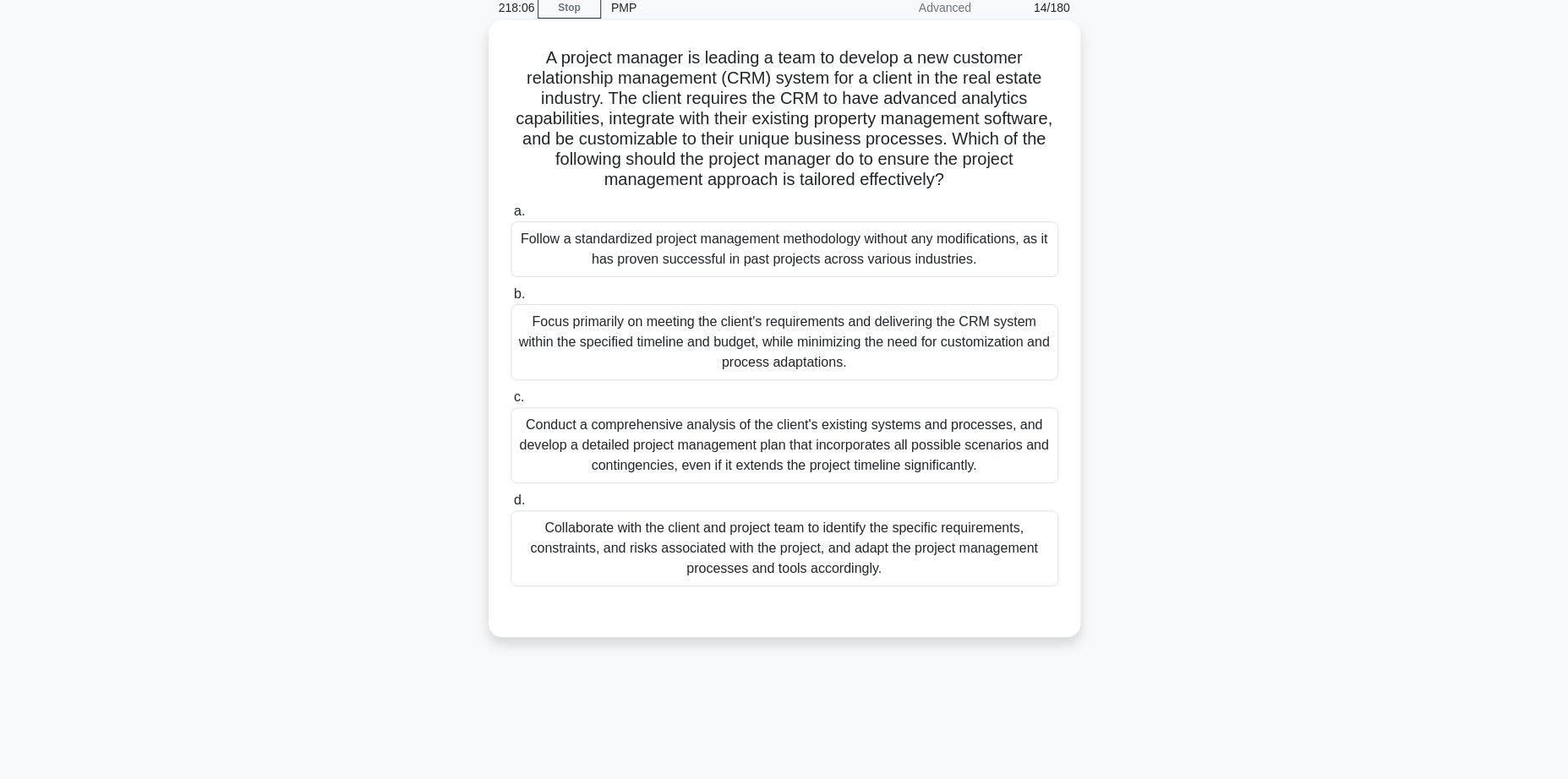
click at [838, 552] on div "Collaborate with the client and project team to identify the specific requireme…" at bounding box center [784, 548] width 547 height 76
click at [511, 506] on input "d. Collaborate with the client and project team to identify the specific requir…" at bounding box center [511, 500] width 0 height 11
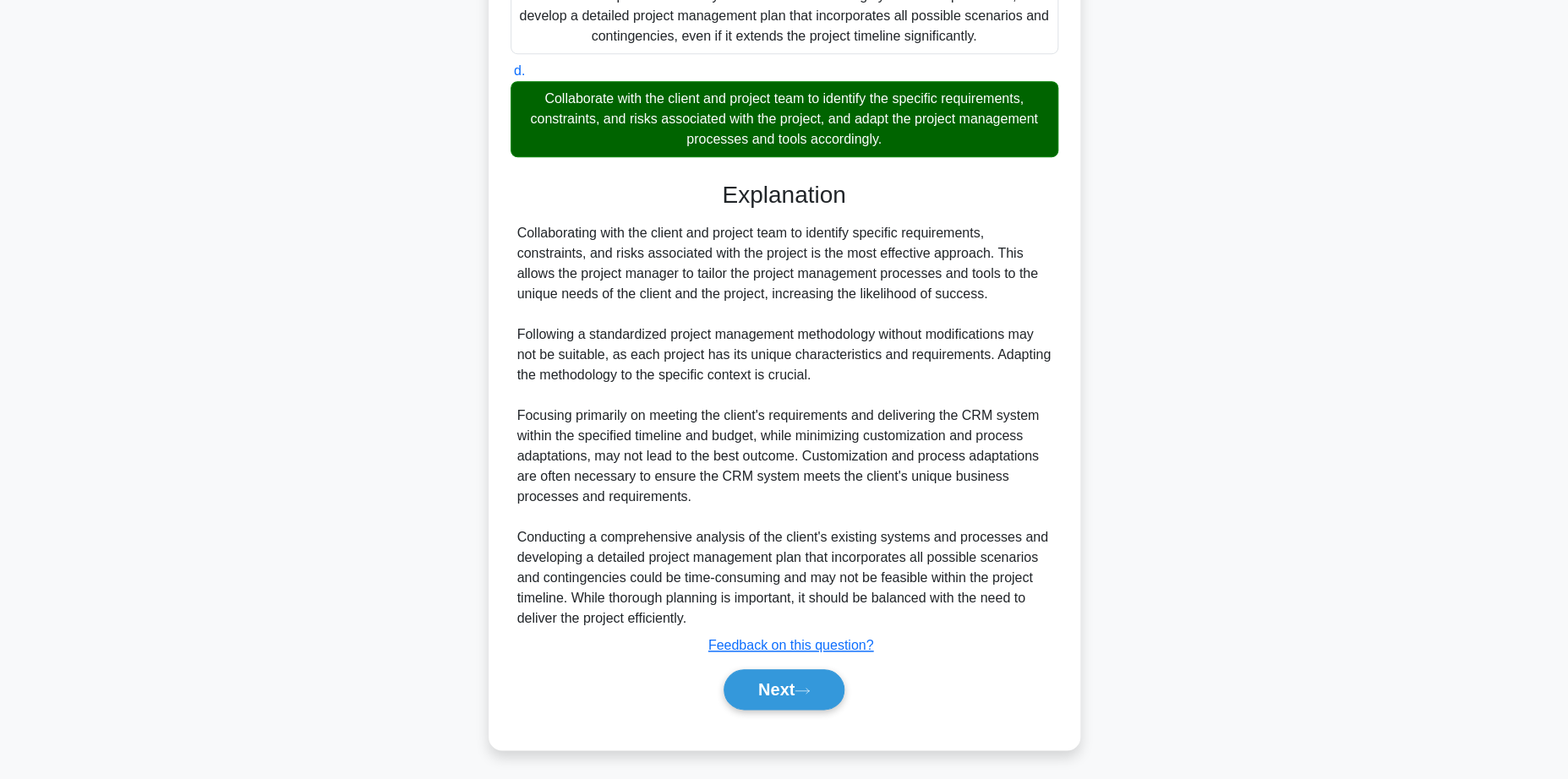
scroll to position [507, 0]
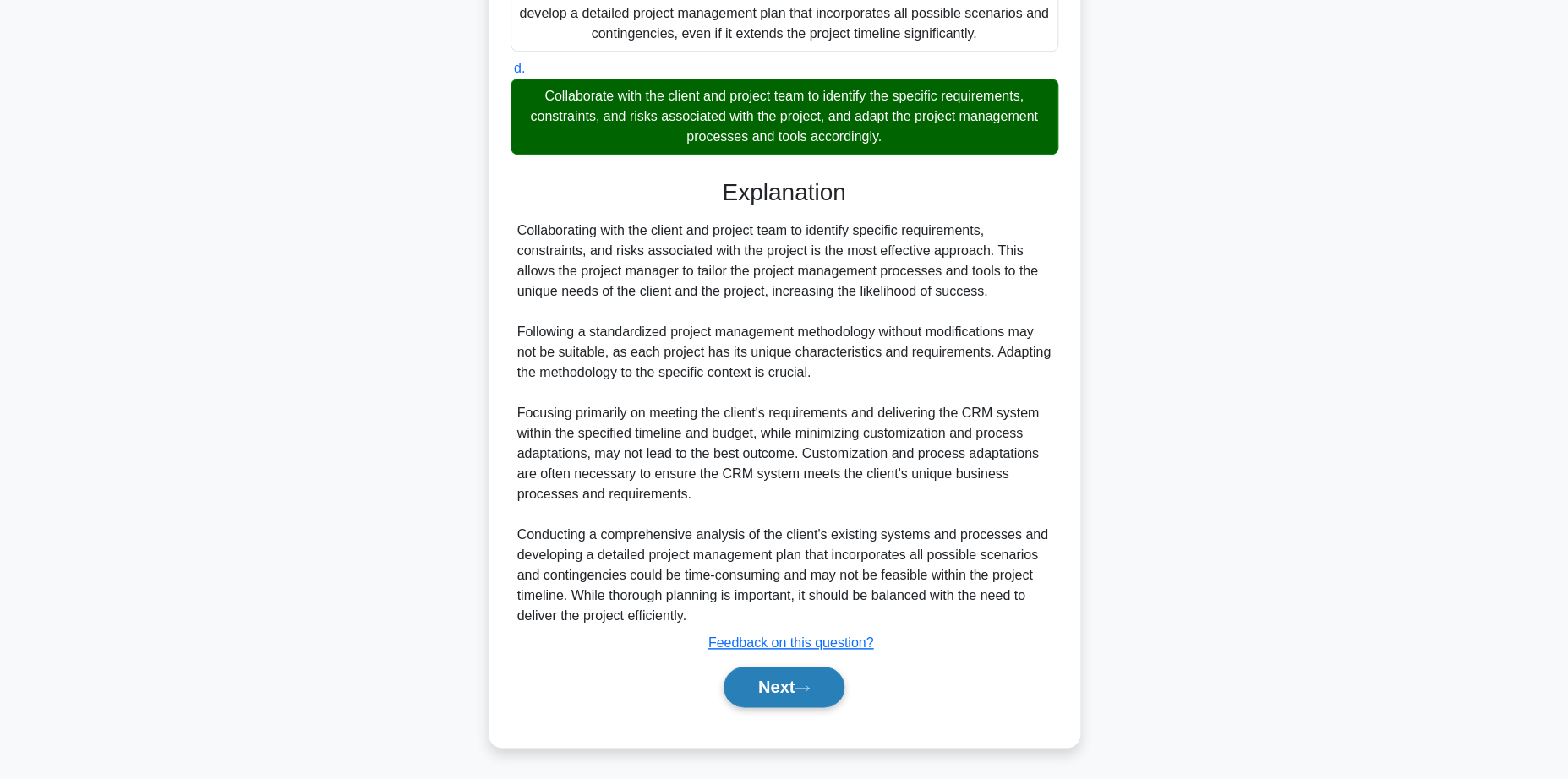
click at [761, 686] on button "Next" at bounding box center [784, 687] width 121 height 41
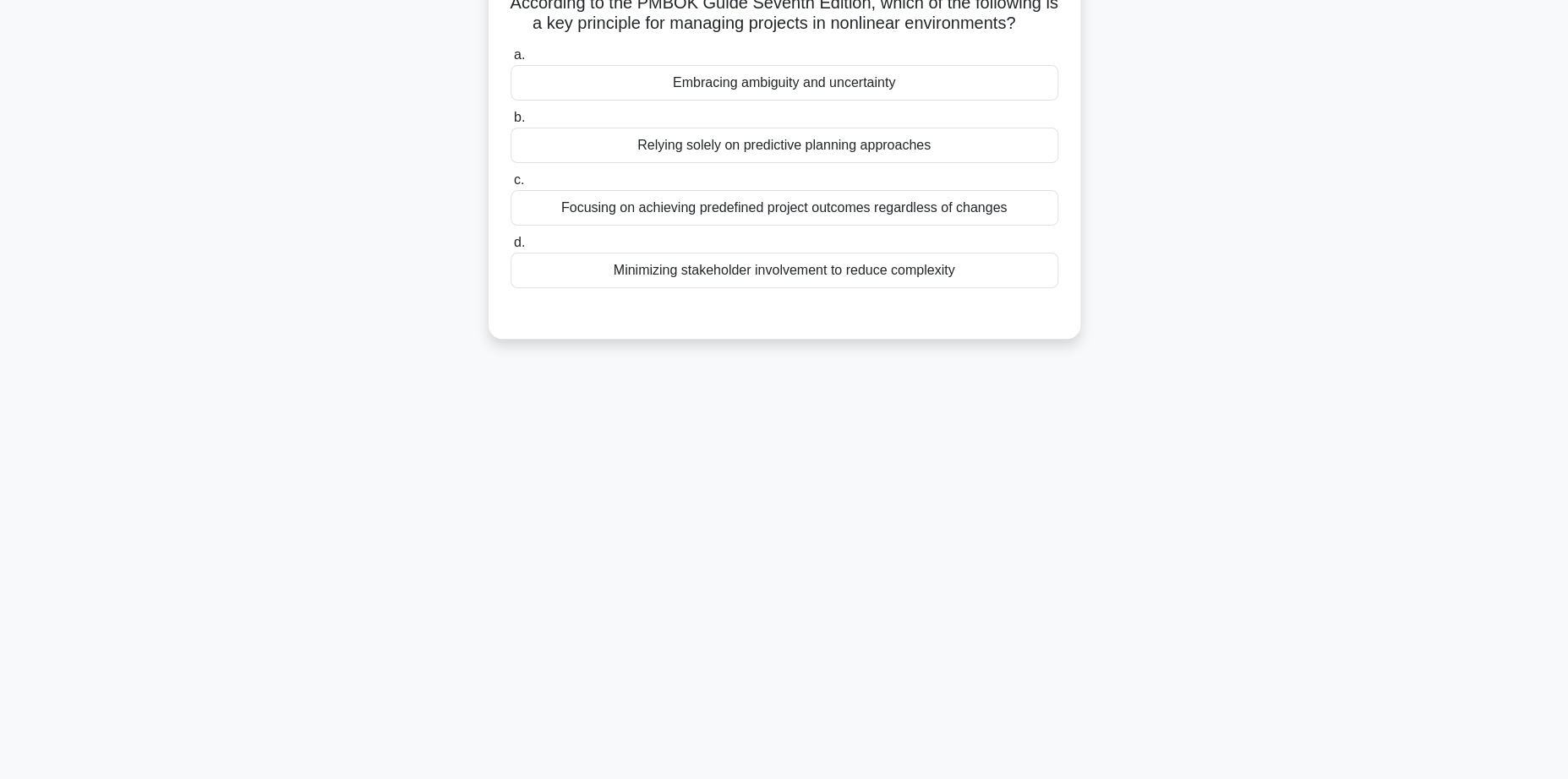
scroll to position [0, 0]
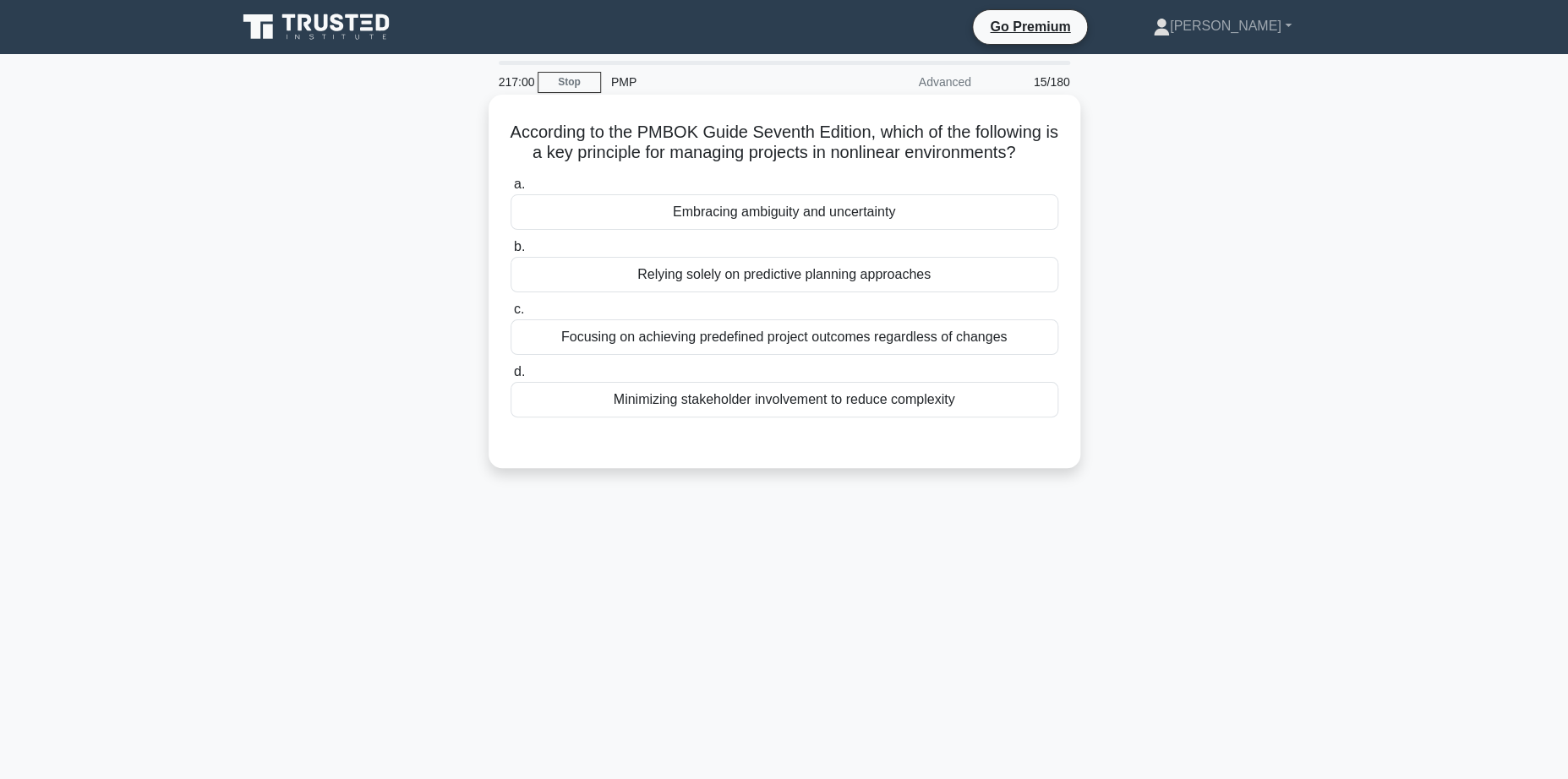
click at [783, 213] on div "Embracing ambiguity and uncertainty" at bounding box center [784, 212] width 547 height 36
click at [511, 190] on input "a. Embracing ambiguity and uncertainty" at bounding box center [511, 185] width 0 height 11
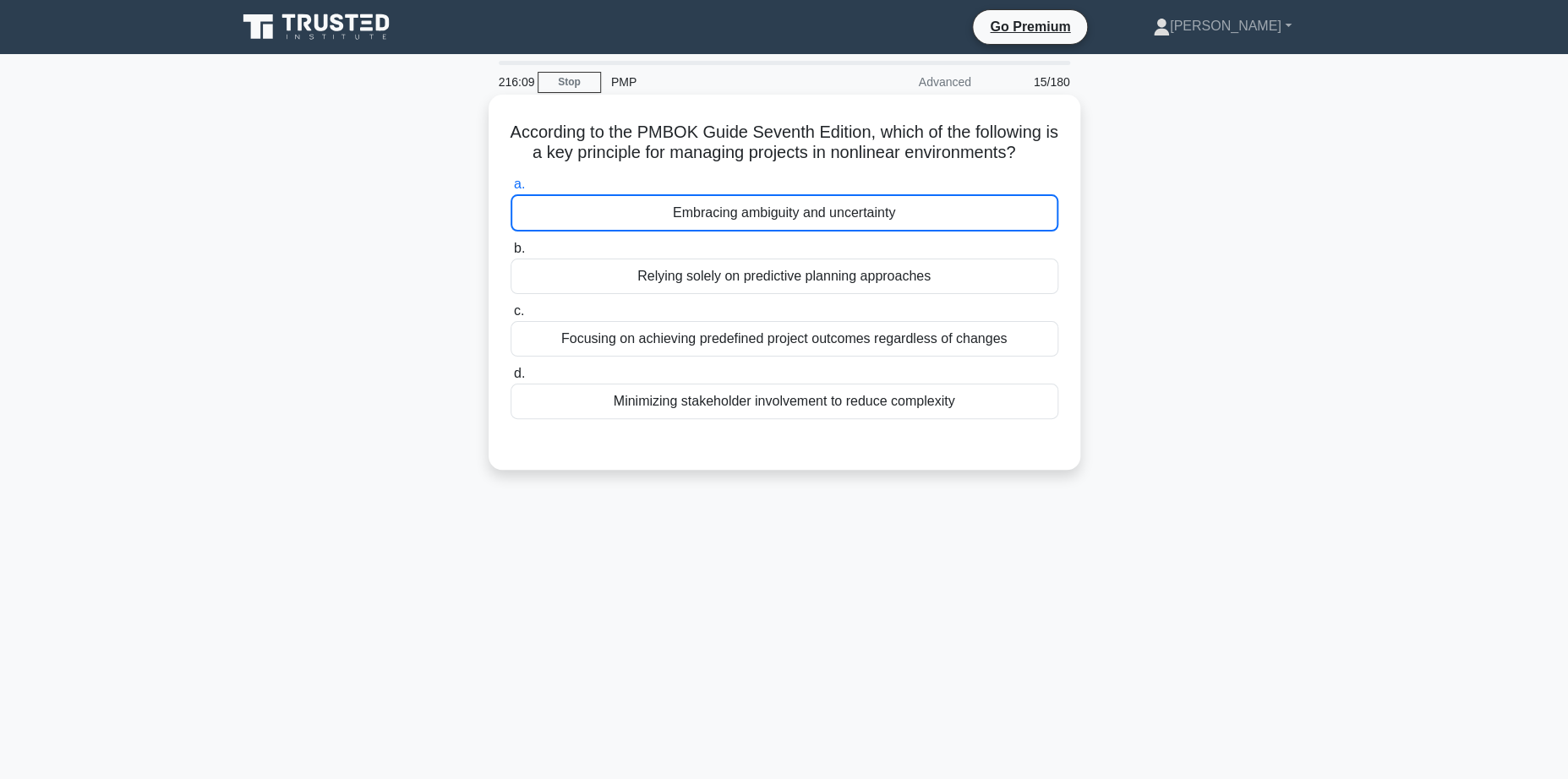
click at [794, 213] on div "Embracing ambiguity and uncertainty" at bounding box center [784, 213] width 547 height 37
click at [511, 190] on input "a. Embracing ambiguity and uncertainty" at bounding box center [511, 185] width 0 height 11
click at [734, 220] on div "Embracing ambiguity and uncertainty" at bounding box center [784, 213] width 547 height 37
click at [511, 190] on input "a. Embracing ambiguity and uncertainty" at bounding box center [511, 185] width 0 height 11
click at [734, 220] on div "Embracing ambiguity and uncertainty" at bounding box center [784, 213] width 547 height 37
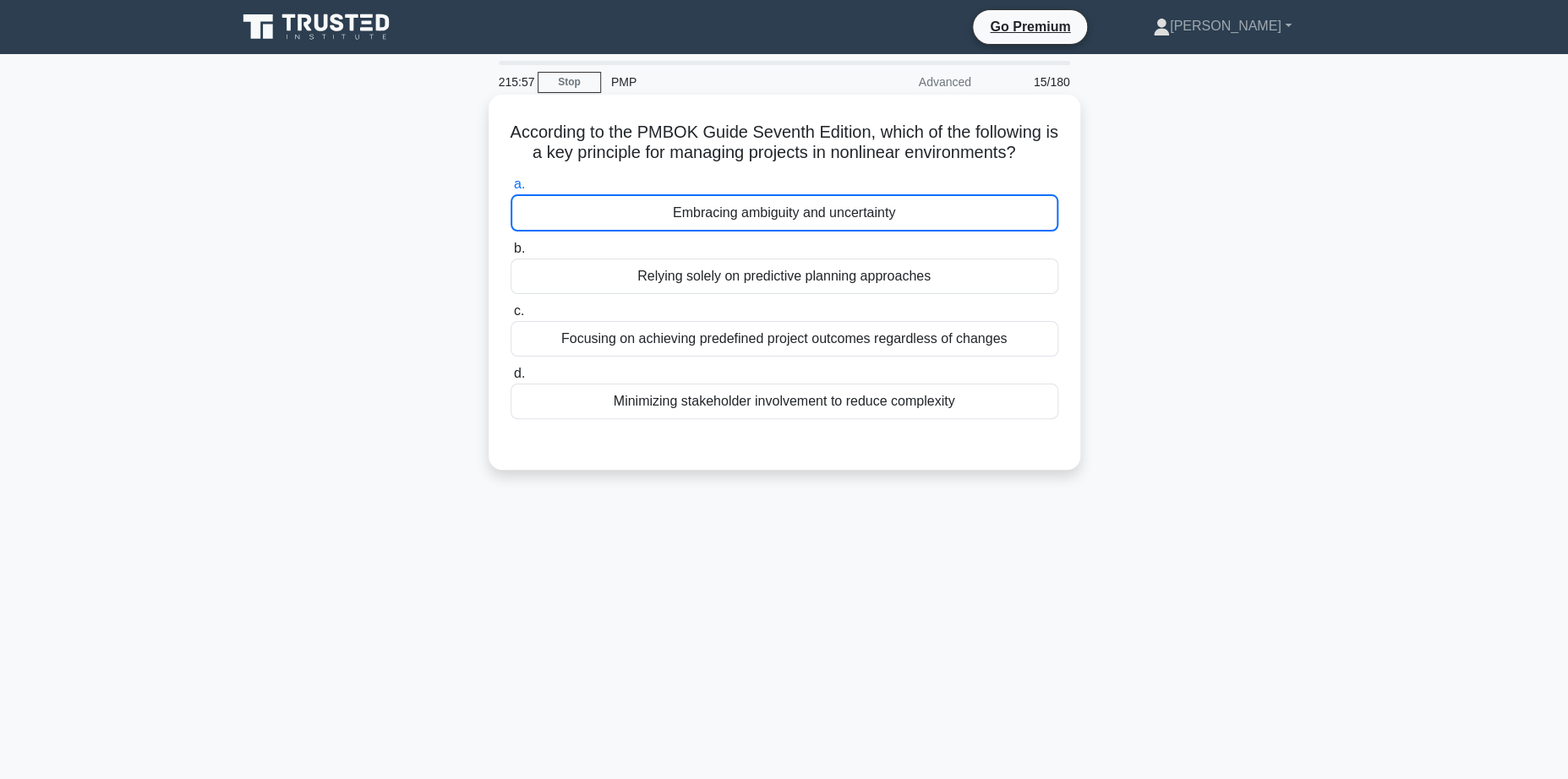
click at [511, 190] on input "a. Embracing ambiguity and uncertainty" at bounding box center [511, 185] width 0 height 11
click at [744, 209] on div "Embracing ambiguity and uncertainty" at bounding box center [784, 213] width 547 height 37
click at [511, 190] on input "a. Embracing ambiguity and uncertainty" at bounding box center [511, 185] width 0 height 11
click at [762, 212] on div "Embracing ambiguity and uncertainty" at bounding box center [784, 213] width 547 height 37
click at [511, 190] on input "a. Embracing ambiguity and uncertainty" at bounding box center [511, 185] width 0 height 11
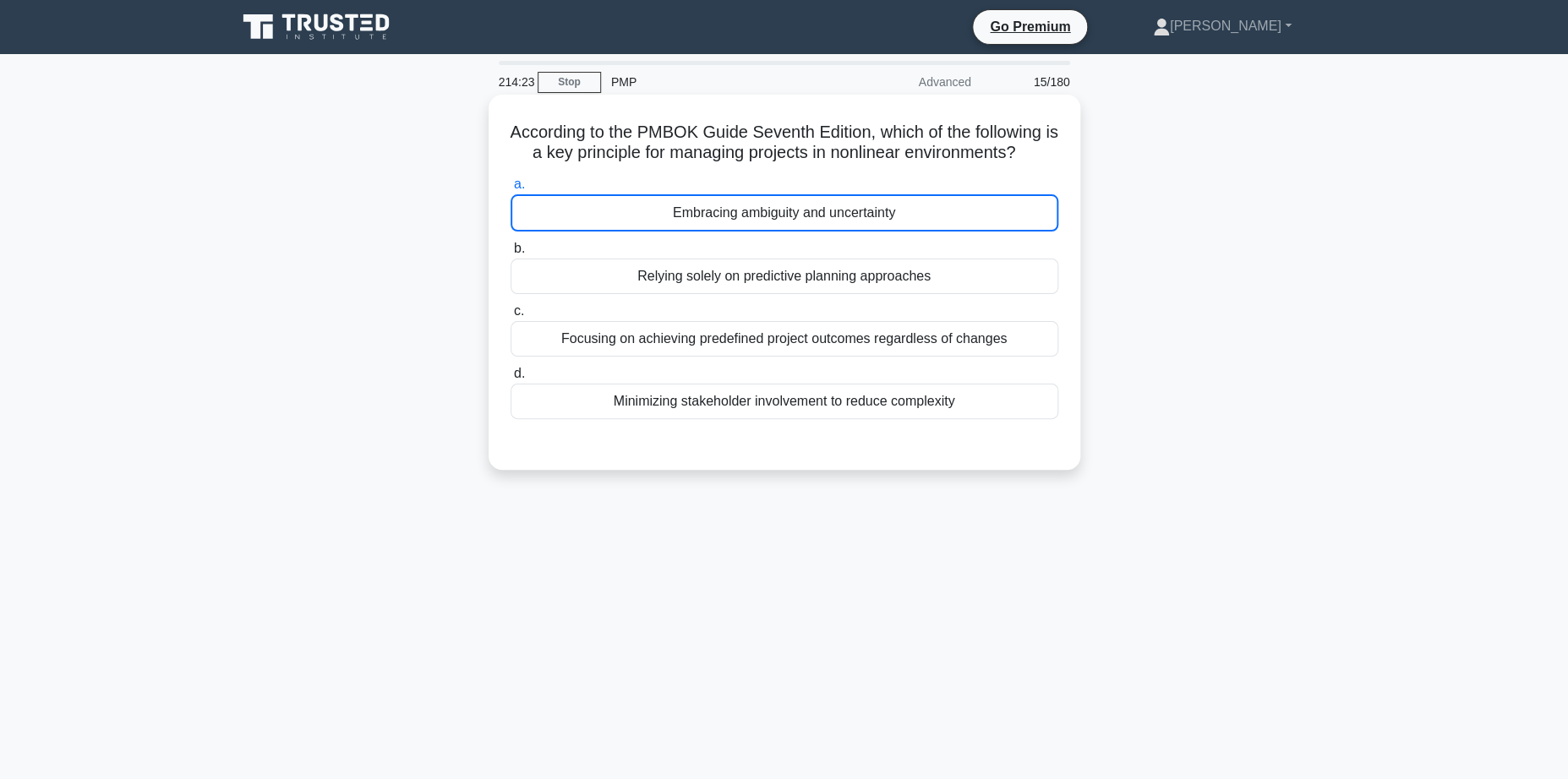
click at [770, 220] on div "Embracing ambiguity and uncertainty" at bounding box center [784, 213] width 547 height 37
click at [511, 190] on input "a. Embracing ambiguity and uncertainty" at bounding box center [511, 185] width 0 height 11
click at [714, 219] on div "Embracing ambiguity and uncertainty" at bounding box center [784, 213] width 547 height 37
click at [511, 190] on input "a. Embracing ambiguity and uncertainty" at bounding box center [511, 185] width 0 height 11
click at [714, 219] on div "Embracing ambiguity and uncertainty" at bounding box center [784, 213] width 547 height 37
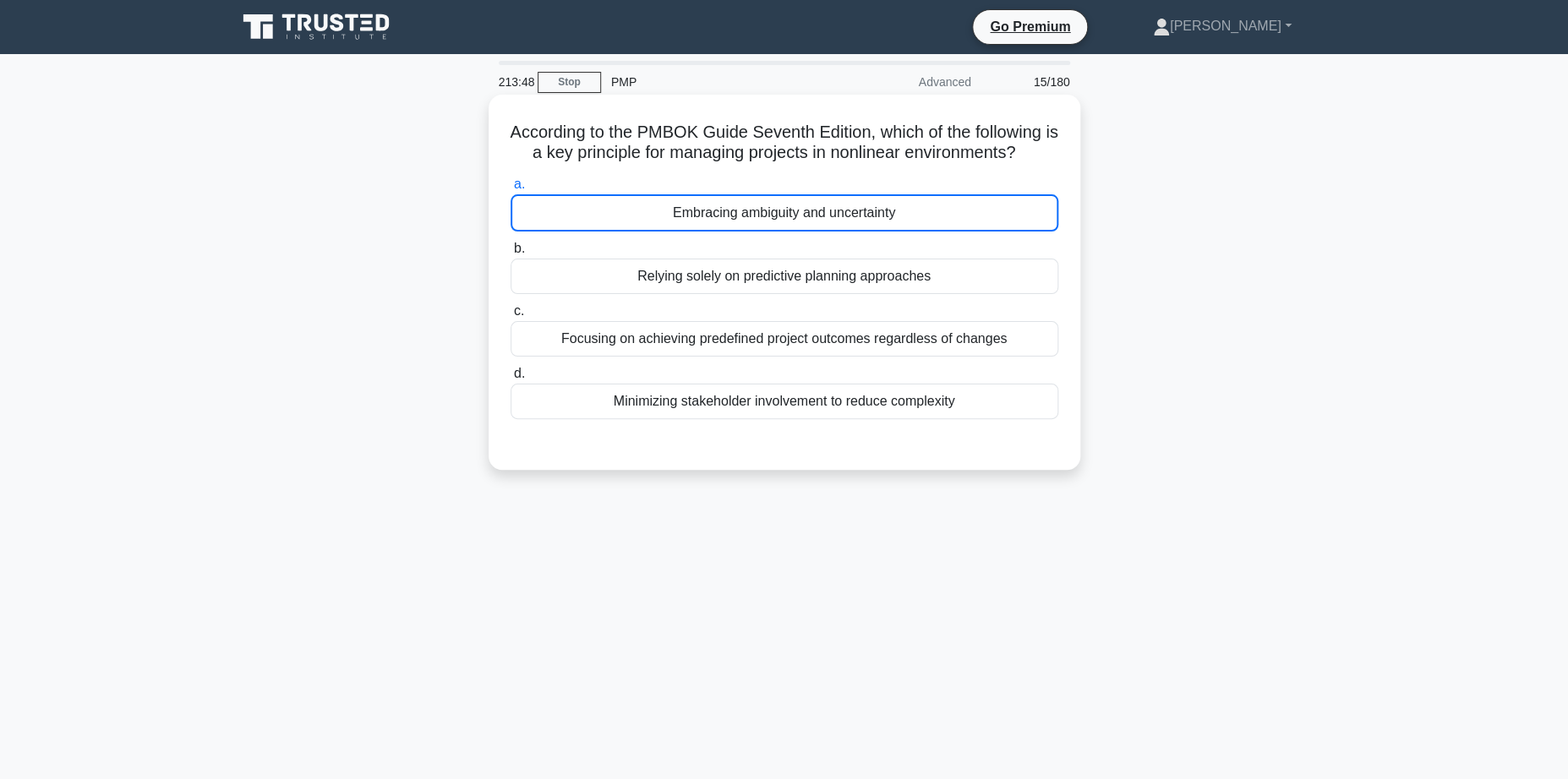
click at [511, 190] on input "a. Embracing ambiguity and uncertainty" at bounding box center [511, 185] width 0 height 11
click at [714, 219] on div "Embracing ambiguity and uncertainty" at bounding box center [784, 213] width 547 height 37
click at [511, 190] on input "a. Embracing ambiguity and uncertainty" at bounding box center [511, 185] width 0 height 11
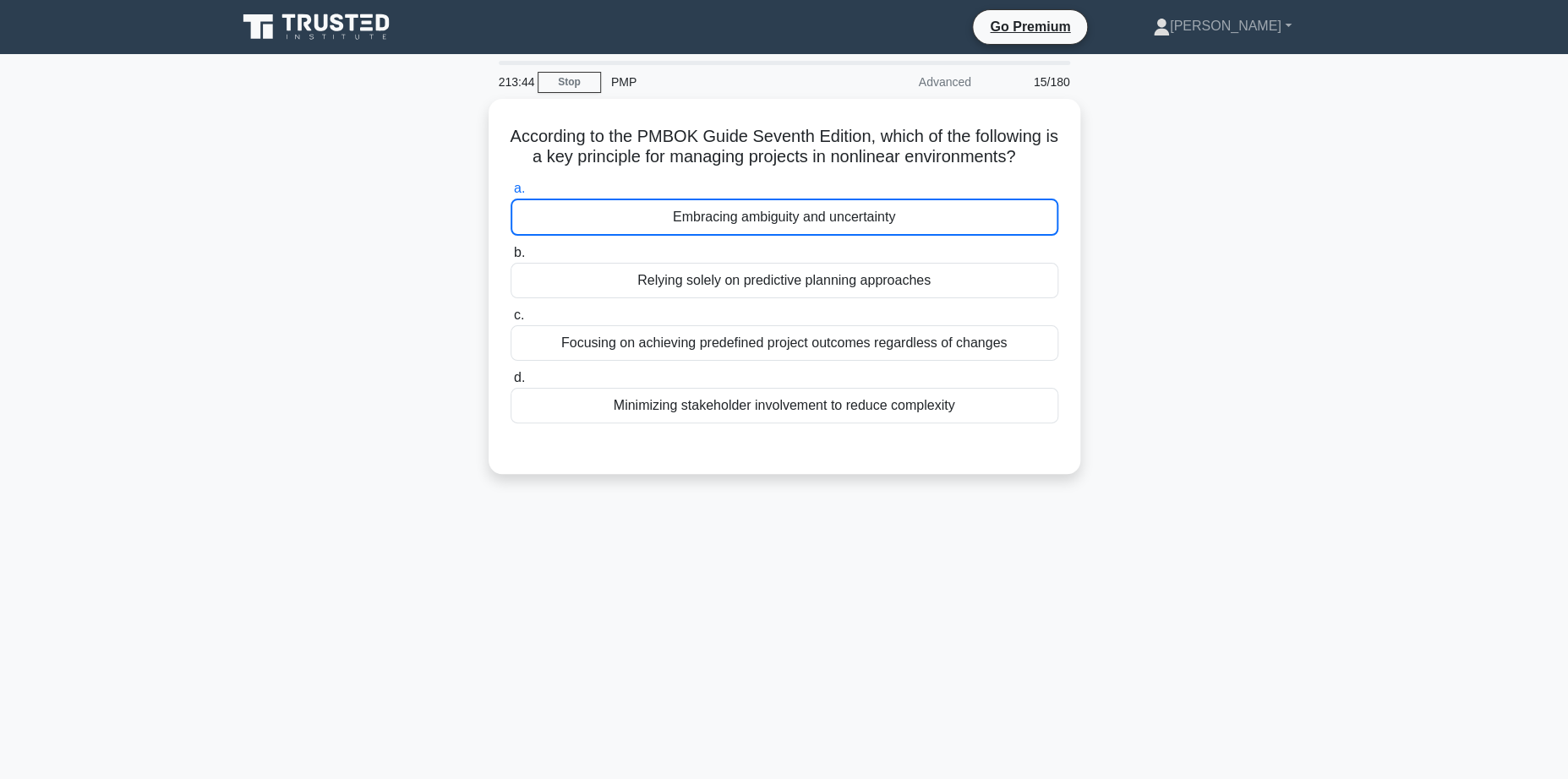
click at [1118, 178] on div "According to the PMBOK Guide Seventh Edition, which of the following is a key p…" at bounding box center [784, 296] width 1116 height 396
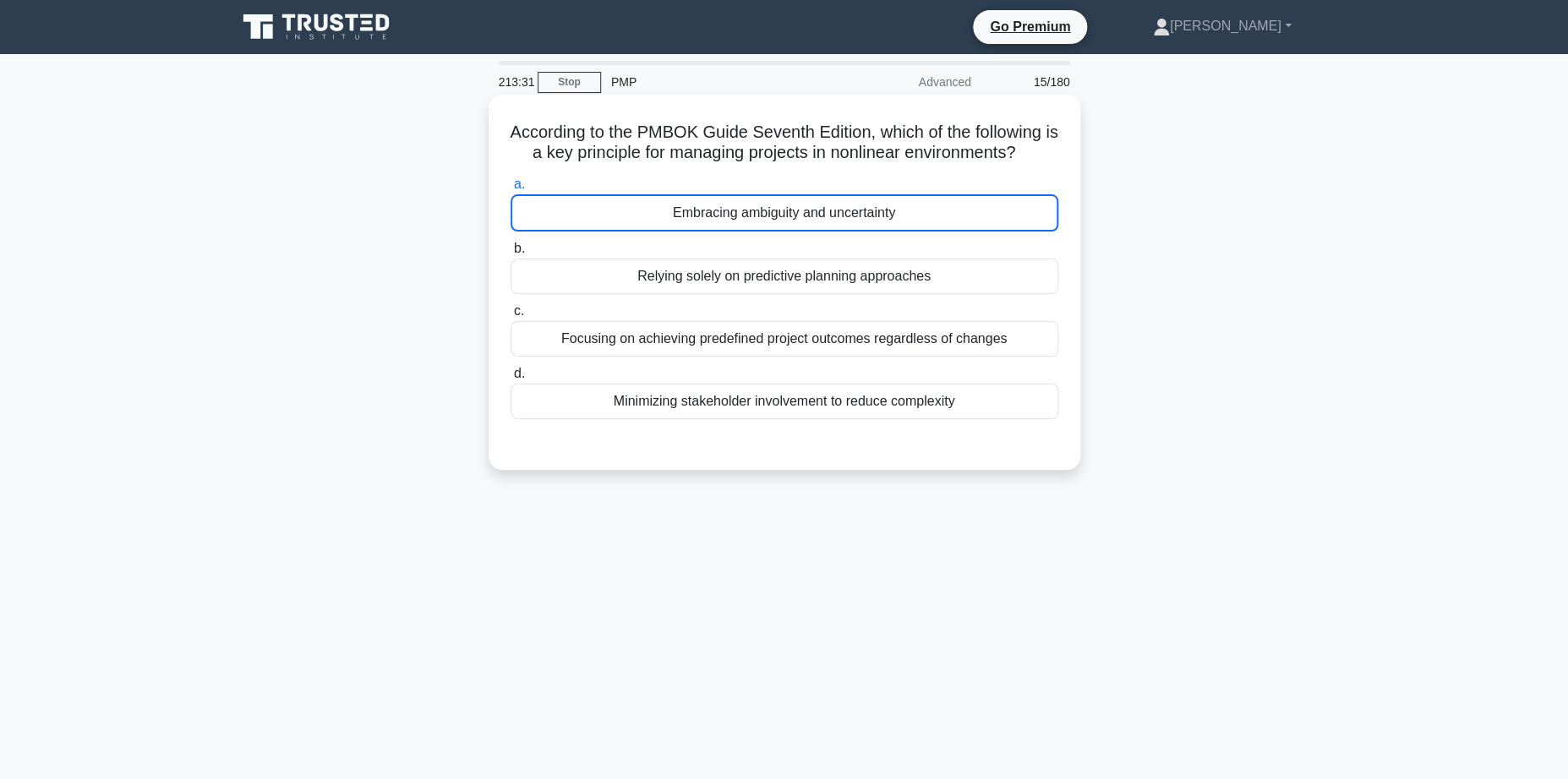
click at [743, 217] on div "Embracing ambiguity and uncertainty" at bounding box center [784, 213] width 547 height 37
click at [511, 190] on input "a. Embracing ambiguity and uncertainty" at bounding box center [511, 185] width 0 height 11
click at [750, 217] on div "Embracing ambiguity and uncertainty" at bounding box center [784, 213] width 547 height 37
click at [511, 190] on input "a. Embracing ambiguity and uncertainty" at bounding box center [511, 185] width 0 height 11
click at [729, 440] on div at bounding box center [784, 437] width 547 height 14
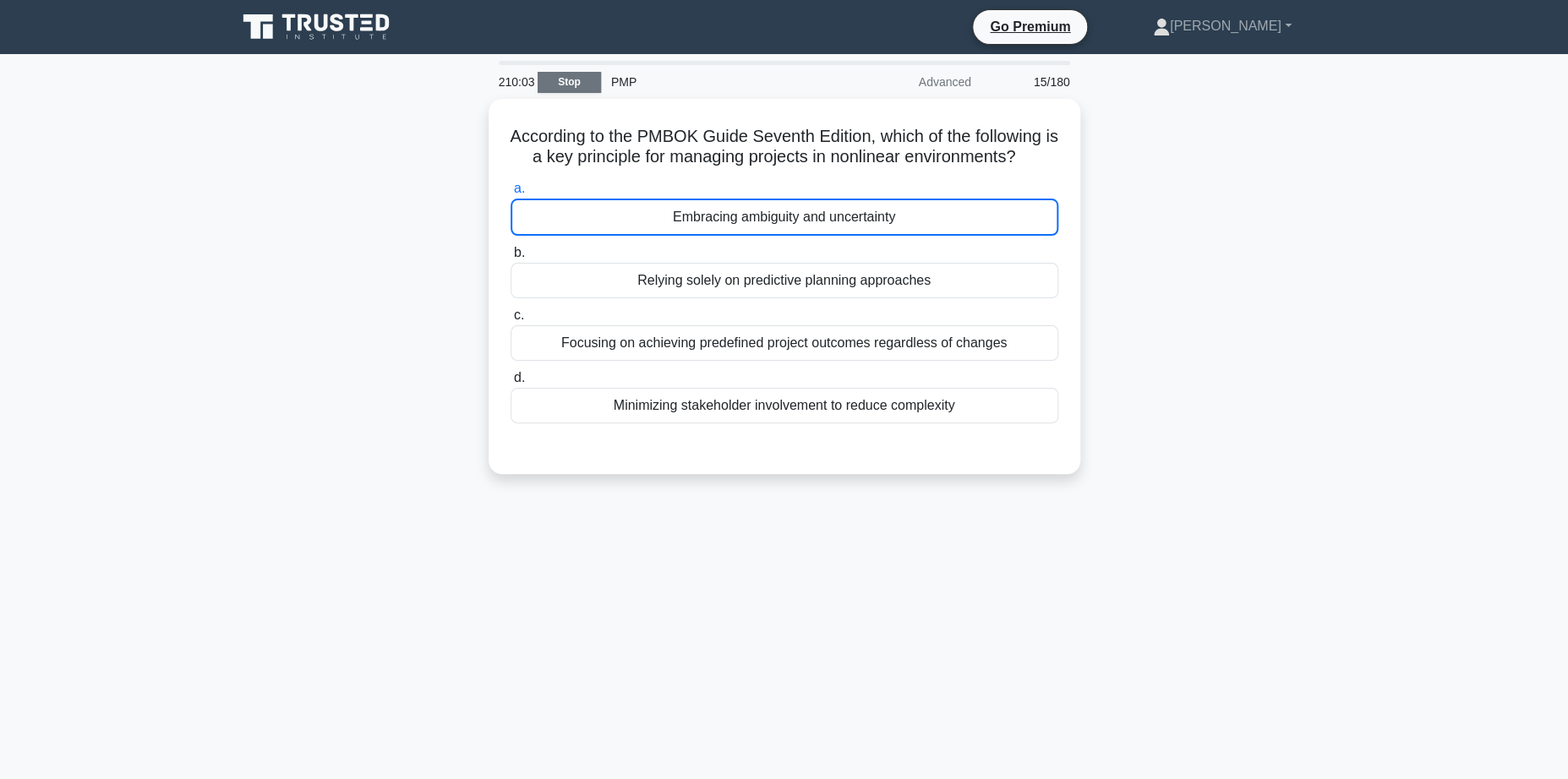
click at [560, 85] on link "Stop" at bounding box center [569, 82] width 64 height 21
click at [564, 79] on link "Stop" at bounding box center [569, 82] width 64 height 21
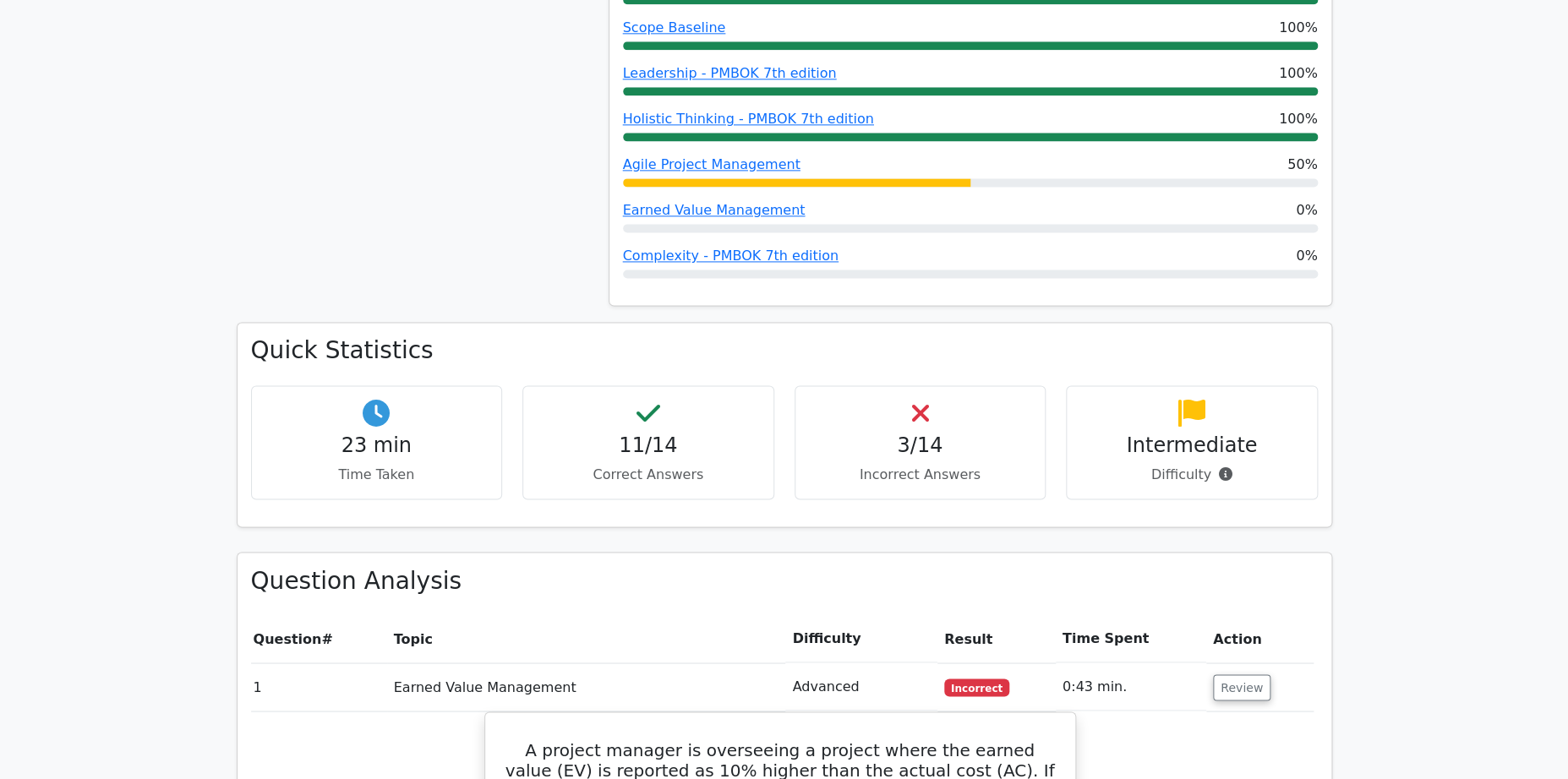
scroll to position [1039, 0]
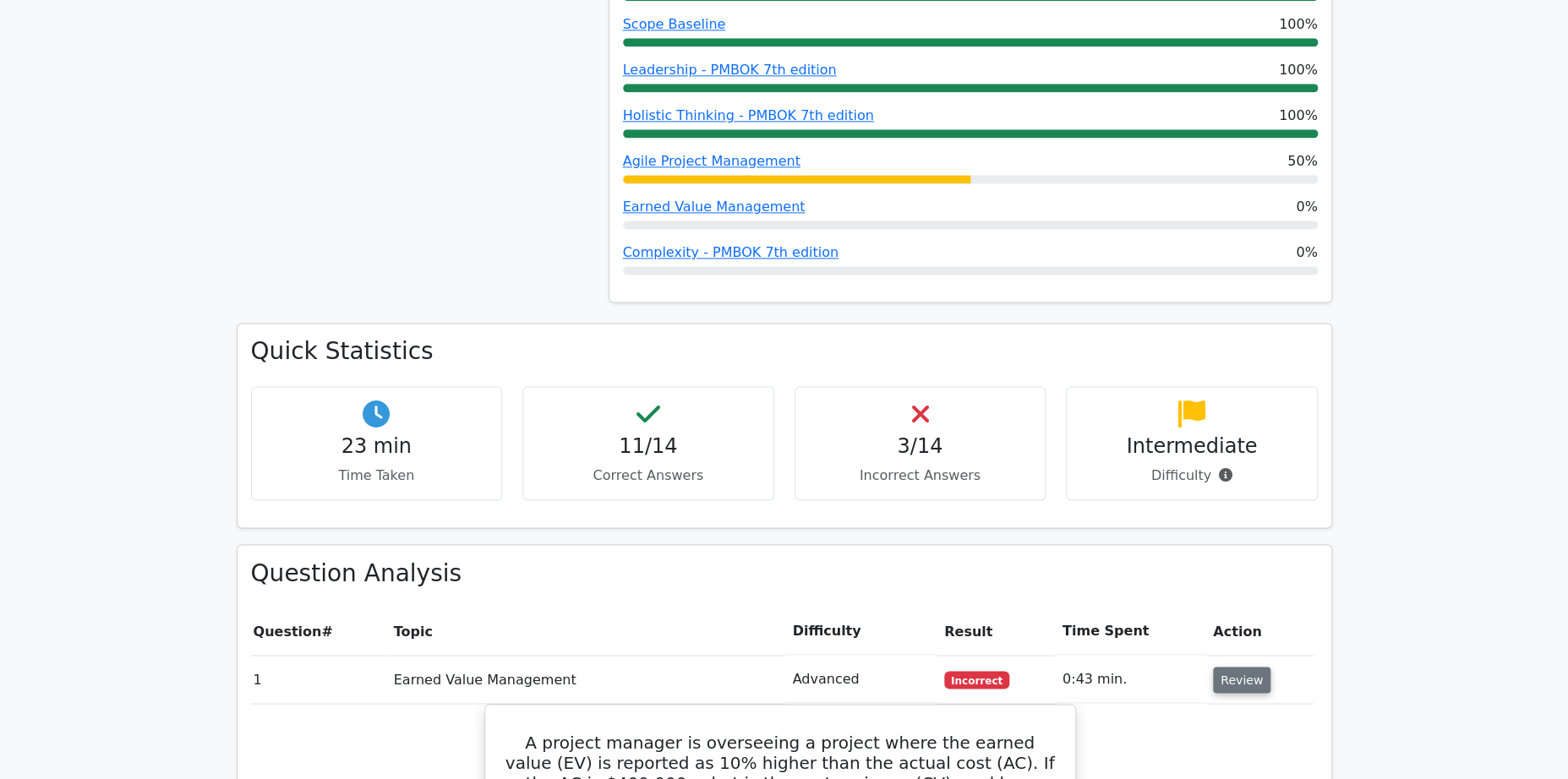
click at [1241, 667] on button "Review" at bounding box center [1242, 680] width 58 height 26
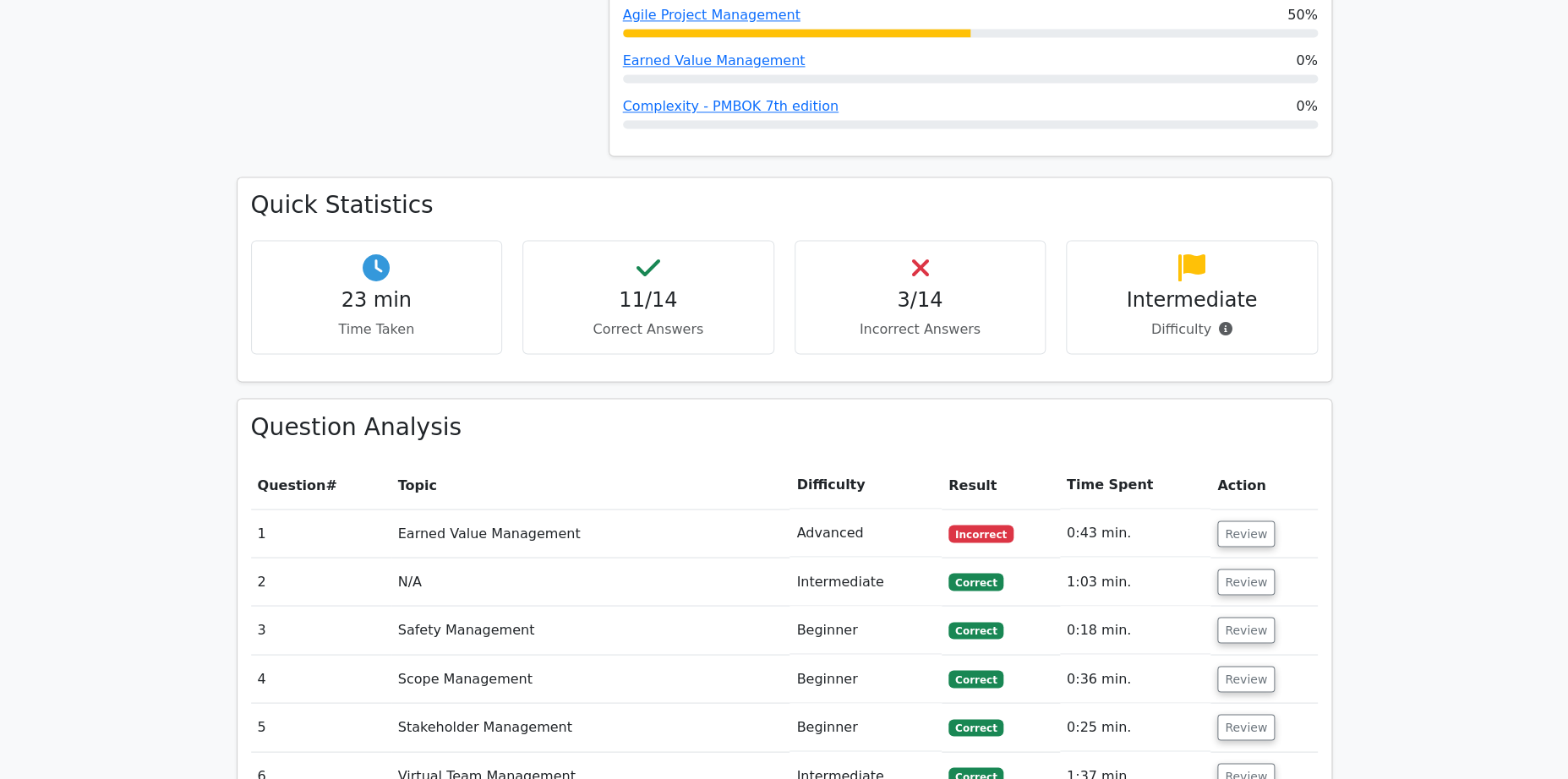
scroll to position [1182, 0]
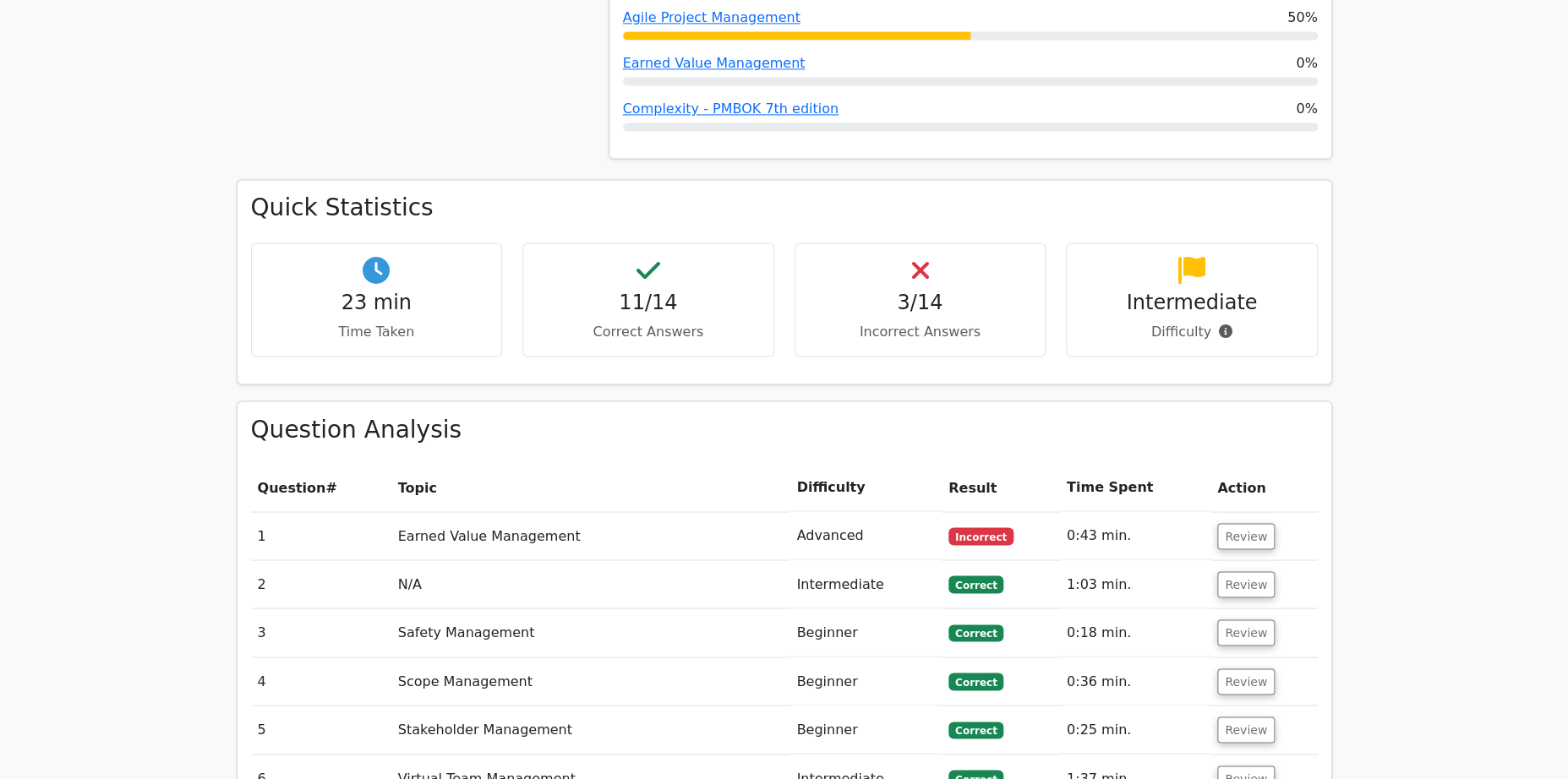
click at [1142, 706] on td "0:25 min." at bounding box center [1135, 729] width 151 height 48
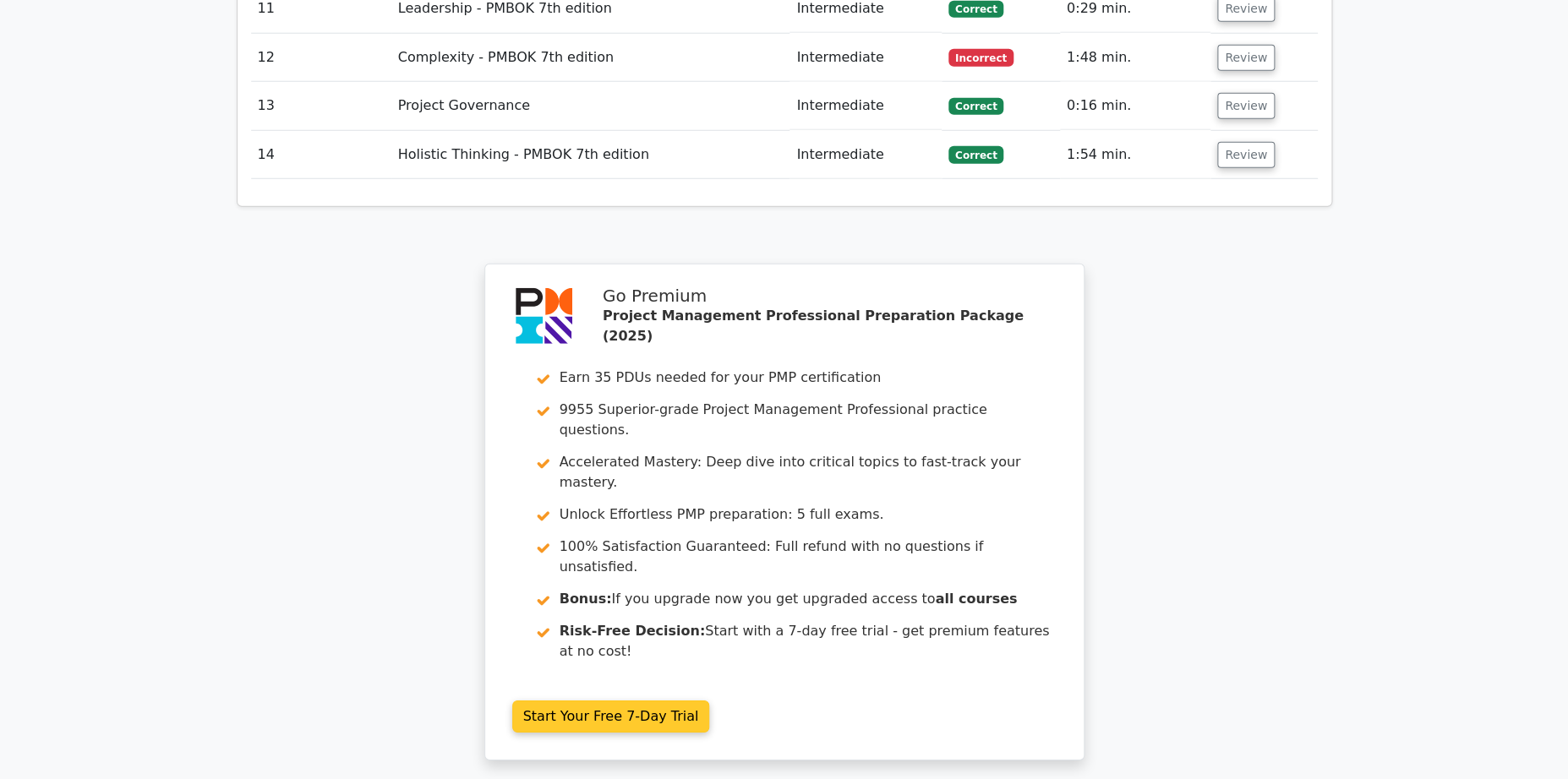
scroll to position [2391, 0]
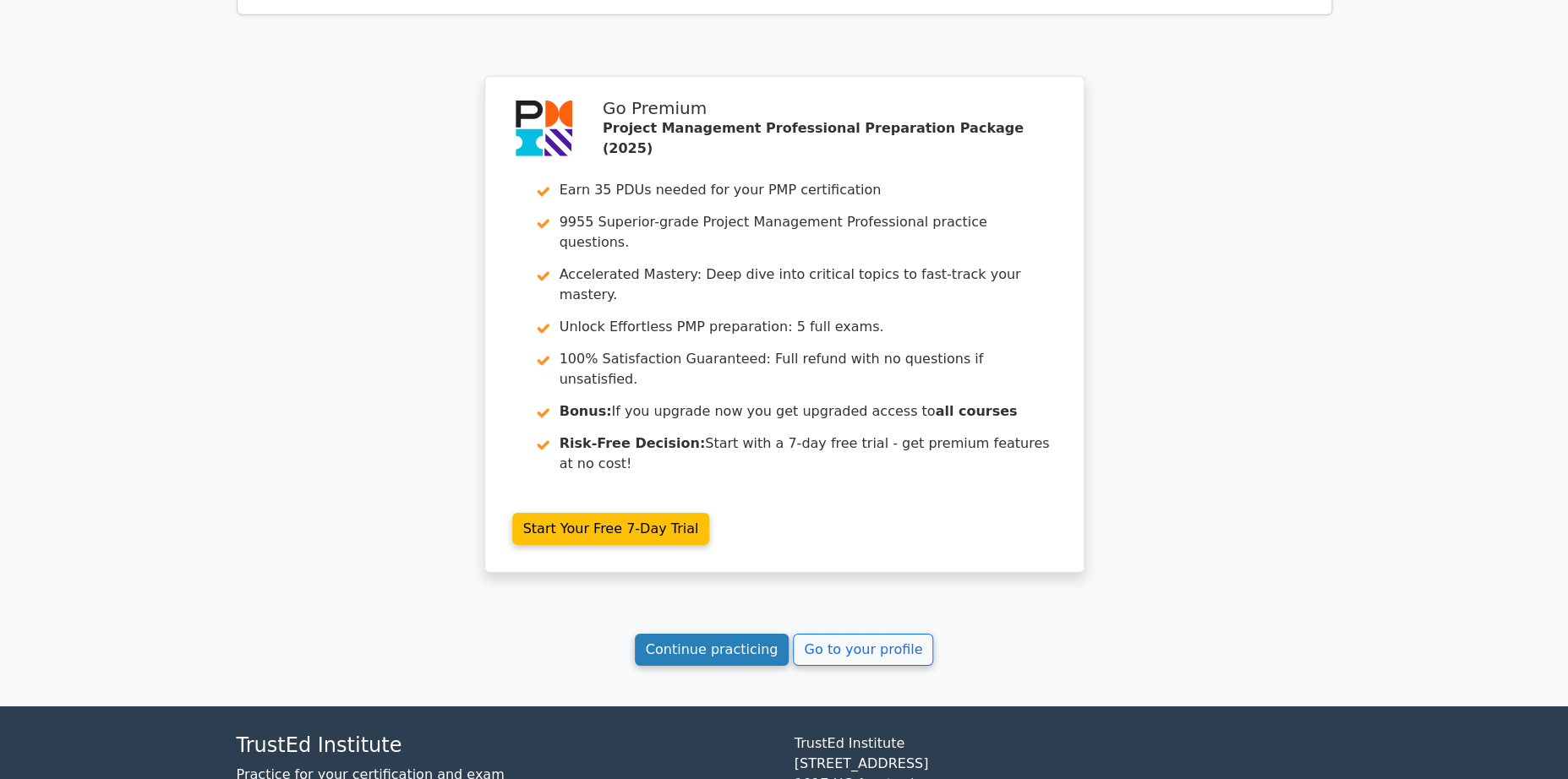
click at [716, 633] on link "Continue practicing" at bounding box center [711, 649] width 154 height 32
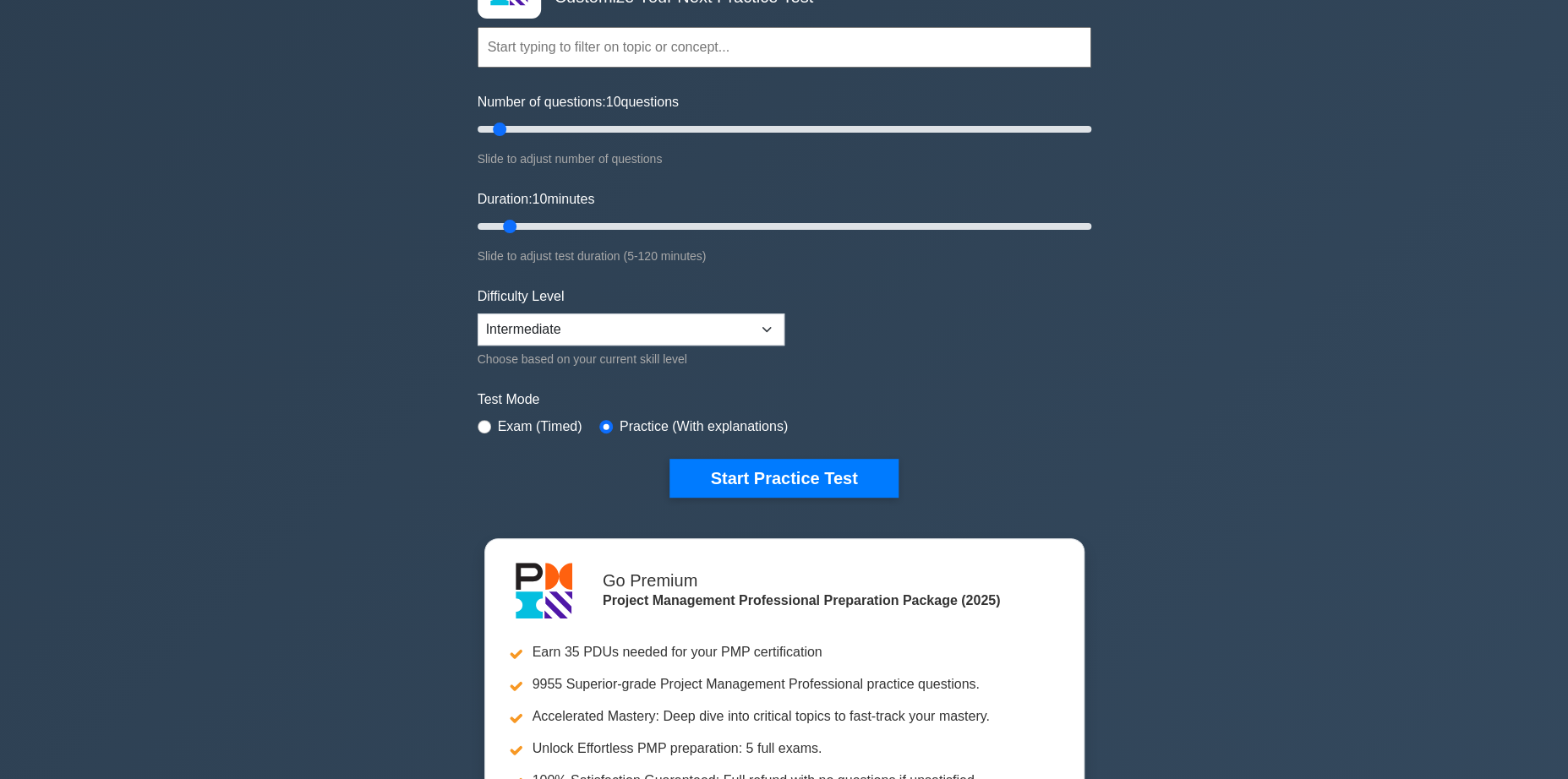
scroll to position [159, 0]
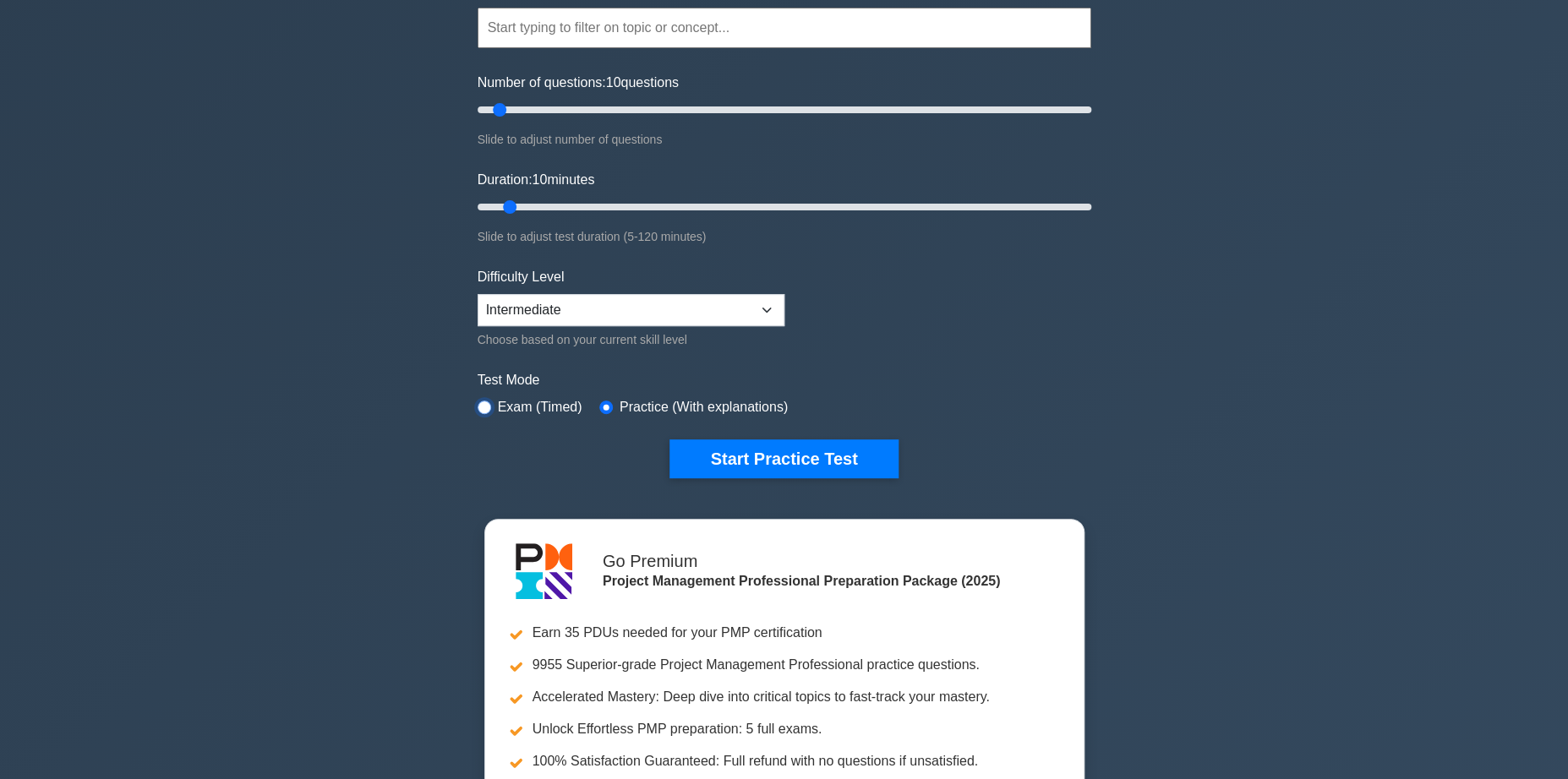
click at [486, 405] on input "radio" at bounding box center [485, 408] width 14 height 14
radio input "true"
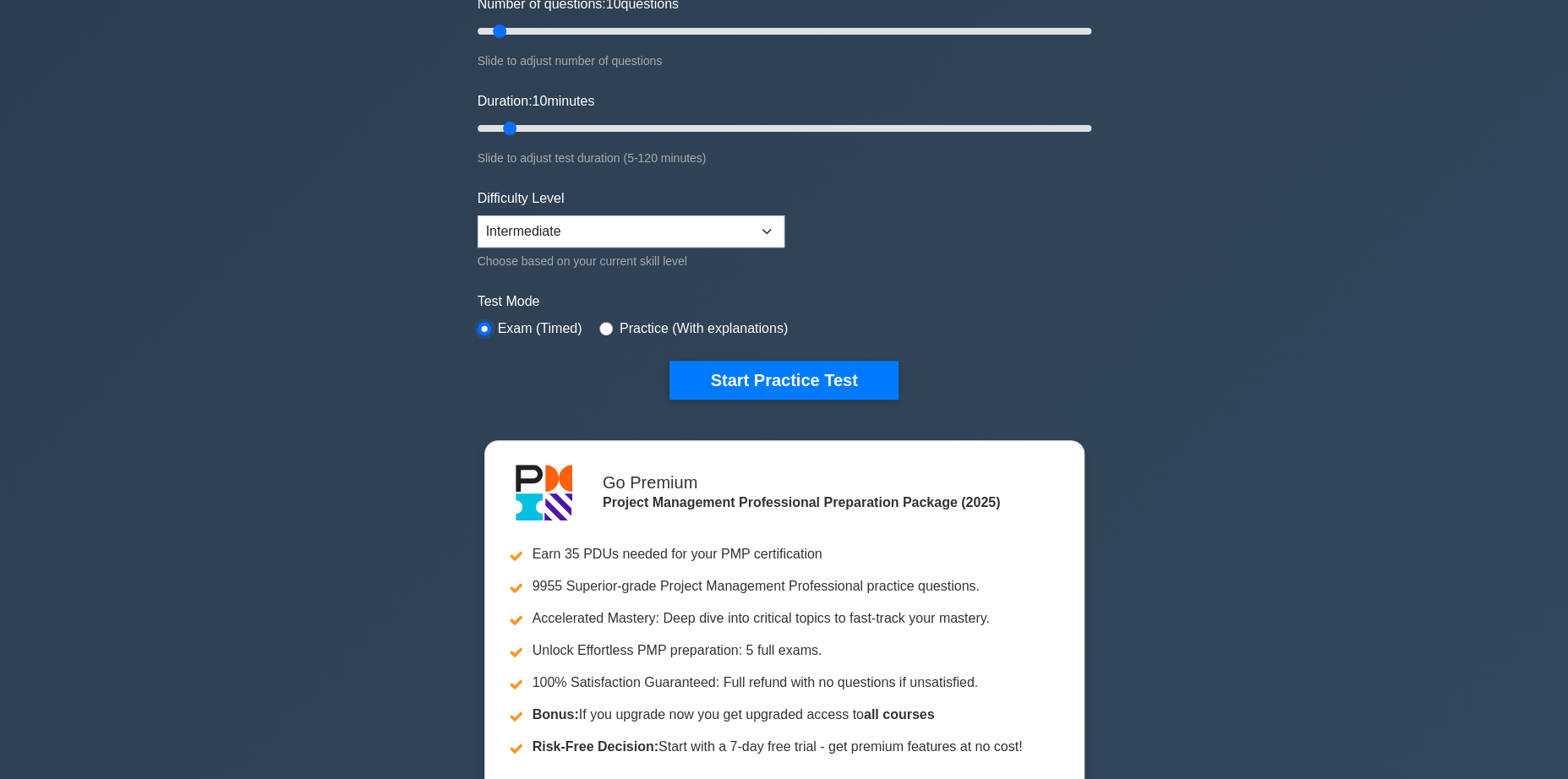
scroll to position [0, 0]
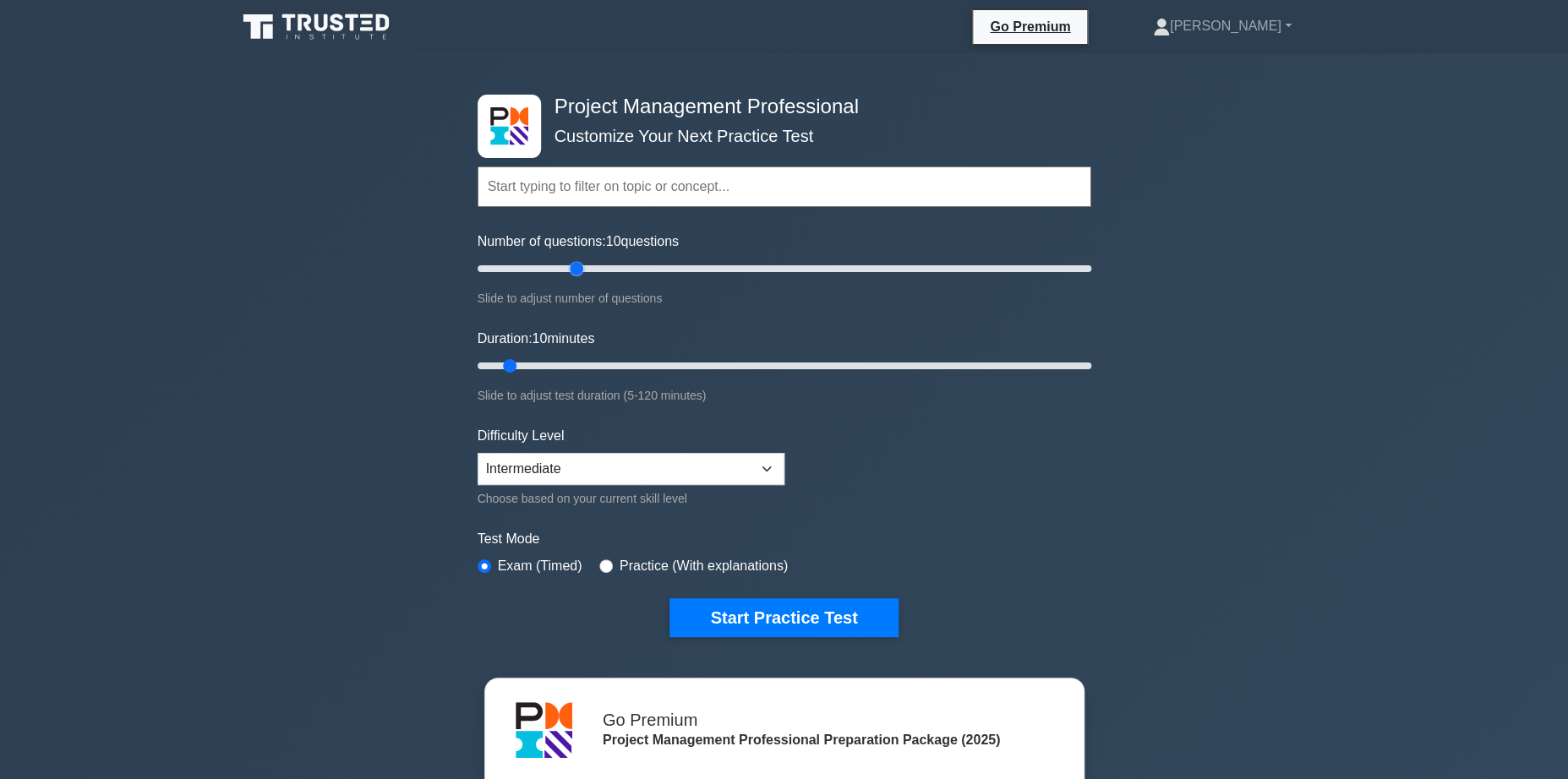
drag, startPoint x: 501, startPoint y: 267, endPoint x: 601, endPoint y: 262, distance: 100.1
click at [578, 263] on input "Number of questions: 10 questions" at bounding box center [784, 268] width 614 height 20
drag, startPoint x: 578, startPoint y: 268, endPoint x: 1095, endPoint y: 271, distance: 517.0
type input "200"
click at [1091, 271] on input "Number of questions: 200 questions" at bounding box center [784, 268] width 614 height 20
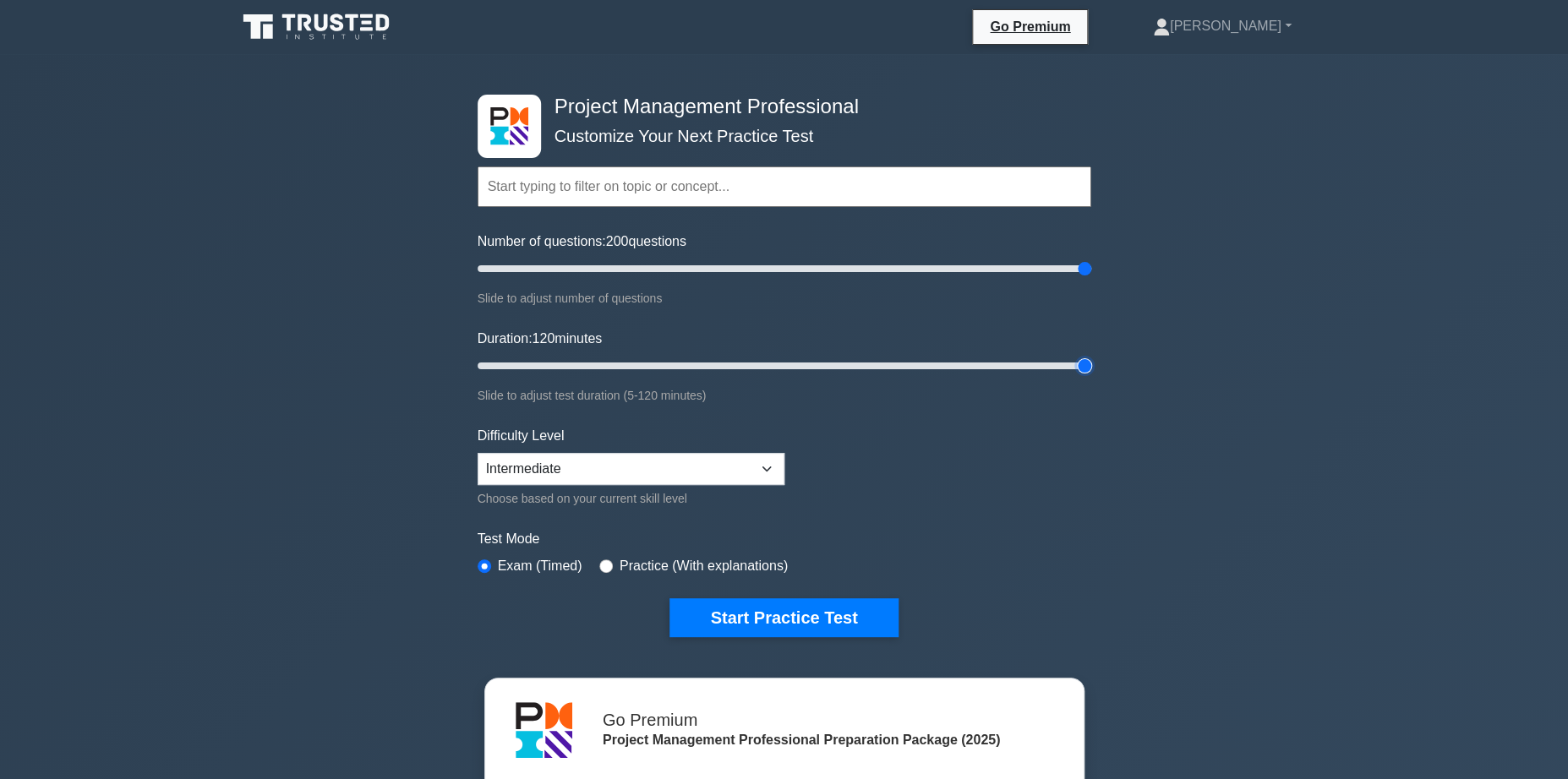
drag, startPoint x: 513, startPoint y: 364, endPoint x: 1089, endPoint y: 371, distance: 576.0
type input "120"
click at [1089, 371] on input "Duration: 120 minutes" at bounding box center [784, 365] width 614 height 20
drag, startPoint x: 1085, startPoint y: 269, endPoint x: 1028, endPoint y: 280, distance: 58.1
type input "180"
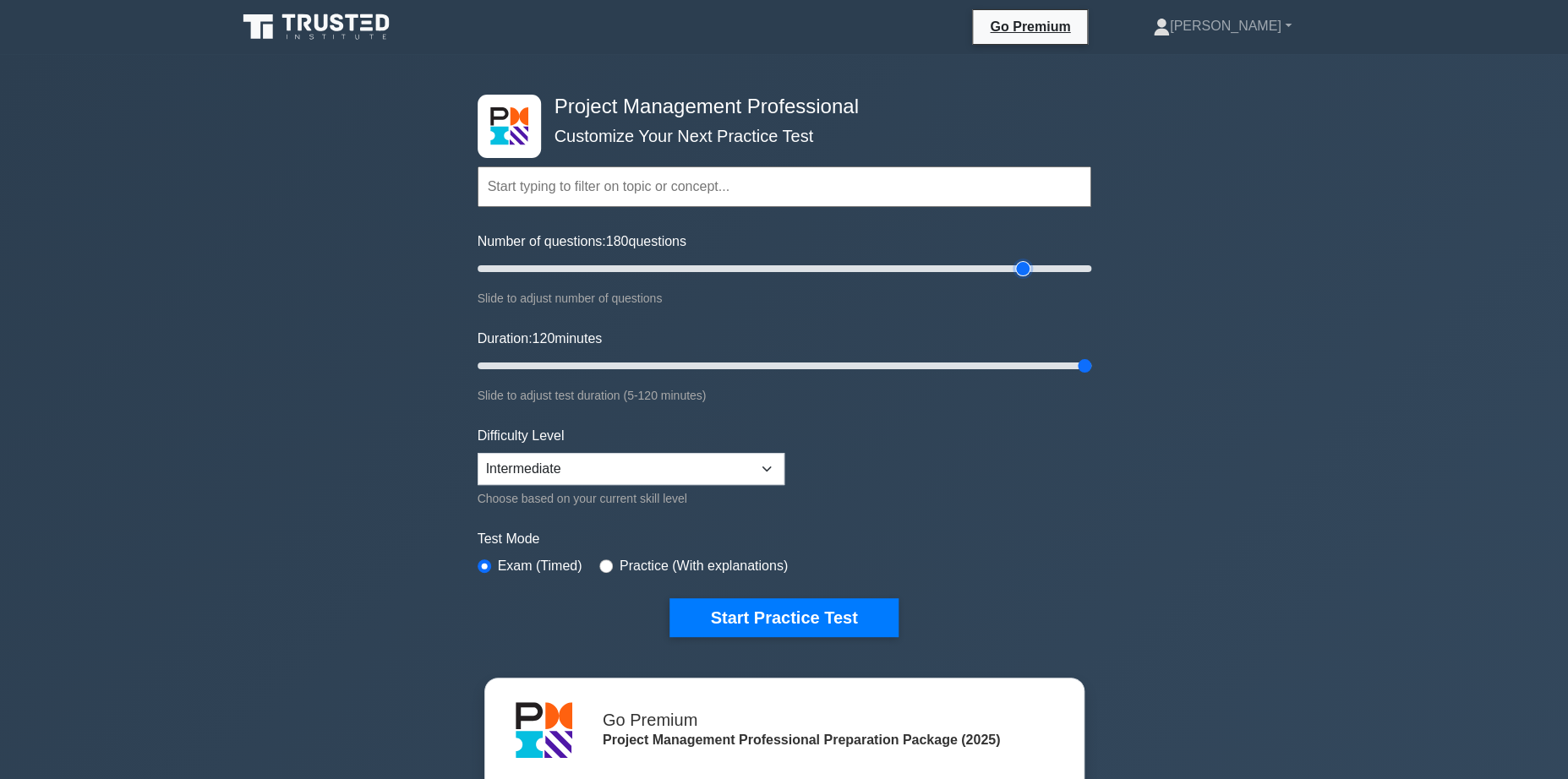
click at [1028, 279] on input "Number of questions: 180 questions" at bounding box center [784, 268] width 614 height 20
click at [806, 609] on button "Start Practice Test" at bounding box center [784, 618] width 228 height 39
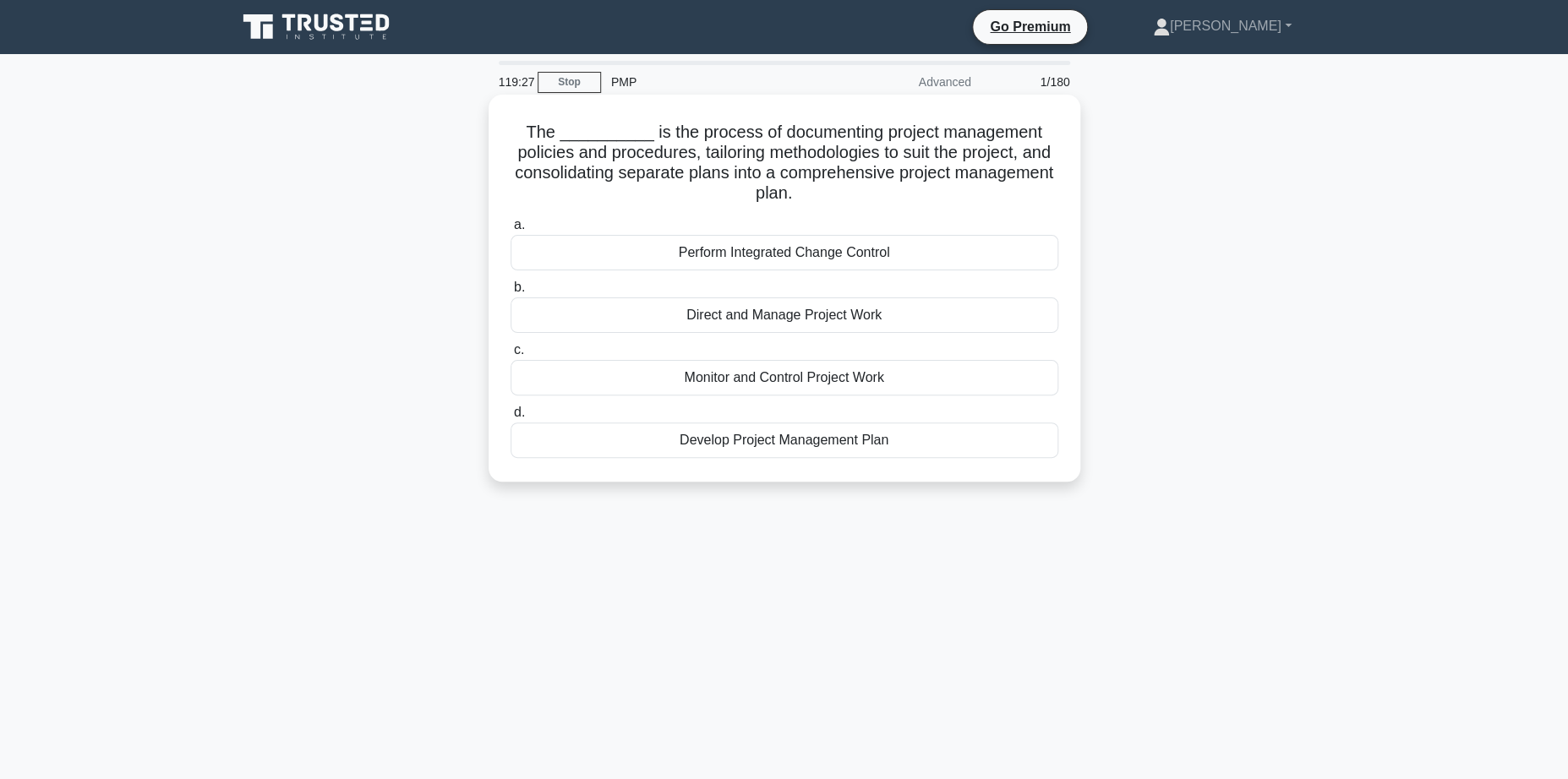
click at [794, 250] on div "Perform Integrated Change Control" at bounding box center [784, 253] width 547 height 36
click at [511, 231] on input "a. Perform Integrated Change Control" at bounding box center [511, 225] width 0 height 11
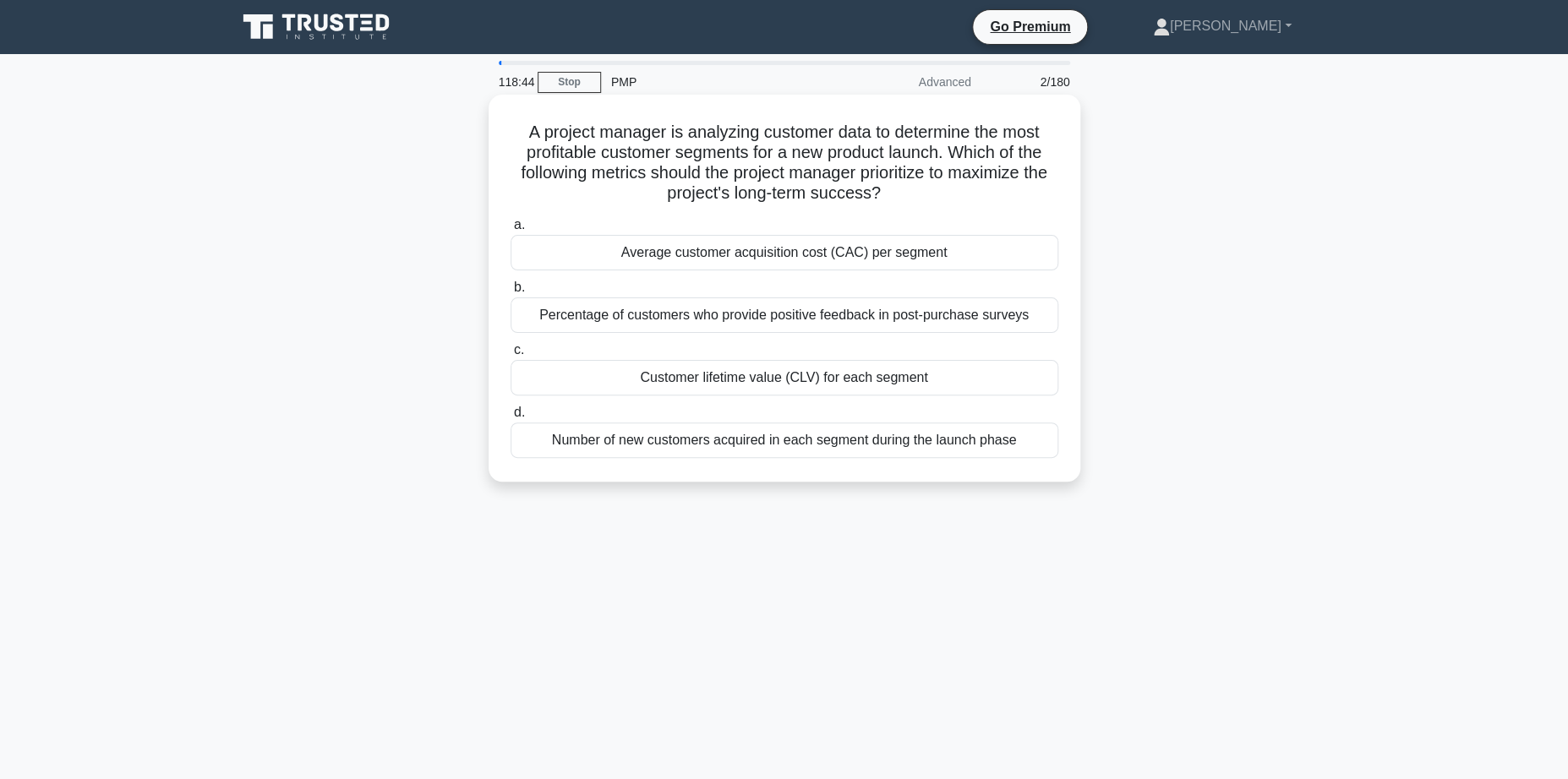
click at [922, 316] on div "Percentage of customers who provide positive feedback in post-purchase surveys" at bounding box center [784, 315] width 547 height 36
click at [511, 294] on input "b. Percentage of customers who provide positive feedback in post-purchase surve…" at bounding box center [511, 288] width 0 height 11
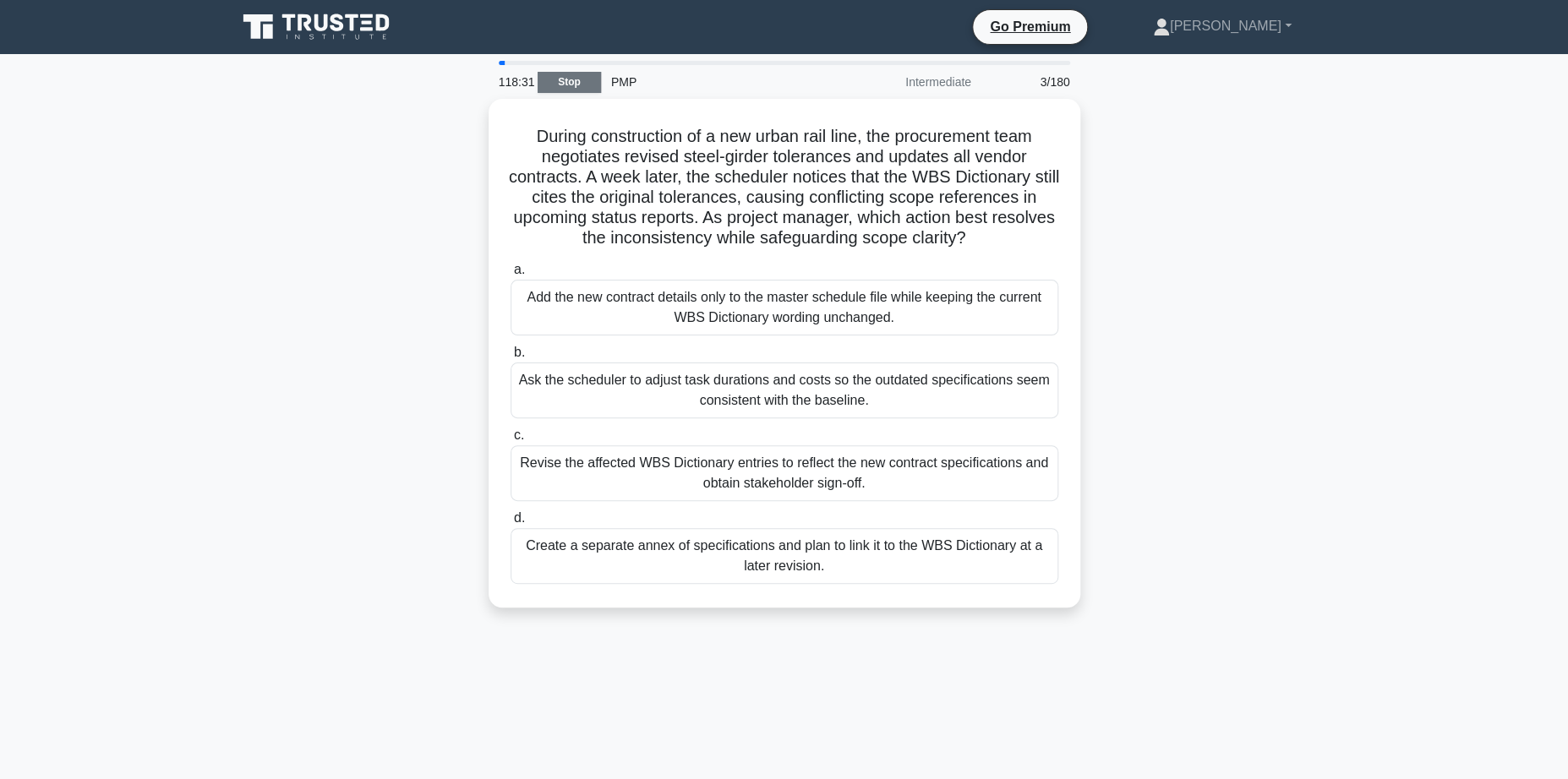
click at [560, 87] on link "Stop" at bounding box center [569, 82] width 64 height 21
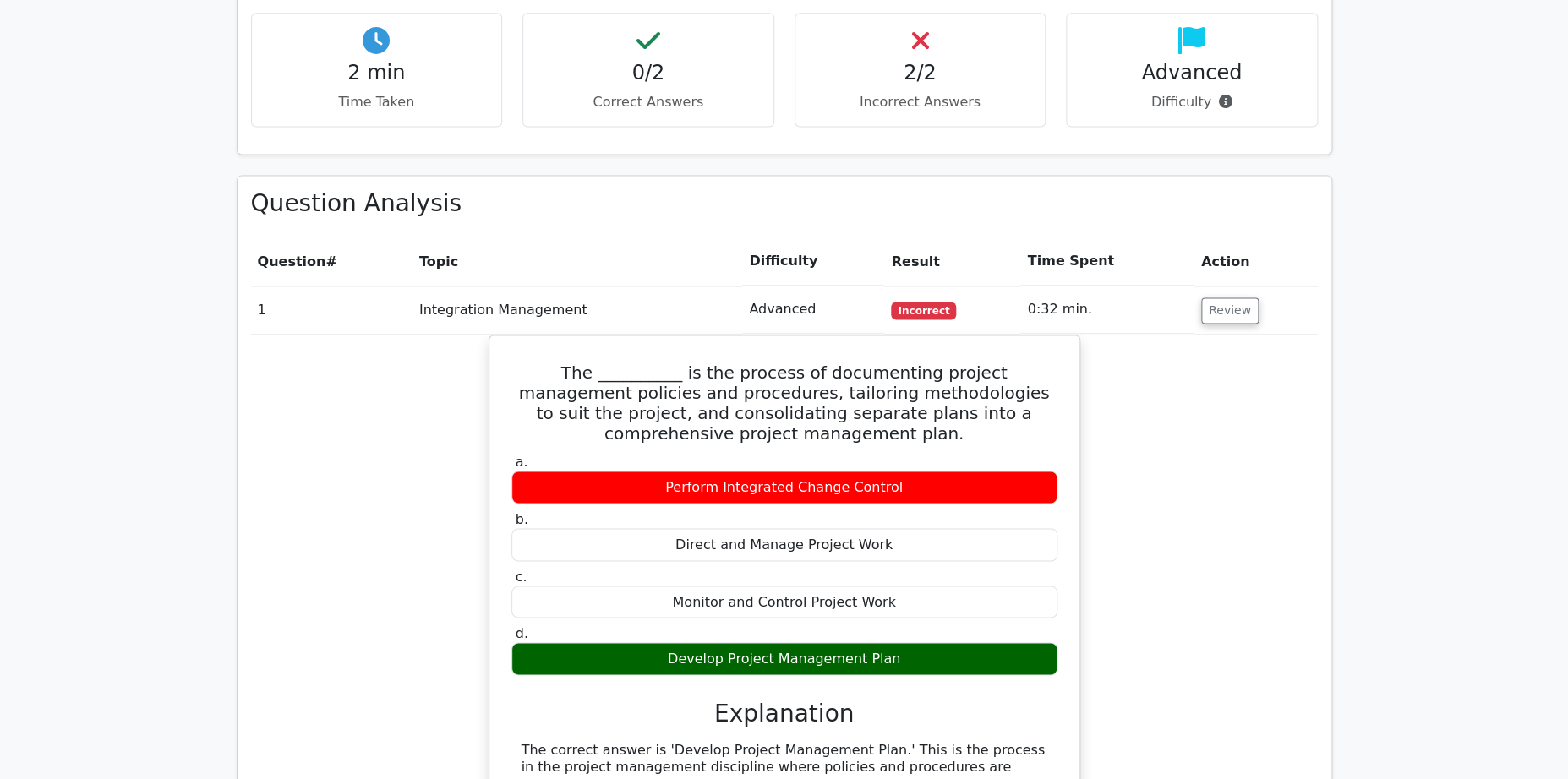
scroll to position [1088, 0]
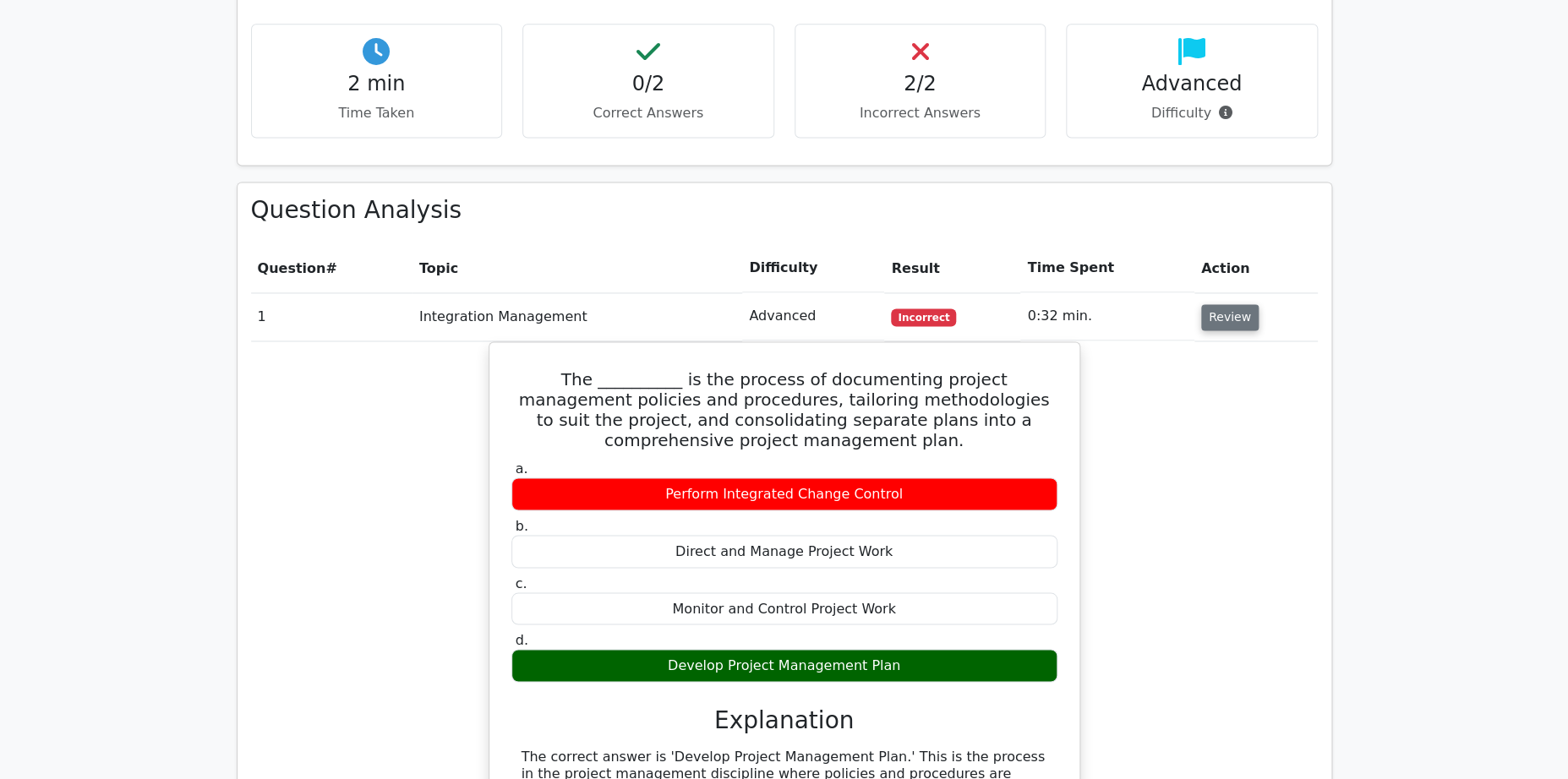
click at [1216, 304] on button "Review" at bounding box center [1230, 317] width 58 height 26
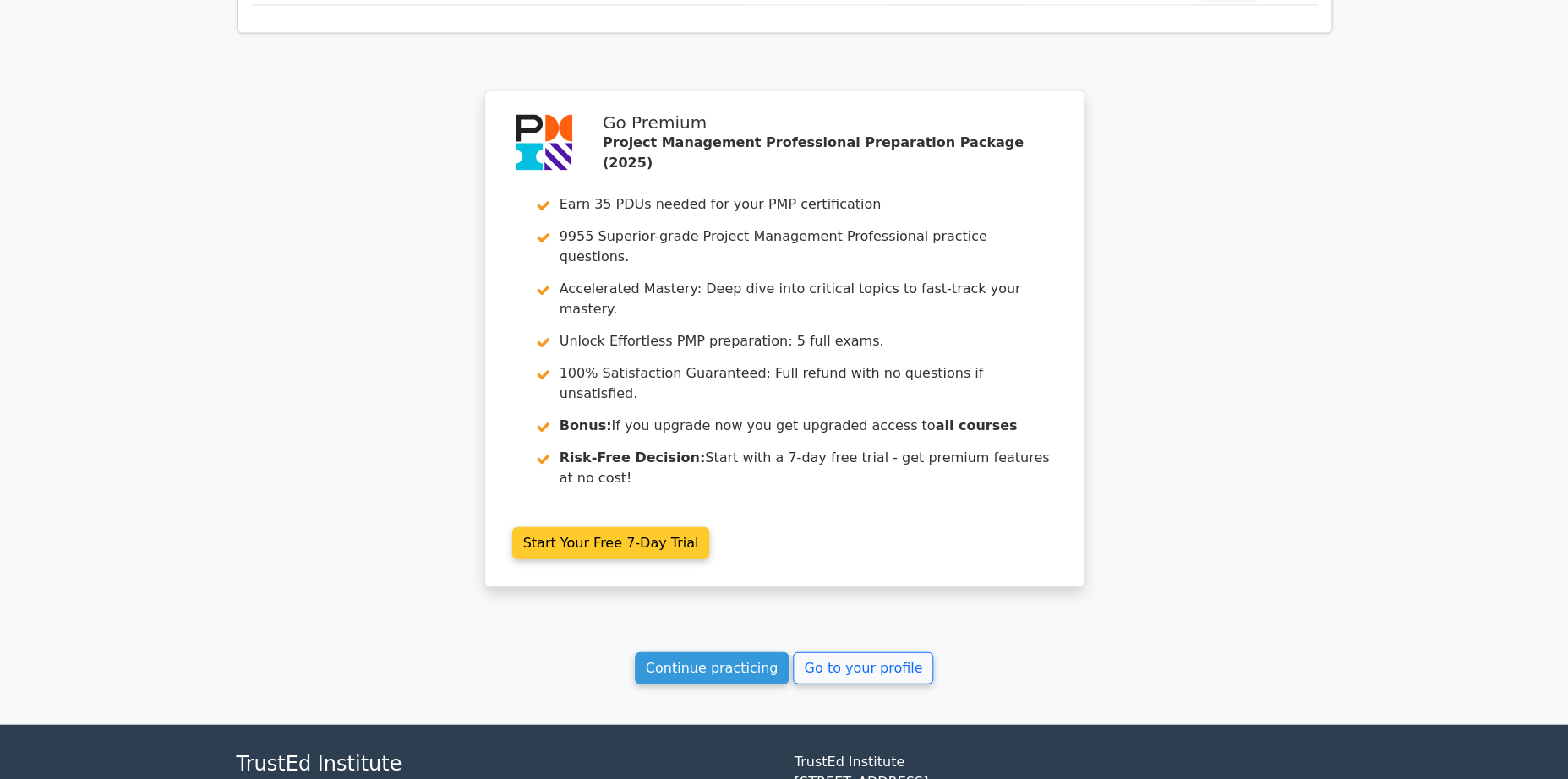
scroll to position [1500, 0]
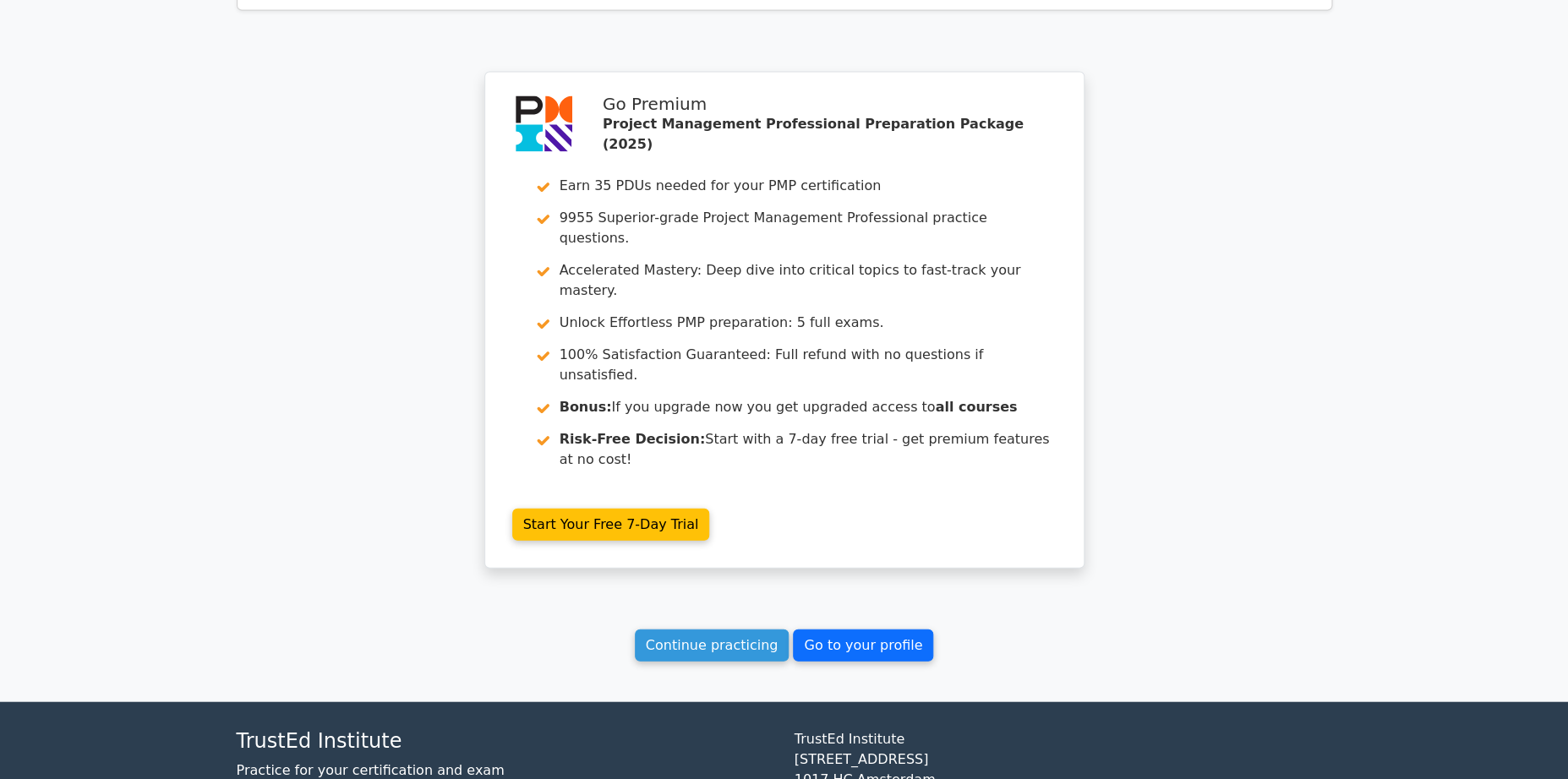
click at [872, 629] on link "Go to your profile" at bounding box center [863, 645] width 140 height 32
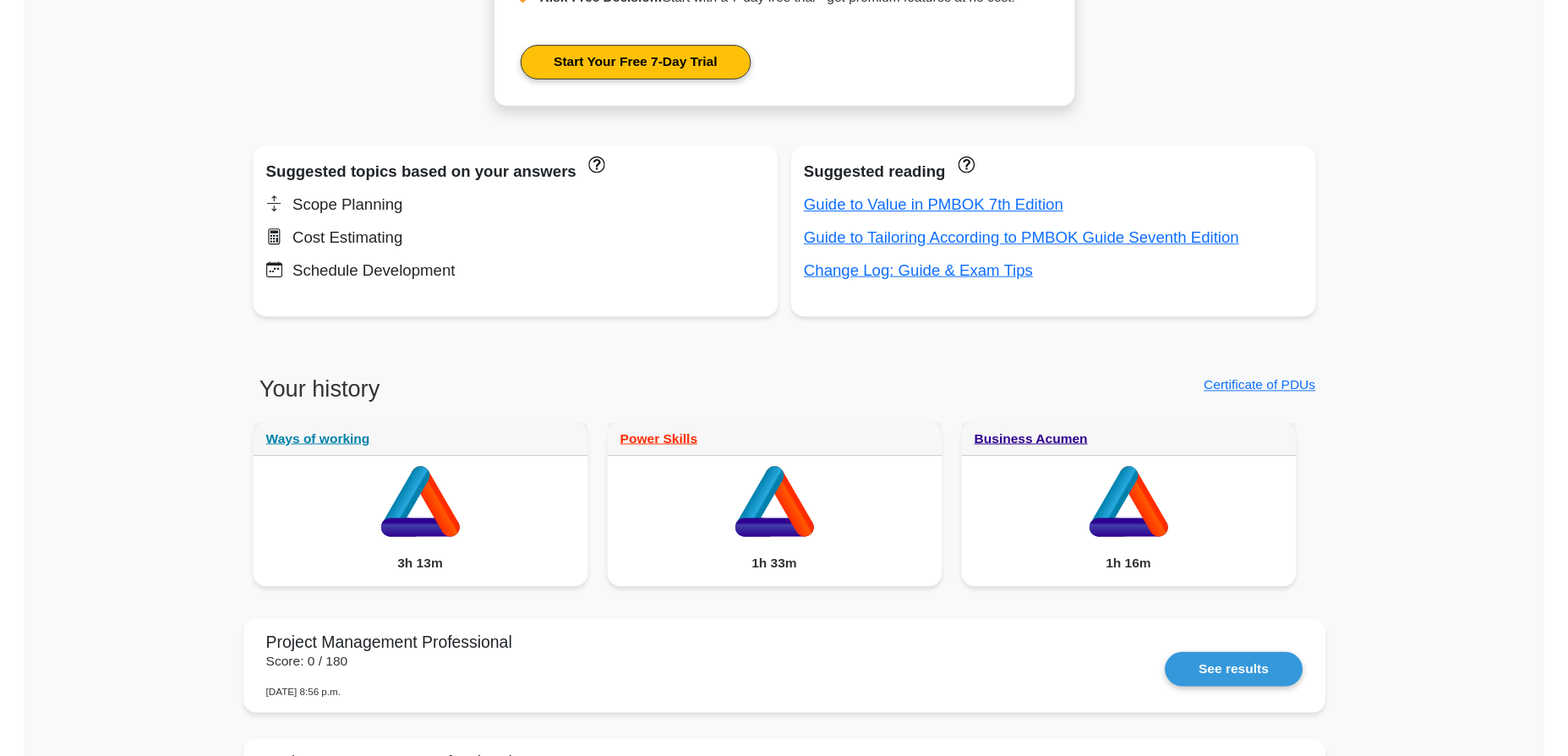
scroll to position [989, 0]
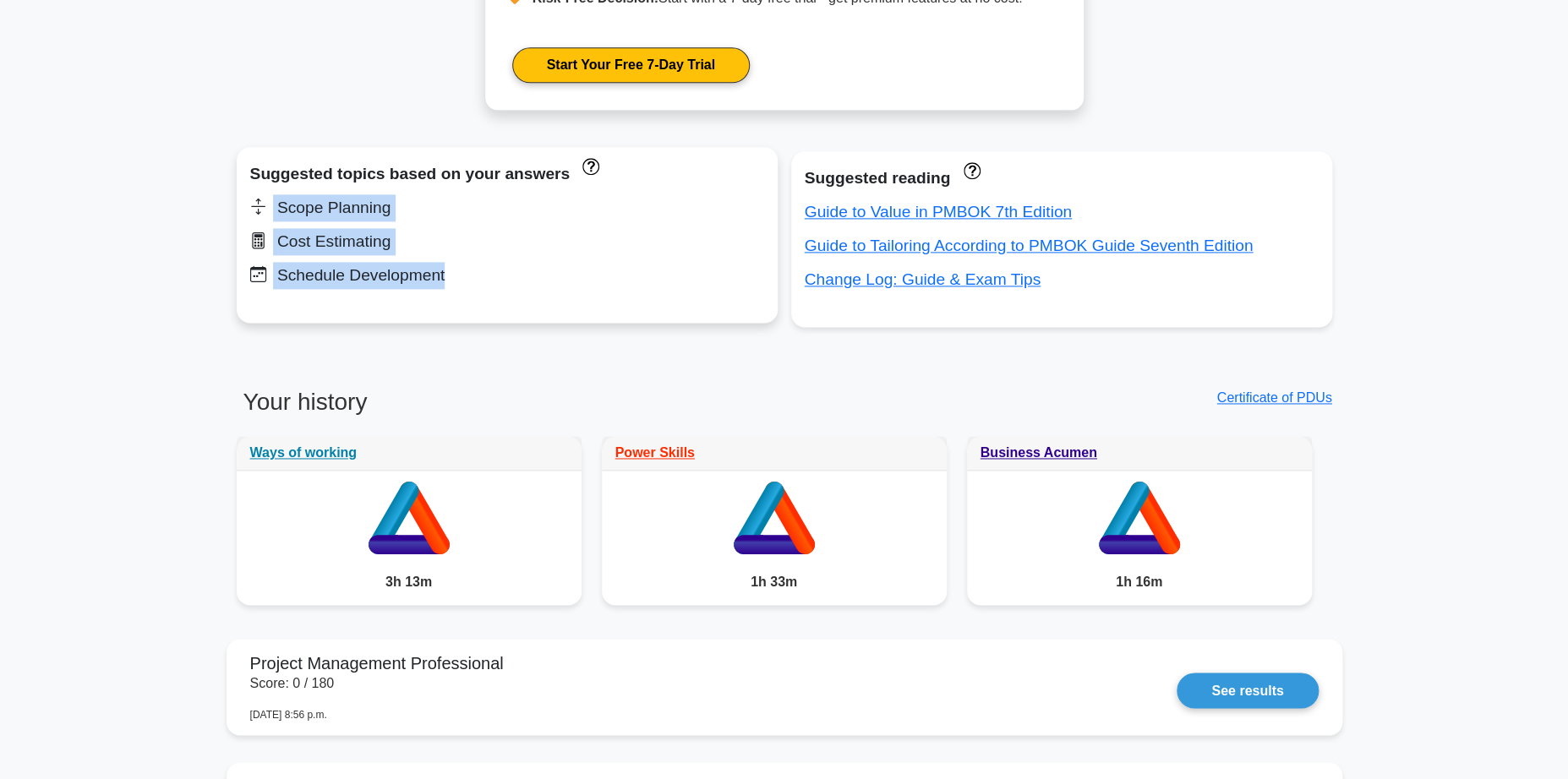
drag, startPoint x: 253, startPoint y: 174, endPoint x: 454, endPoint y: 307, distance: 241.0
click at [454, 307] on div "Suggested topics based on your answers Scope Planning Cost Estimating Schedule …" at bounding box center [507, 235] width 541 height 176
copy div "Scope Planning Cost Estimating Schedule Development"
